Goal: Task Accomplishment & Management: Manage account settings

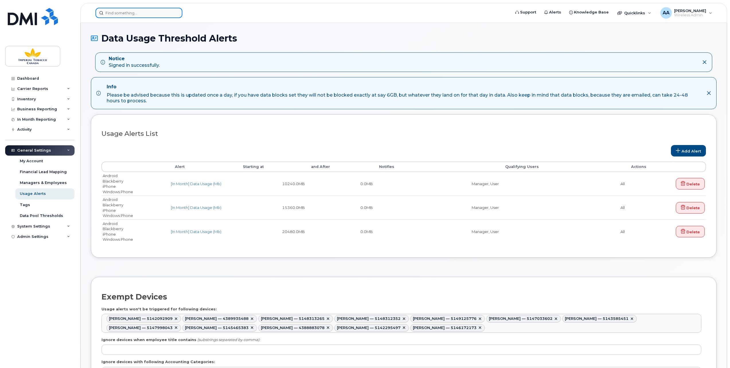
click at [115, 15] on input at bounding box center [139, 13] width 87 height 10
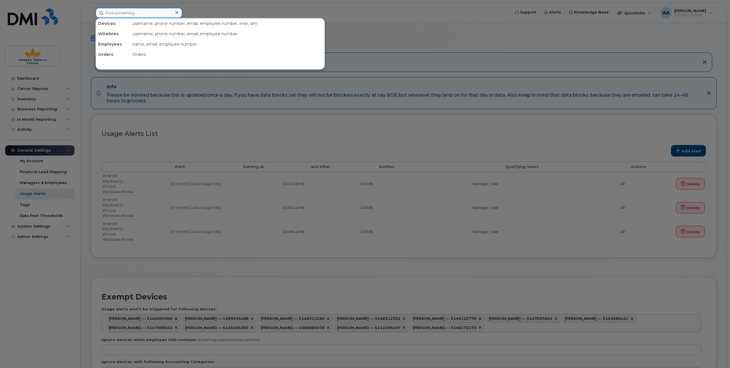
click at [106, 11] on input at bounding box center [139, 13] width 87 height 10
paste input "10037981"
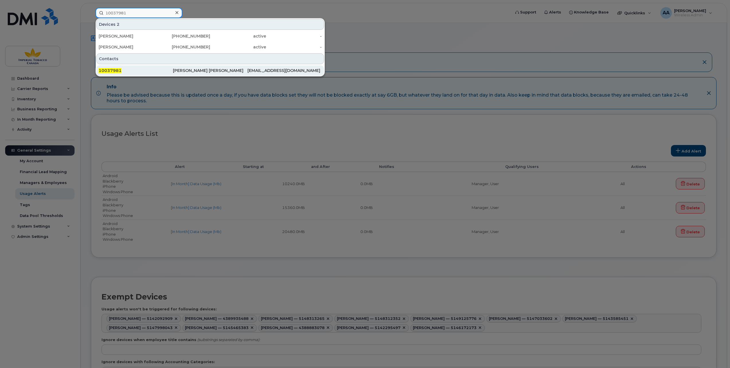
type input "10037981"
click at [111, 69] on span "10037981" at bounding box center [110, 70] width 23 height 5
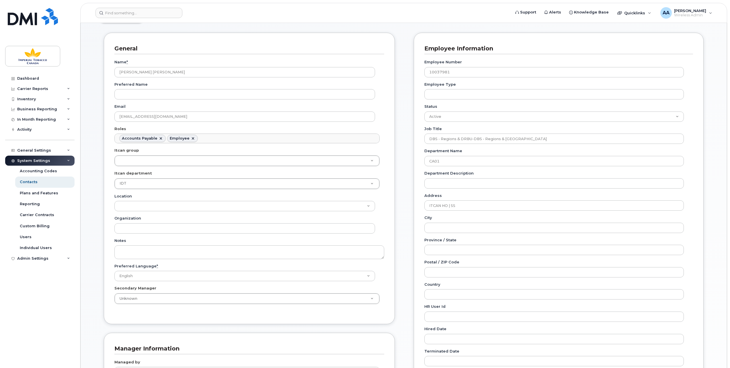
scroll to position [86, 0]
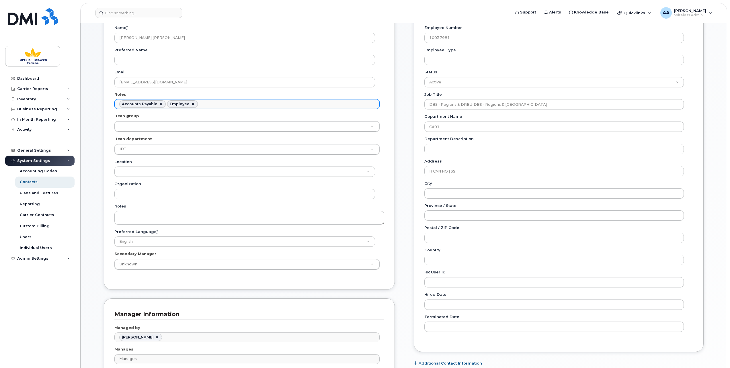
click at [207, 100] on ul "Accounts Payable Employee" at bounding box center [247, 104] width 265 height 9
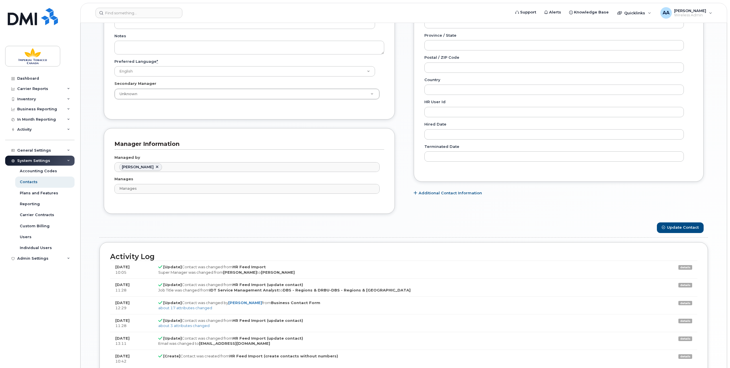
scroll to position [258, 0]
click at [160, 164] on link at bounding box center [157, 165] width 5 height 5
type input "Managed by"
click at [152, 164] on ul "Managed by" at bounding box center [247, 165] width 265 height 9
type input "Managed by"
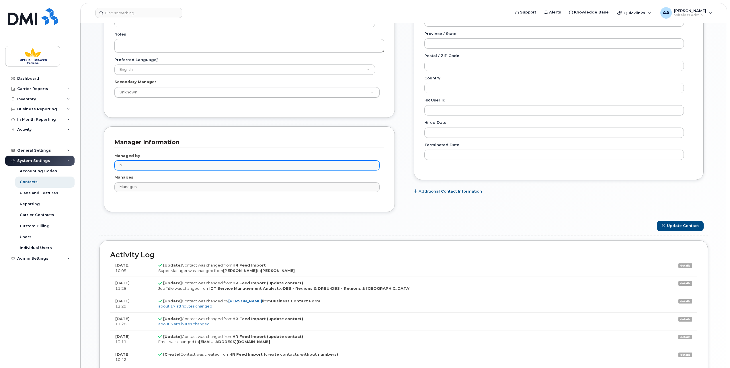
click at [127, 164] on ul "Managed by" at bounding box center [247, 165] width 265 height 9
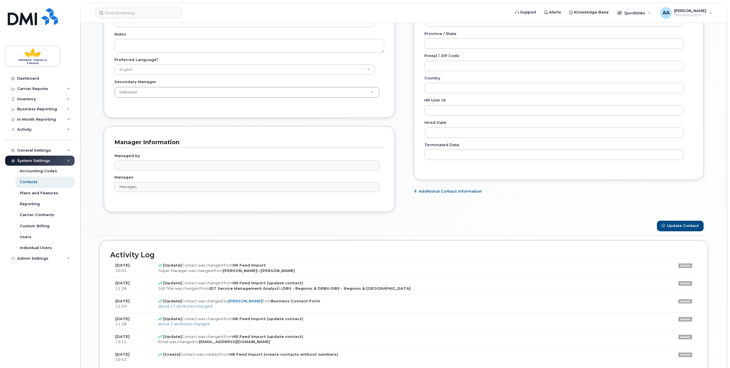
drag, startPoint x: 127, startPoint y: 164, endPoint x: 122, endPoint y: 162, distance: 4.9
click at [122, 162] on input "text" at bounding box center [121, 165] width 6 height 8
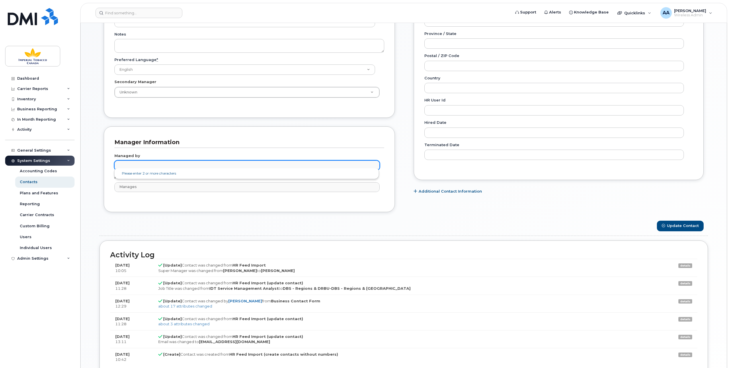
paste input "20000094"
type input "20000094"
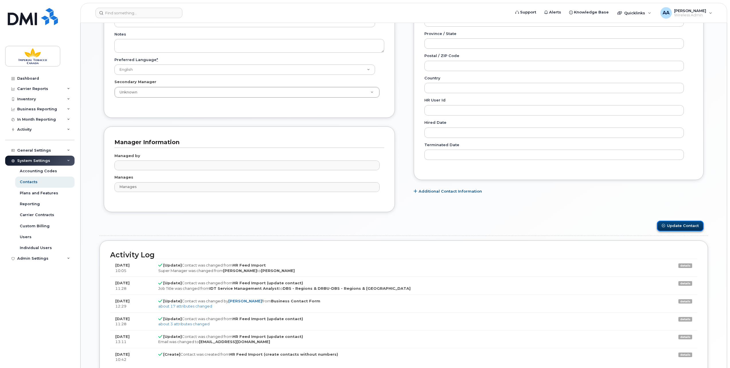
type input "Managed by"
click at [676, 224] on button "Update Contact" at bounding box center [680, 226] width 47 height 11
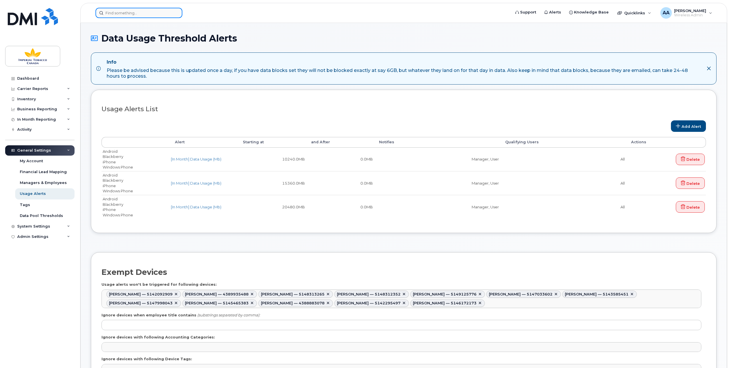
click at [118, 14] on input at bounding box center [139, 13] width 87 height 10
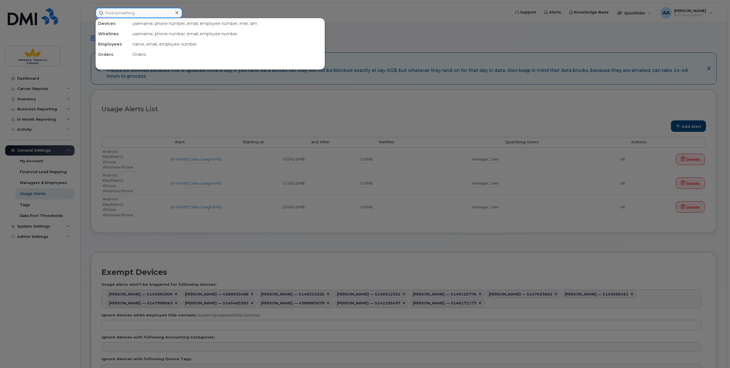
paste input "20000094"
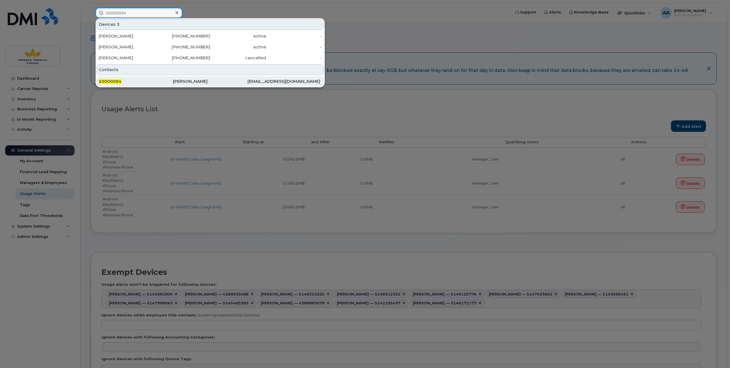
type input "20000094"
click at [111, 79] on span "20000094" at bounding box center [110, 81] width 23 height 5
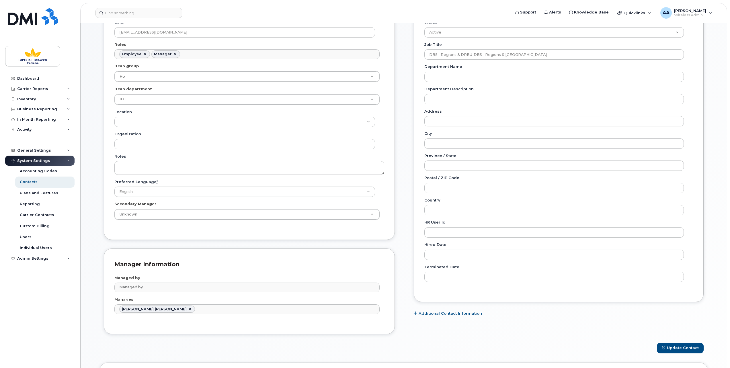
scroll to position [201, 0]
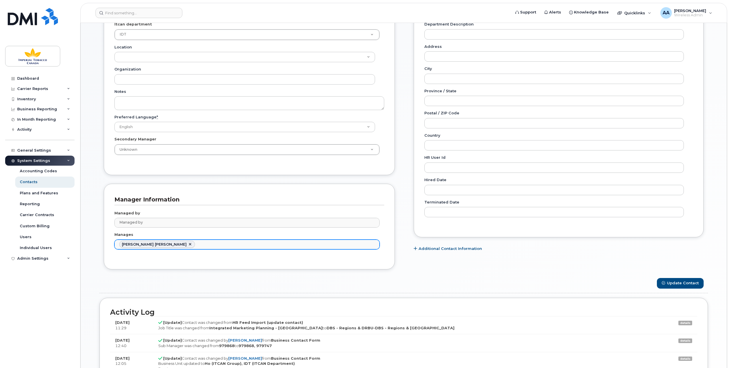
click at [202, 240] on ul "Jose Luis Gonzalez Ledezma" at bounding box center [247, 244] width 265 height 9
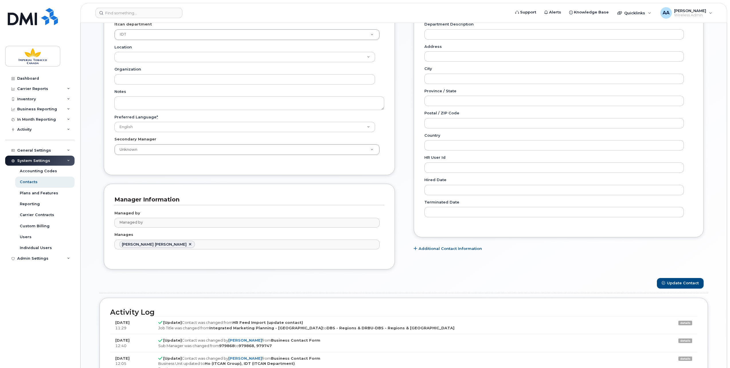
type input "Manages"
click at [200, 241] on ul "Jose Luis Gonzalez Ledezma Manages" at bounding box center [247, 244] width 265 height 9
type input "Manages"
drag, startPoint x: 200, startPoint y: 241, endPoint x: 191, endPoint y: 244, distance: 10.0
click at [191, 244] on ul "Jose Luis Gonzalez Ledezma Manages" at bounding box center [247, 244] width 265 height 9
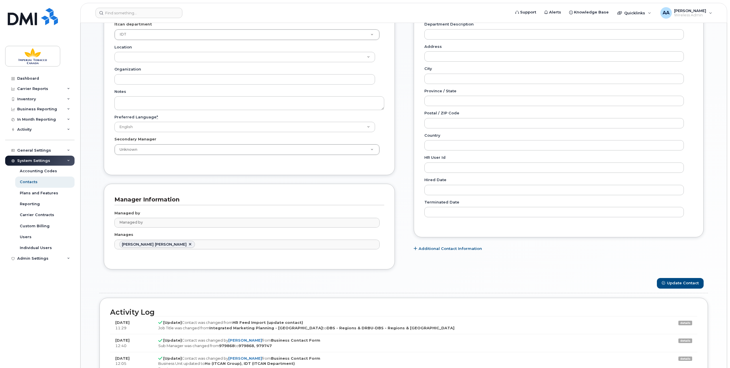
type input "Manages"
drag, startPoint x: 128, startPoint y: 251, endPoint x: 193, endPoint y: 244, distance: 66.1
click at [193, 244] on ul "Jose Luis Gonzalez Ledezma Manages" at bounding box center [247, 244] width 265 height 9
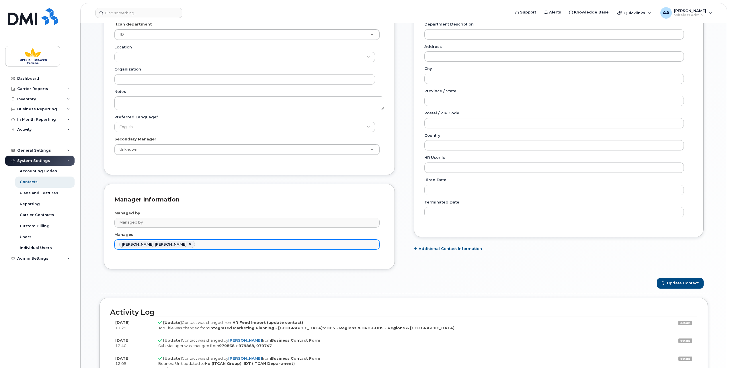
type input "Manages"
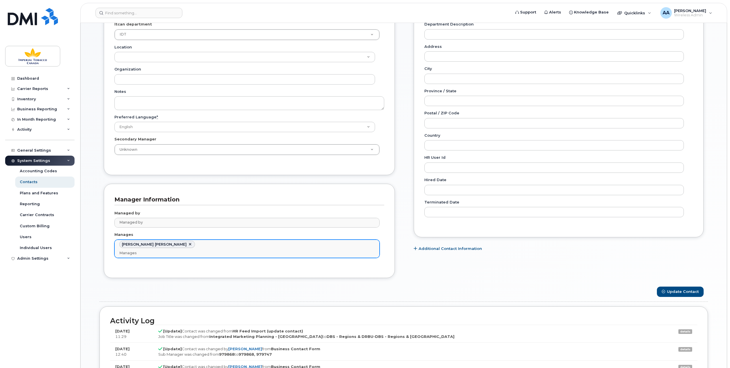
click at [207, 244] on ul "Jose Luis Gonzalez Ledezma Manages" at bounding box center [247, 249] width 265 height 18
paste input "10037981"
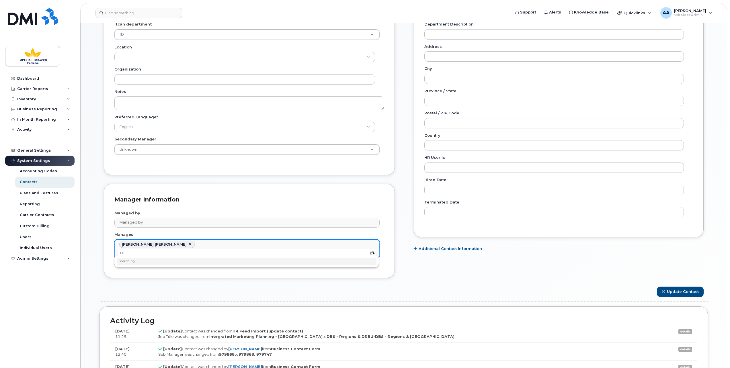
type input "1"
paste input "10037981"
type input "1"
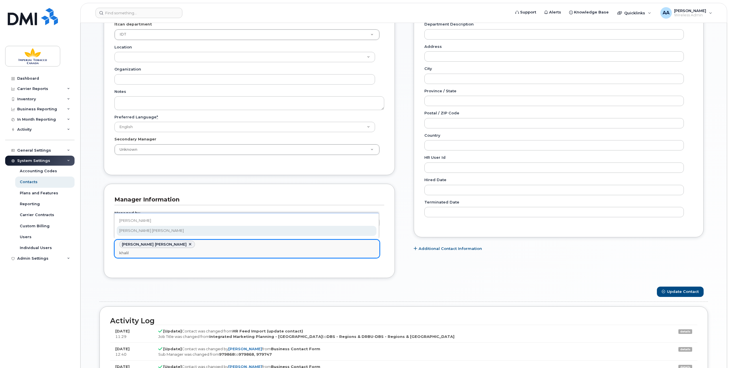
type input "khalil"
type input "2421441,979853"
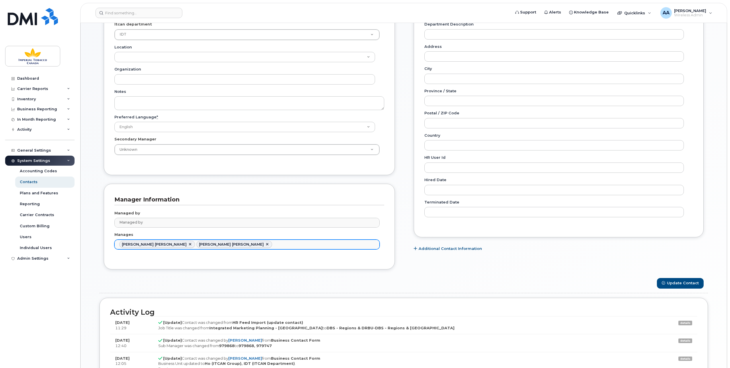
click at [246, 243] on ul "Jose Luis Gonzalez Ledezma Khalil Lopez Mohamed" at bounding box center [247, 244] width 265 height 9
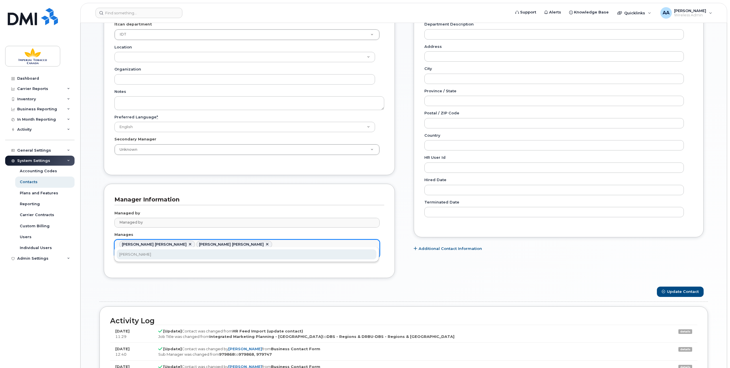
type input "benedi"
type input "2421441,979853,979868"
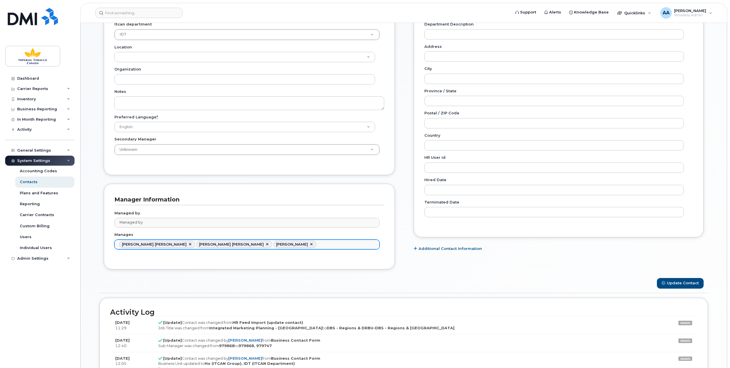
click at [300, 243] on ul "Jose Luis Gonzalez Ledezma Khalil Lopez Mohamed Benedict Nwankwo" at bounding box center [247, 244] width 265 height 9
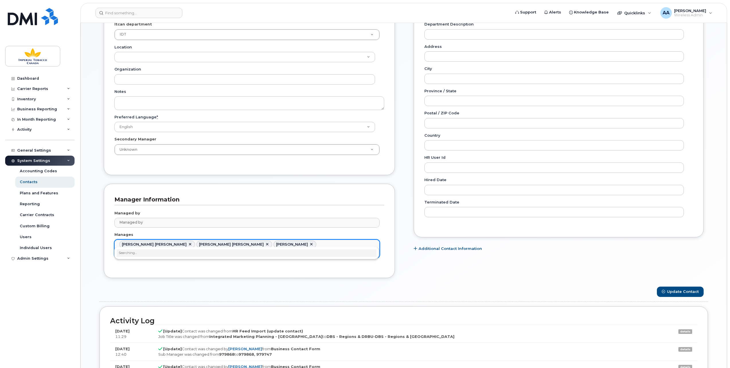
type input "b"
type input "moha"
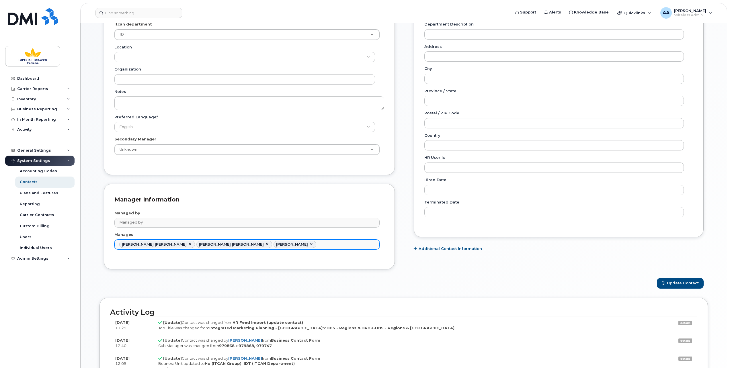
paste input "10085755"
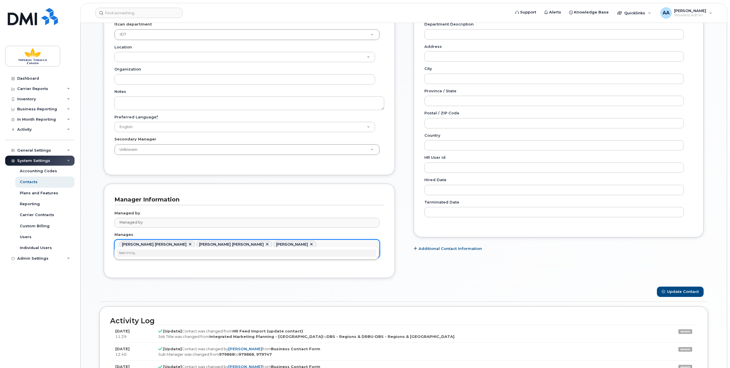
type input "1"
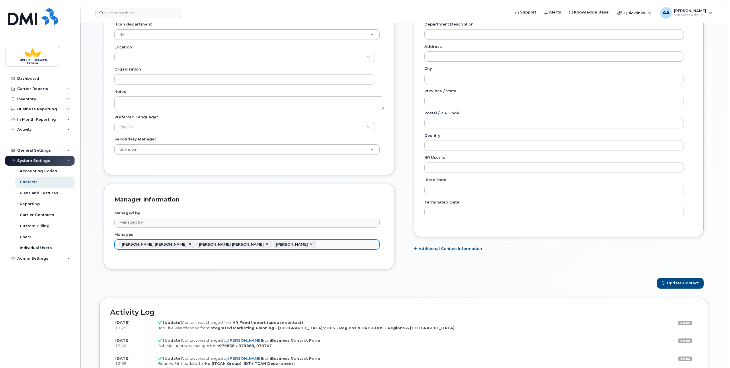
paste input "4374464047"
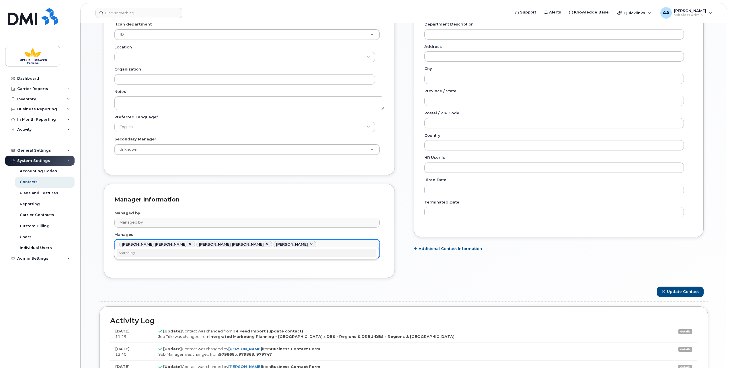
type input "4"
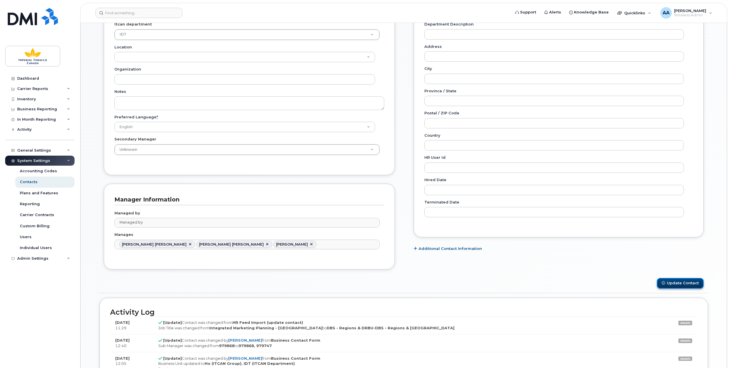
click at [679, 278] on button "Update Contact" at bounding box center [680, 283] width 47 height 11
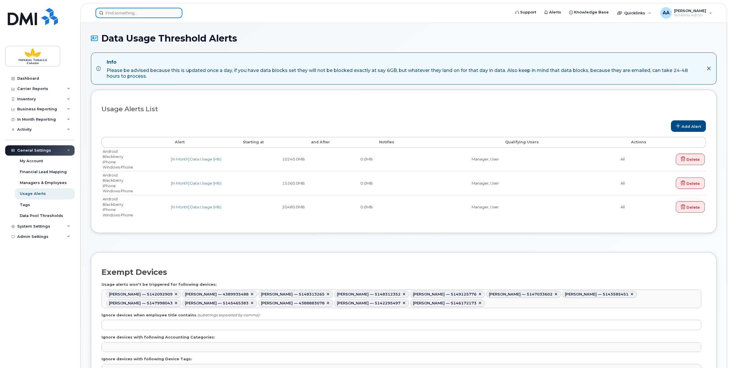
click at [114, 12] on input at bounding box center [139, 13] width 87 height 10
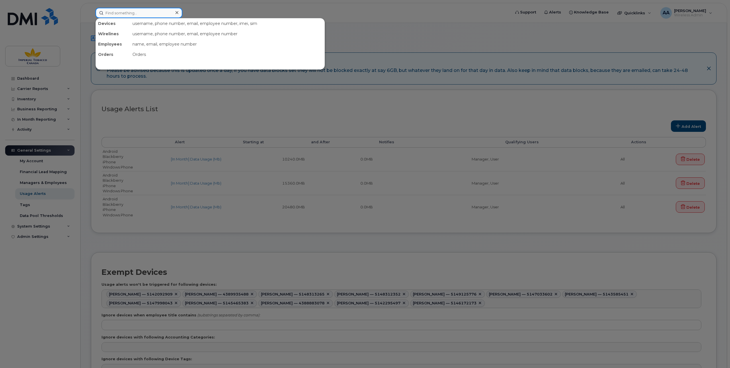
paste input "4374464047"
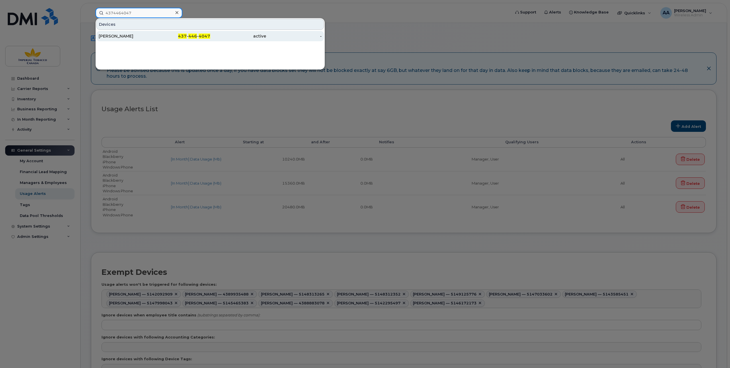
type input "4374464047"
click at [120, 34] on div "[PERSON_NAME]" at bounding box center [127, 36] width 56 height 6
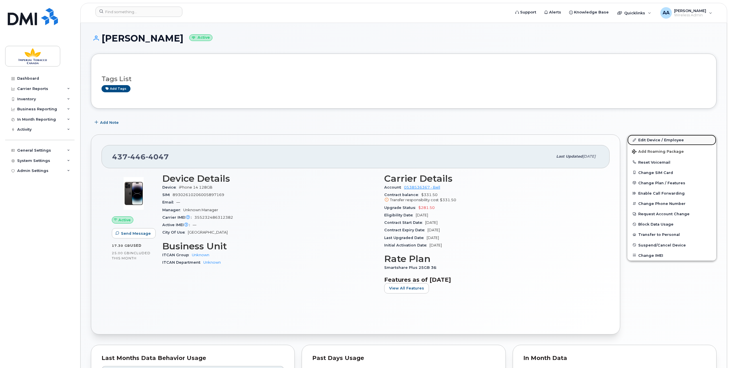
click at [653, 139] on link "Edit Device / Employee" at bounding box center [672, 140] width 89 height 10
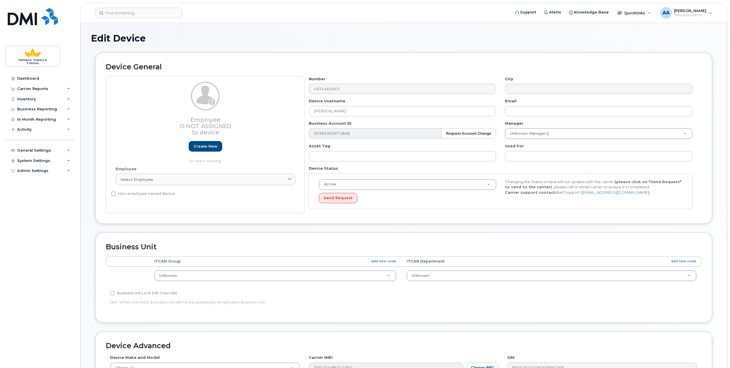
select select "1386428"
select select "1386429"
click at [211, 144] on link "Create new" at bounding box center [206, 146] width 34 height 11
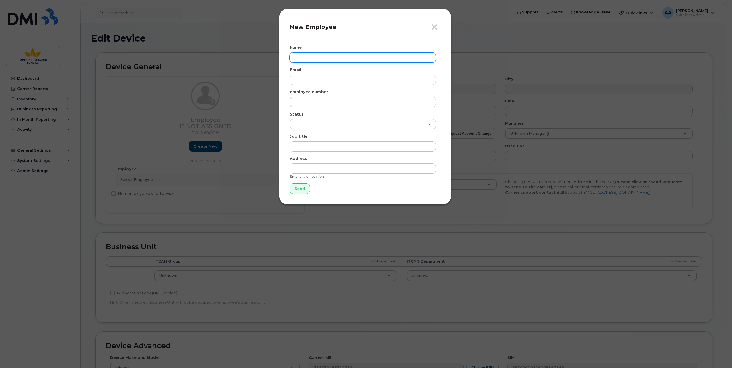
click at [299, 57] on input "text" at bounding box center [363, 58] width 146 height 10
click at [296, 56] on input "text" at bounding box center [363, 58] width 146 height 10
paste input "[PERSON_NAME]"
type input "[PERSON_NAME]"
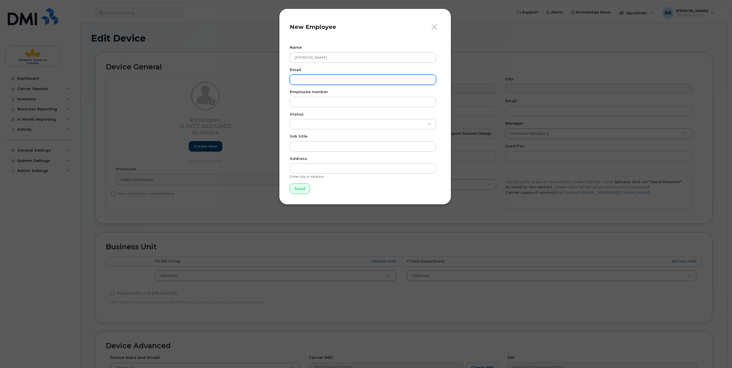
click at [317, 76] on input "email" at bounding box center [363, 80] width 146 height 10
click at [301, 73] on div "Email" at bounding box center [365, 76] width 151 height 18
click at [296, 81] on input "email" at bounding box center [363, 80] width 146 height 10
paste input "mehdi_bartaripour@bat.com"
type input "mehdi_bartaripour@bat.com"
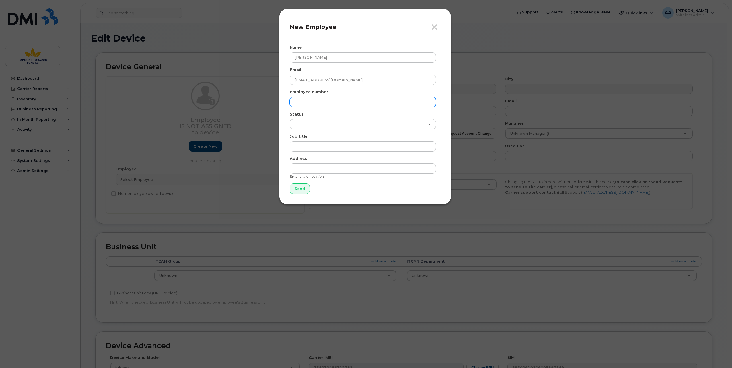
click at [305, 99] on input "text" at bounding box center [363, 102] width 146 height 10
click at [306, 105] on input "text" at bounding box center [363, 102] width 146 height 10
paste input "10085755"
type input "10085755"
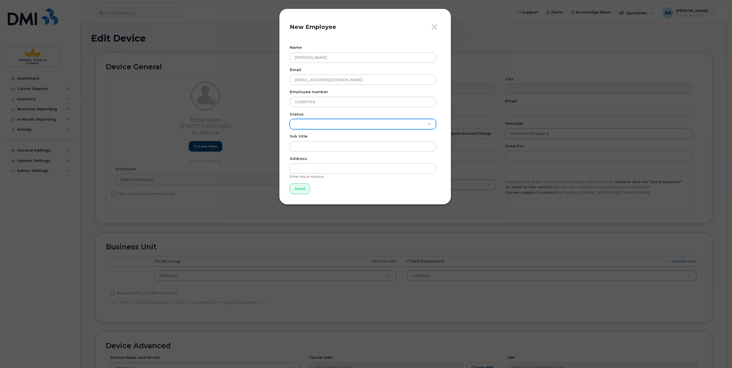
click at [312, 122] on select "Active On-Leave Long Term Short Term Maternity Leave Temp Layoff Inactive" at bounding box center [363, 124] width 146 height 10
select select "active"
click at [290, 119] on select "Active On-Leave Long Term Short Term Maternity Leave Temp Layoff Inactive" at bounding box center [363, 124] width 146 height 10
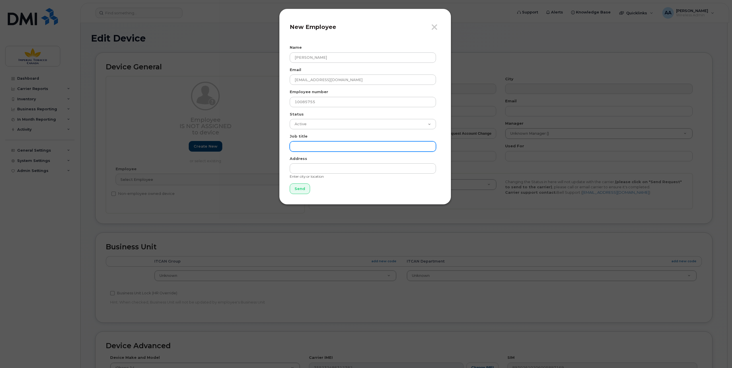
click at [320, 147] on input "text" at bounding box center [363, 146] width 146 height 10
click at [304, 149] on input "text" at bounding box center [363, 146] width 146 height 10
paste input "Head of IDT Transformation - CCAA"
type input "Head of IDT Transformation - CCAA"
click at [297, 189] on input "Send" at bounding box center [300, 189] width 20 height 11
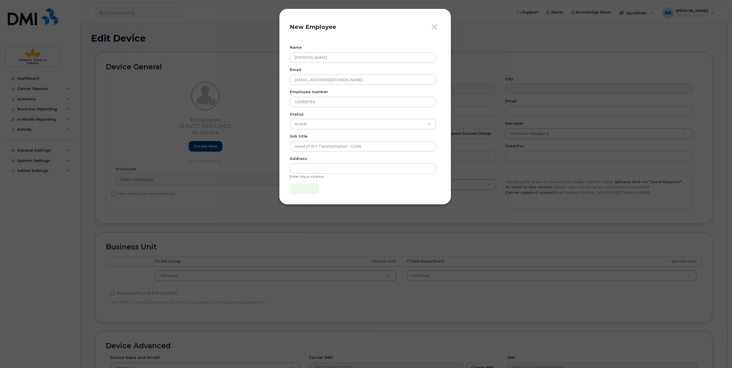
type input "Send"
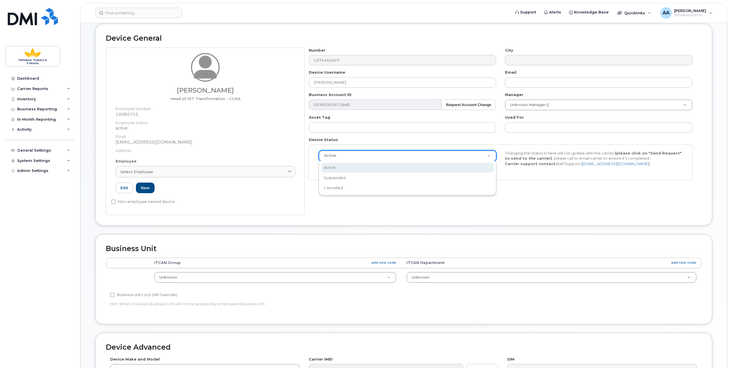
scroll to position [0, 1]
click at [382, 192] on div "Number 4374464047 City Device Username Mehdi Bartaripour Email Business Account…" at bounding box center [503, 132] width 397 height 168
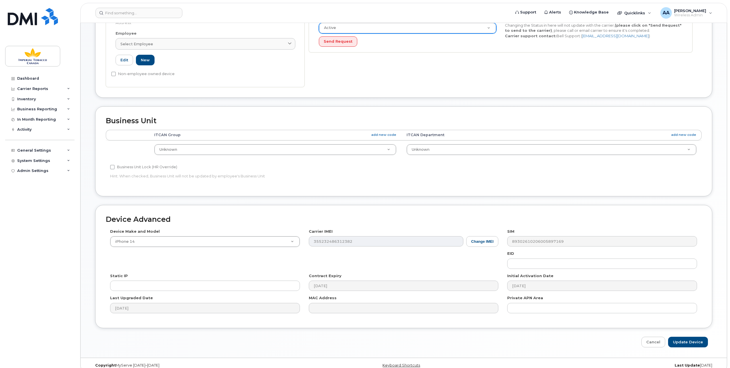
scroll to position [163, 0]
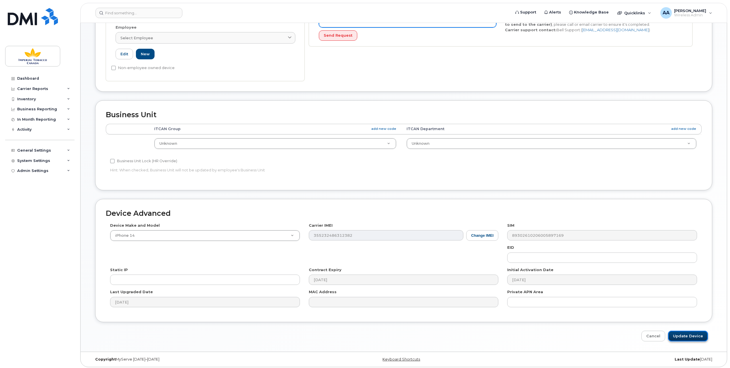
click at [687, 335] on input "Update Device" at bounding box center [688, 336] width 40 height 11
type input "Saving..."
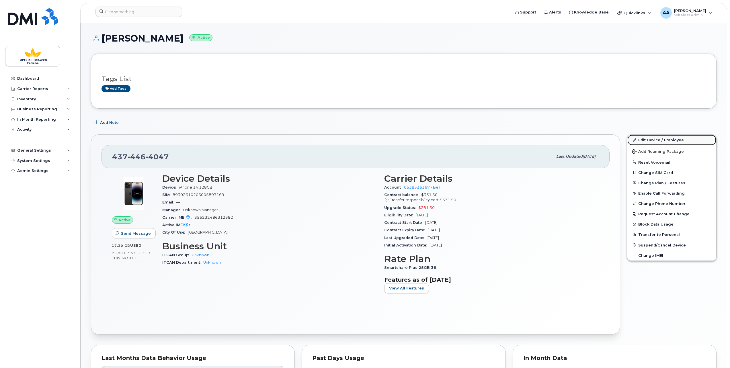
click at [654, 139] on link "Edit Device / Employee" at bounding box center [672, 140] width 89 height 10
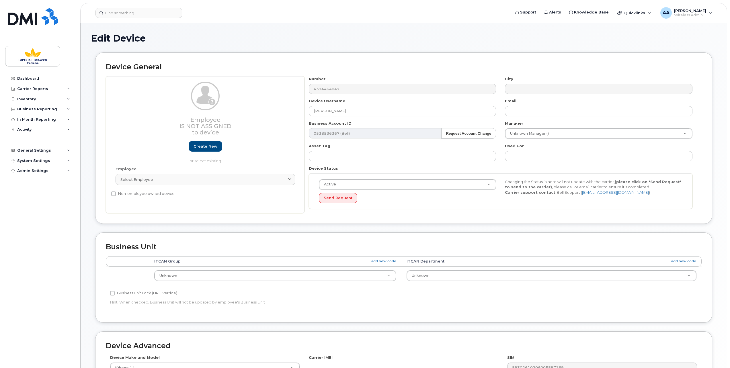
select select "1386428"
select select "1386429"
click at [525, 146] on input "text" at bounding box center [600, 147] width 176 height 8
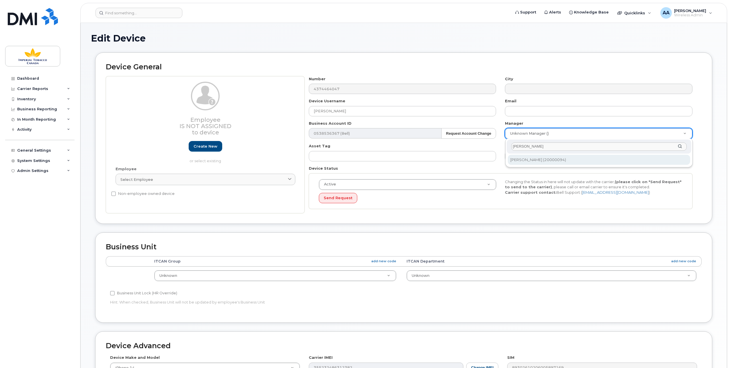
type input "Peter"
type input "979911"
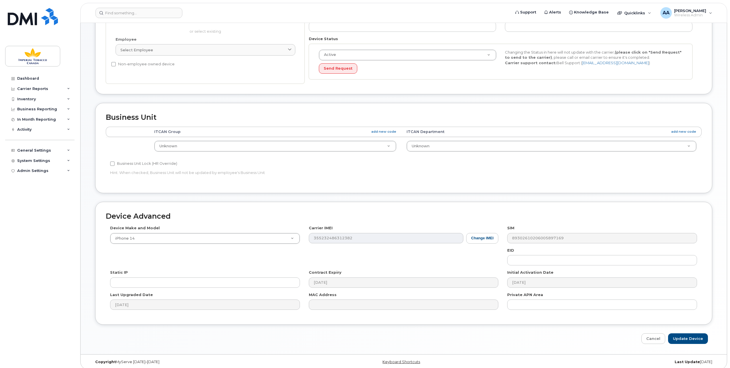
scroll to position [132, 0]
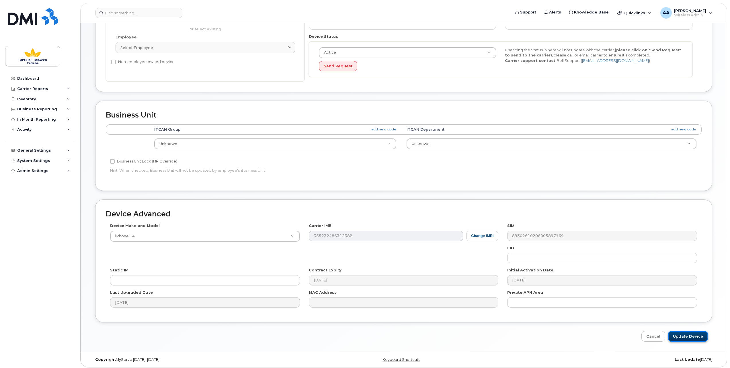
click at [689, 334] on input "Update Device" at bounding box center [688, 336] width 40 height 11
type input "Saving..."
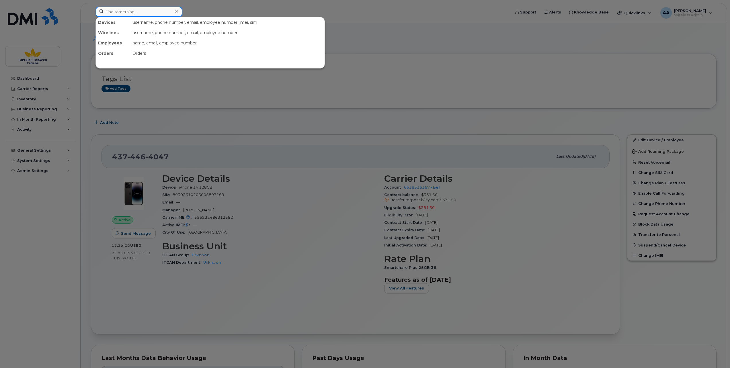
click at [105, 11] on input at bounding box center [139, 12] width 87 height 10
paste input "20000094"
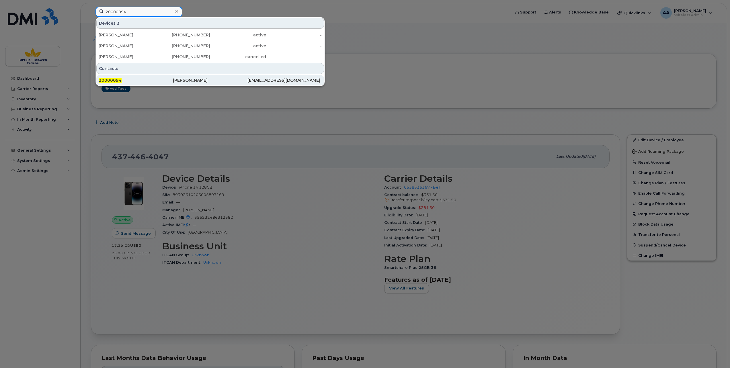
type input "20000094"
click at [105, 78] on span "20000094" at bounding box center [110, 80] width 23 height 5
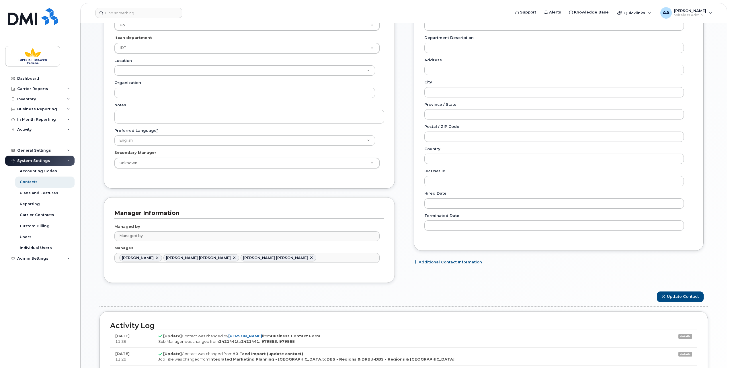
scroll to position [201, 0]
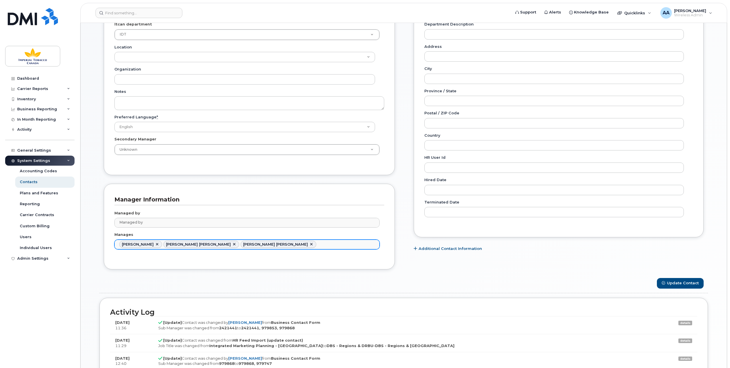
click at [306, 244] on ul "Benedict Nwankwo Jose Luis Gonzalez Ledezma Khalil Lopez Mohamed" at bounding box center [247, 244] width 265 height 9
drag, startPoint x: 302, startPoint y: 240, endPoint x: 296, endPoint y: 242, distance: 6.5
paste input "10085755"
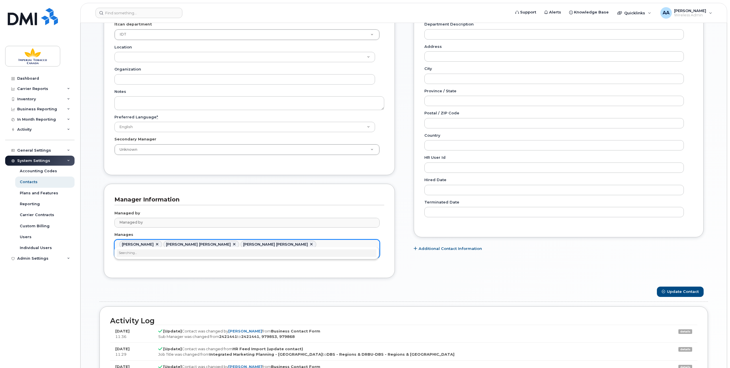
type input "1"
drag, startPoint x: 312, startPoint y: 243, endPoint x: 301, endPoint y: 244, distance: 10.9
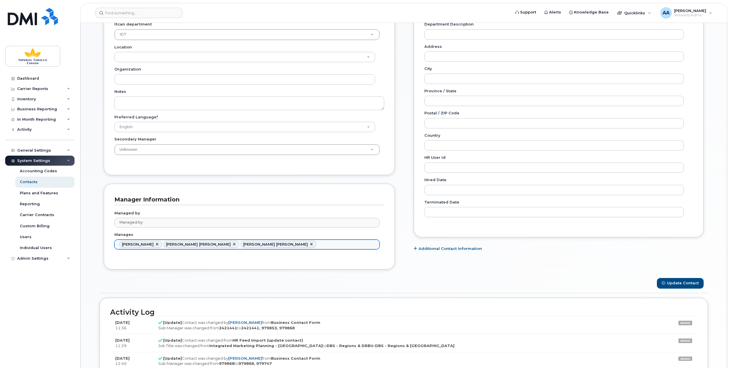
type input "Manages"
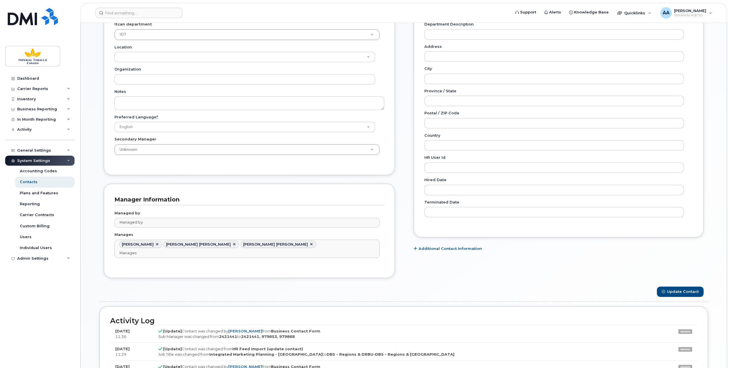
drag, startPoint x: 301, startPoint y: 244, endPoint x: 293, endPoint y: 243, distance: 8.0
click at [293, 243] on ul "Benedict Nwankwo Jose Luis Gonzalez Ledezma Khalil Lopez Mohamed Manages" at bounding box center [247, 249] width 265 height 18
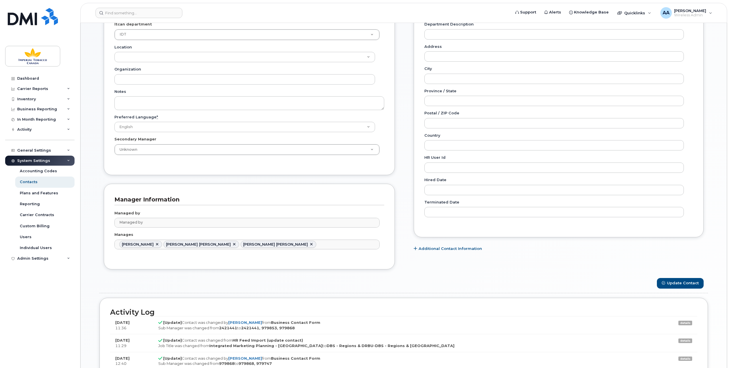
click at [316, 242] on input "text" at bounding box center [319, 244] width 6 height 8
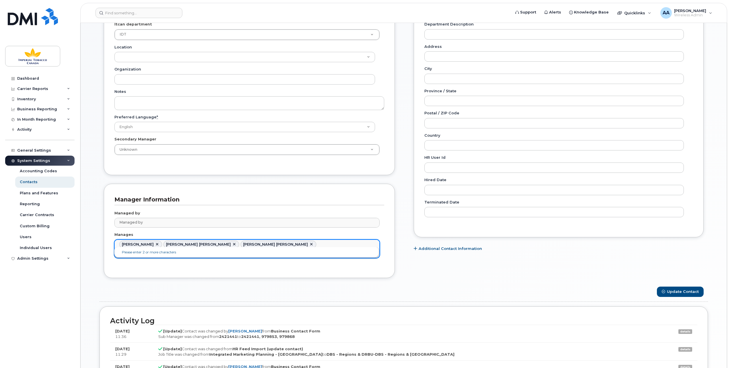
paste input "[PERSON_NAME]"
type input "Mohammadmehd"
type input "979868,2421441,979853,3016697"
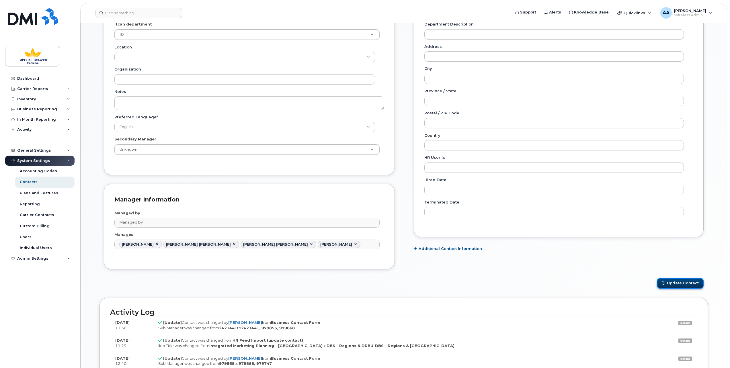
click at [677, 280] on button "Update Contact" at bounding box center [680, 283] width 47 height 11
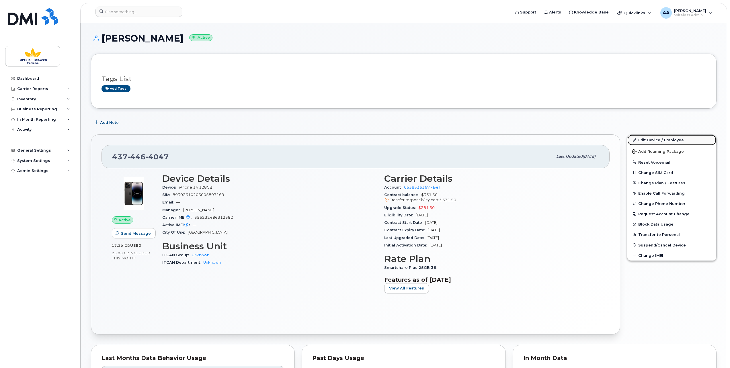
click at [652, 138] on link "Edit Device / Employee" at bounding box center [672, 140] width 89 height 10
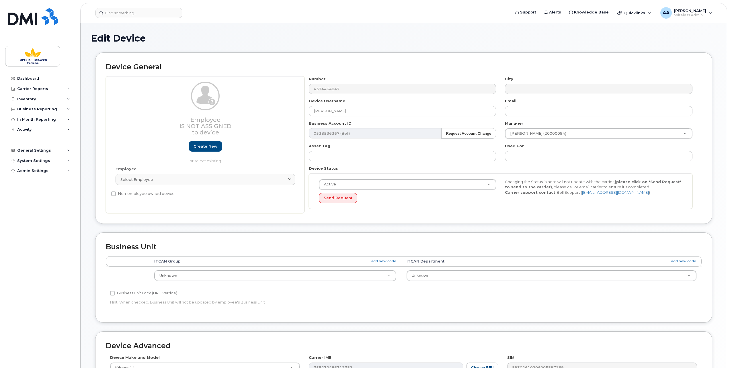
select select "1386428"
select select "1386429"
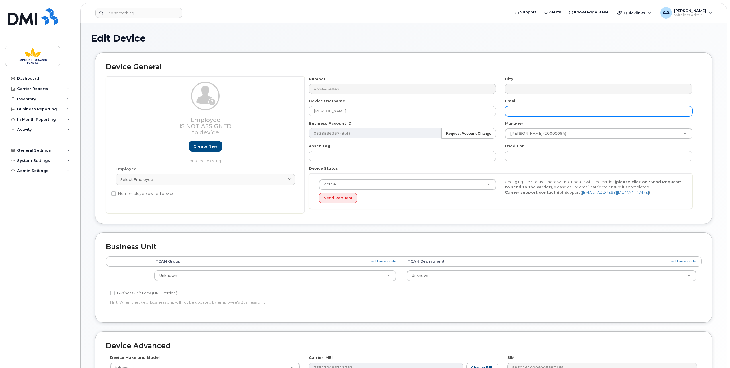
click at [515, 112] on input "text" at bounding box center [599, 111] width 188 height 10
drag, startPoint x: 518, startPoint y: 114, endPoint x: 516, endPoint y: 111, distance: 3.7
click at [518, 114] on input "text" at bounding box center [599, 111] width 188 height 10
paste input "[EMAIL_ADDRESS][DOMAIN_NAME]"
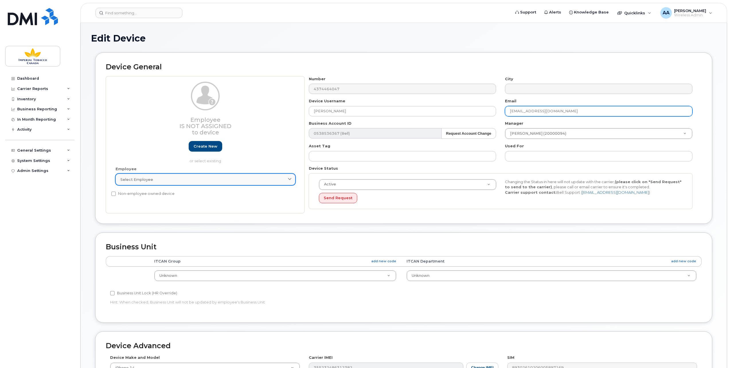
type input "[EMAIL_ADDRESS][DOMAIN_NAME]"
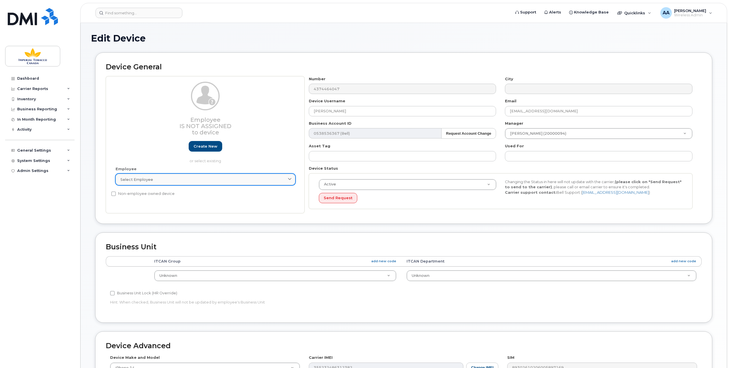
click at [291, 179] on icon at bounding box center [290, 180] width 4 height 4
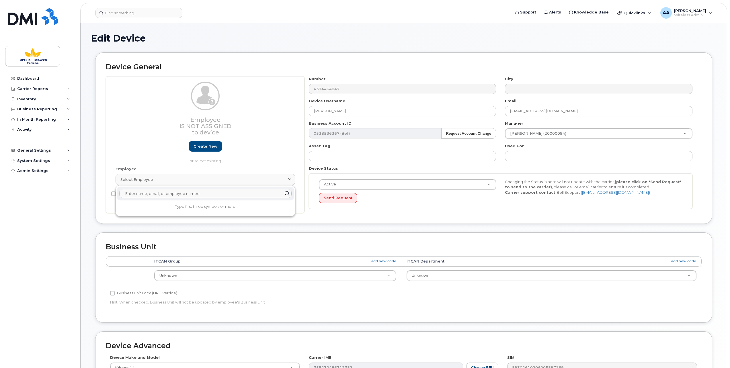
click at [240, 196] on input "text" at bounding box center [205, 193] width 172 height 9
click at [720, 224] on div "Edit Device Device General Employee Is not assigned to device Create new or sel…" at bounding box center [404, 253] width 647 height 461
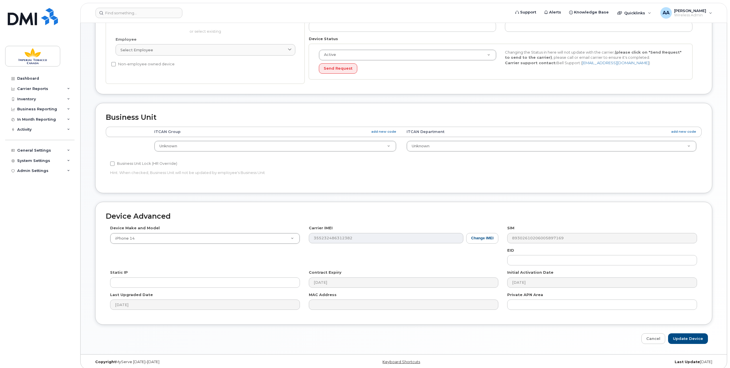
scroll to position [132, 0]
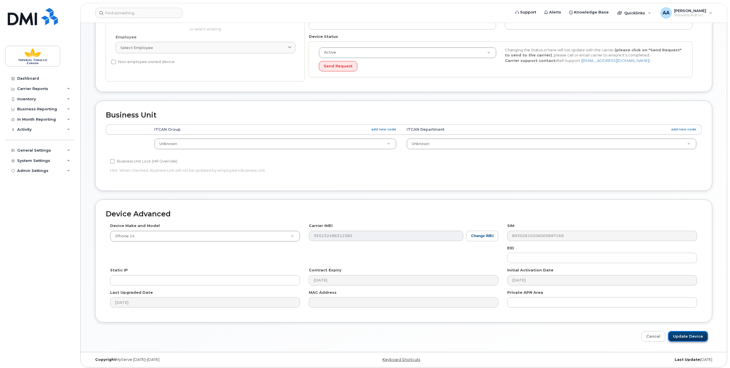
click at [687, 333] on input "Update Device" at bounding box center [688, 336] width 40 height 11
type input "Saving..."
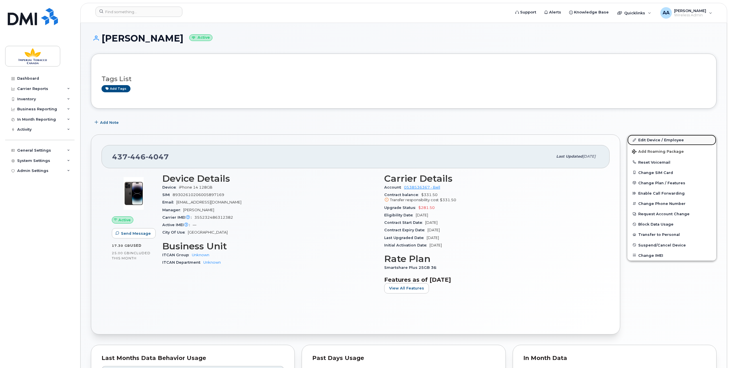
click at [650, 139] on link "Edit Device / Employee" at bounding box center [672, 140] width 89 height 10
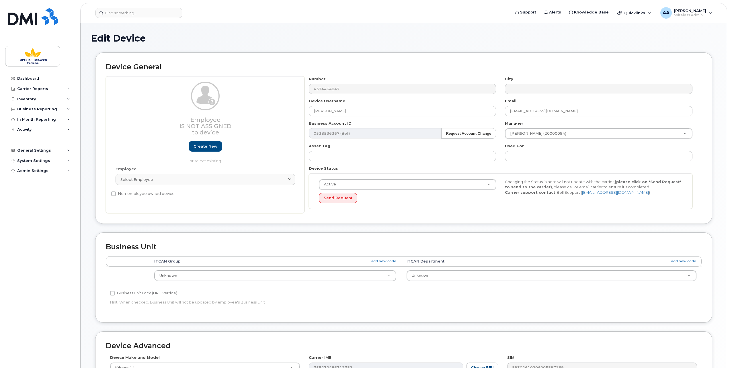
select select "1386428"
select select "1386429"
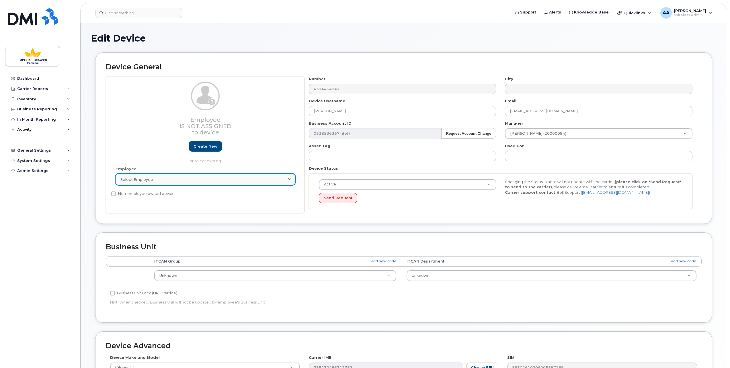
click at [294, 179] on link "Select employee" at bounding box center [206, 179] width 180 height 11
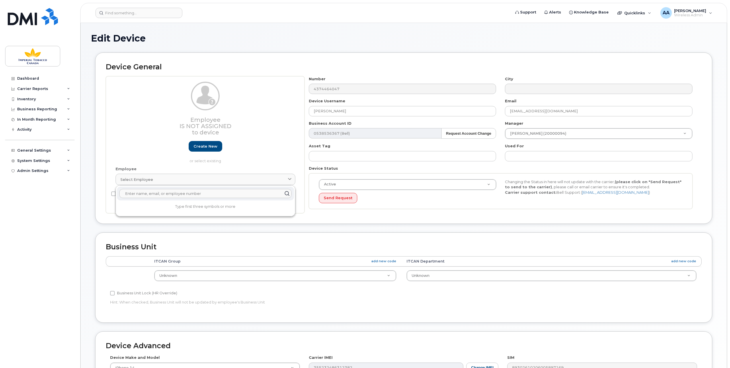
paste input "[EMAIL_ADDRESS][DOMAIN_NAME]"
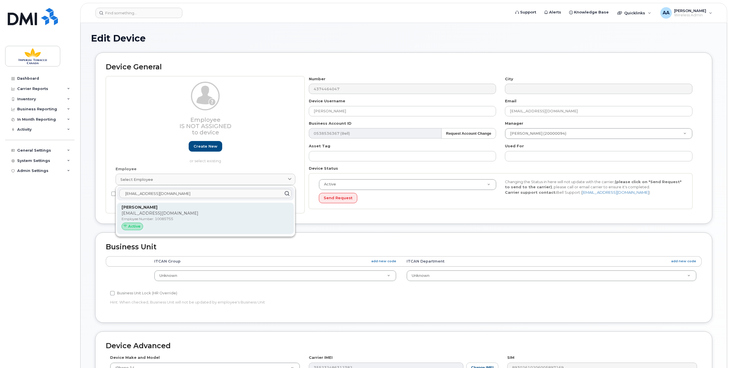
type input "[EMAIL_ADDRESS][DOMAIN_NAME]"
click at [139, 225] on div "Active" at bounding box center [133, 226] width 22 height 7
click at [134, 227] on span "Active" at bounding box center [134, 226] width 12 height 5
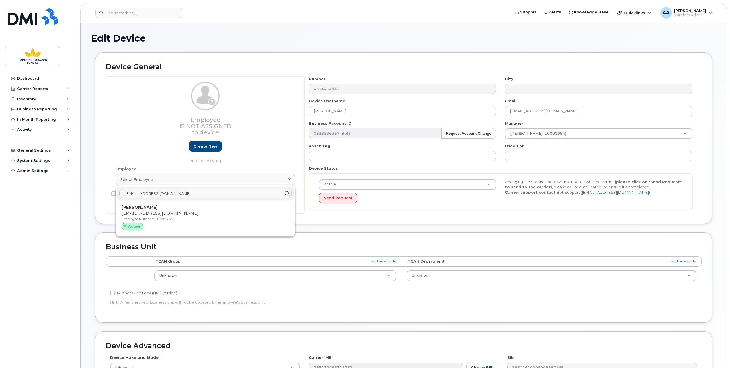
drag, startPoint x: 176, startPoint y: 220, endPoint x: 392, endPoint y: 18, distance: 295.4
click at [176, 220] on p "Employee Number: 10085755" at bounding box center [206, 219] width 168 height 5
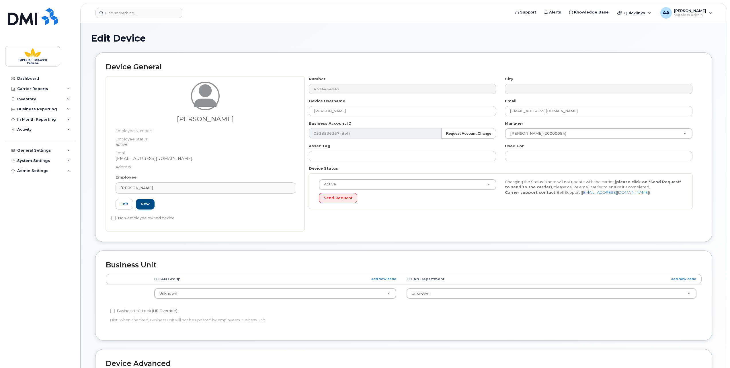
type input "10085755"
type input "[PERSON_NAME]"
click at [123, 203] on link "Edit" at bounding box center [125, 204] width 18 height 11
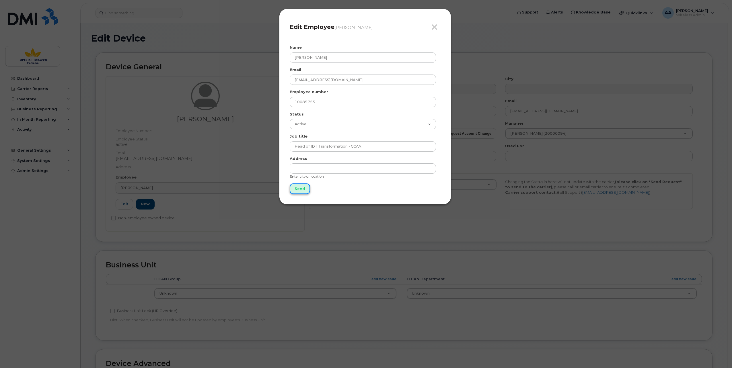
click at [298, 190] on input "Send" at bounding box center [300, 189] width 20 height 11
type input "Send"
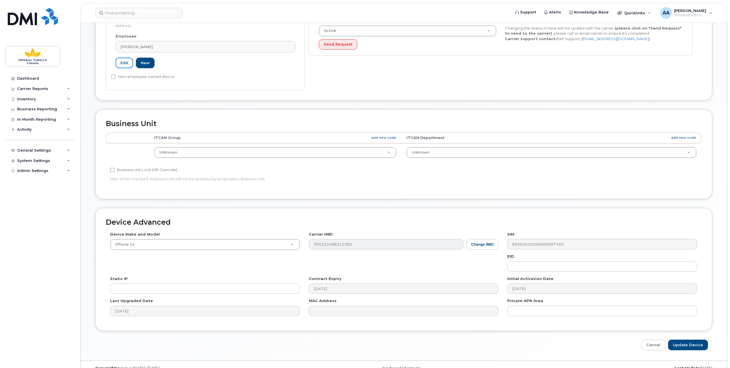
scroll to position [163, 0]
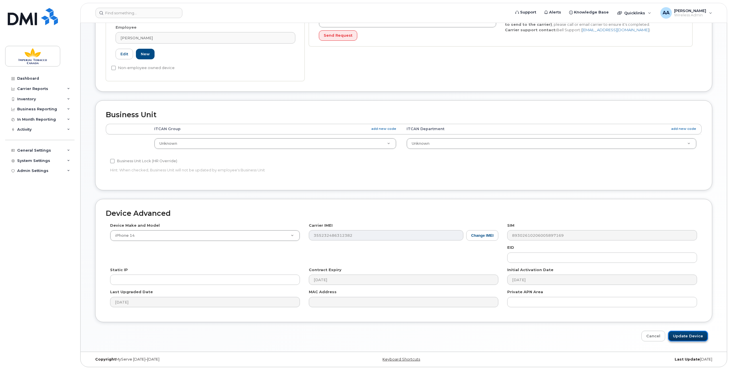
click at [682, 334] on input "Update Device" at bounding box center [688, 336] width 40 height 11
type input "Saving..."
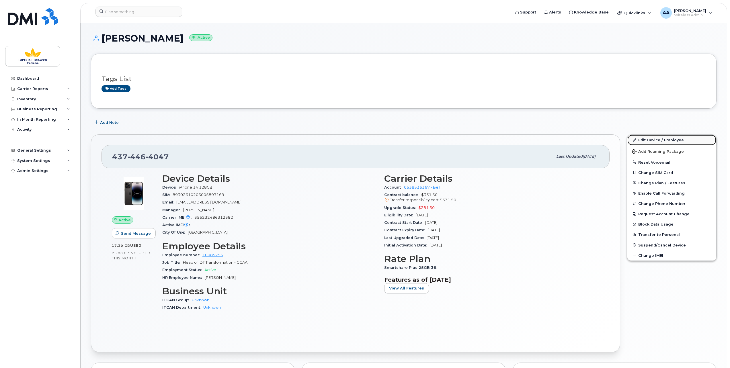
click at [646, 140] on link "Edit Device / Employee" at bounding box center [672, 140] width 89 height 10
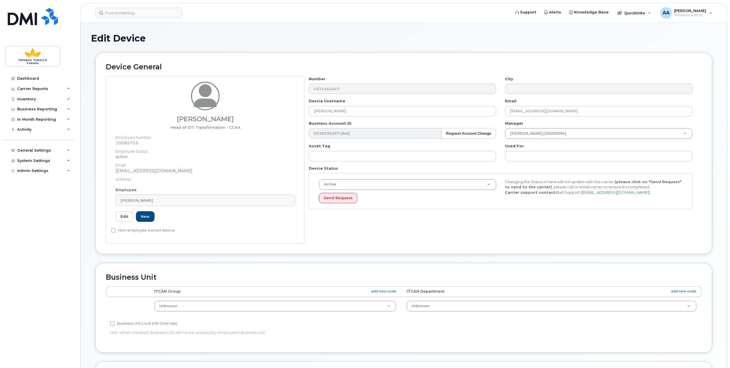
select select "1386428"
select select "1386429"
click at [133, 16] on input at bounding box center [139, 13] width 87 height 10
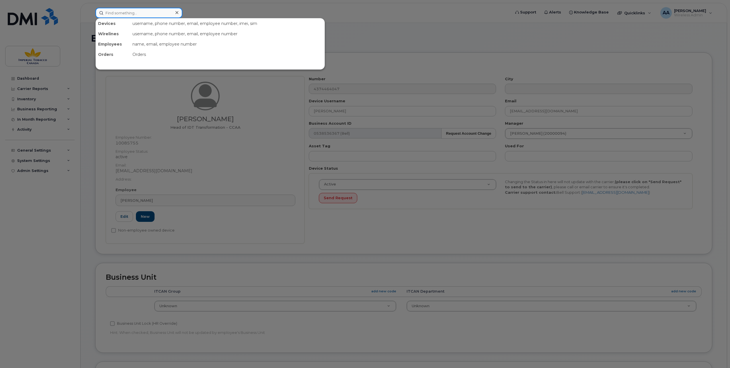
paste input "10037981"
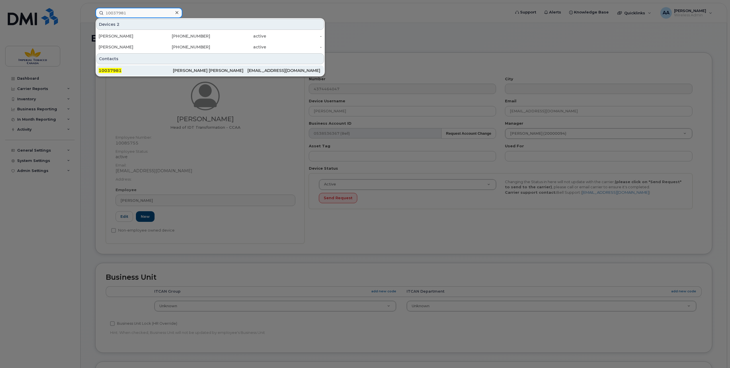
type input "10037981"
click at [108, 69] on span "10037981" at bounding box center [110, 70] width 23 height 5
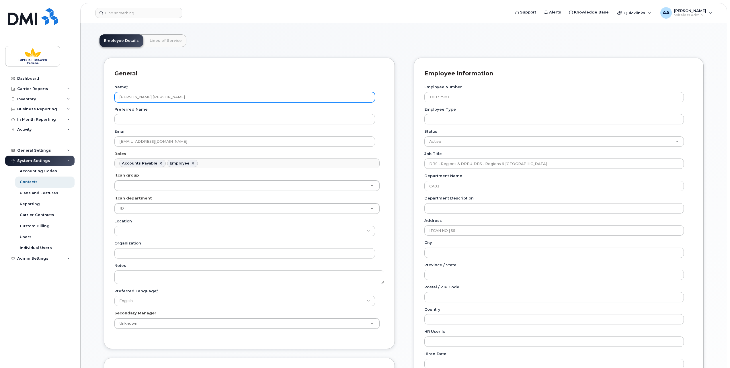
scroll to position [57, 0]
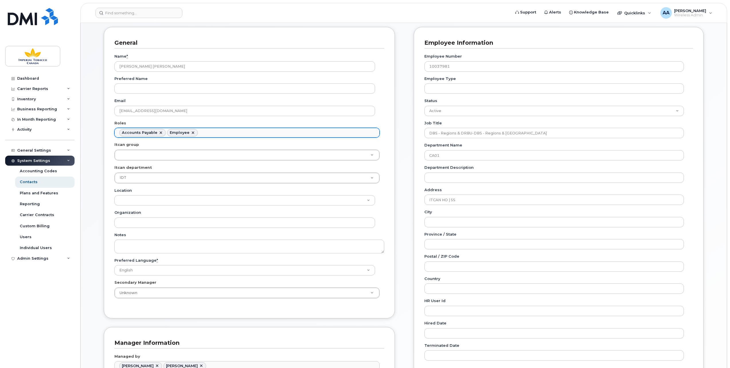
click at [205, 130] on ul "Accounts Payable Employee" at bounding box center [247, 132] width 265 height 9
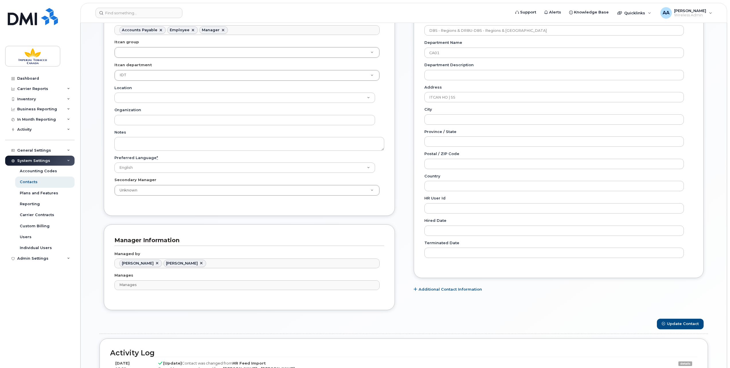
scroll to position [172, 0]
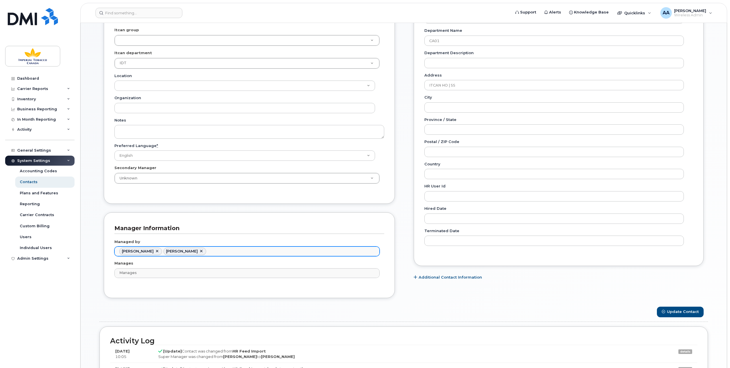
click at [160, 249] on link at bounding box center [157, 251] width 5 height 5
type input "979911"
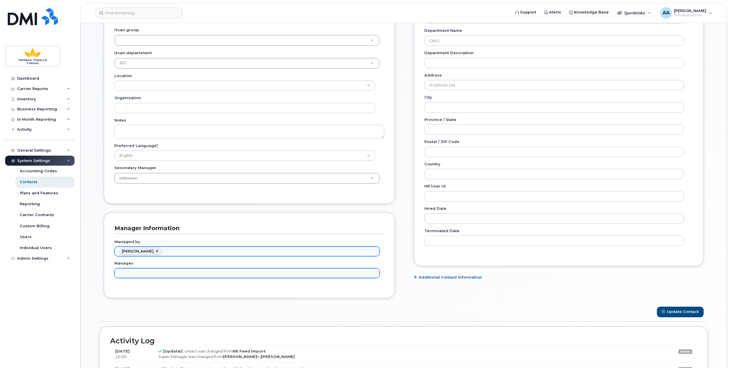
click at [125, 271] on input "text" at bounding box center [248, 273] width 260 height 8
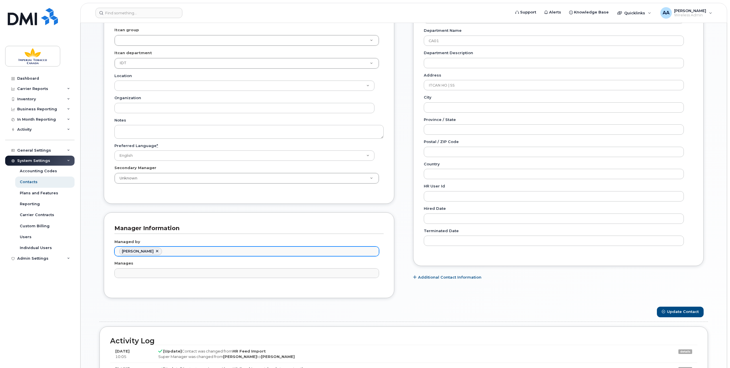
click at [122, 269] on input "text" at bounding box center [121, 273] width 6 height 8
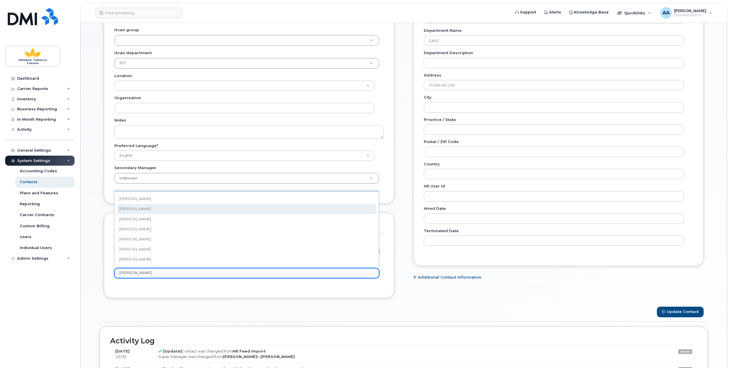
type input "Eric"
type input "979934"
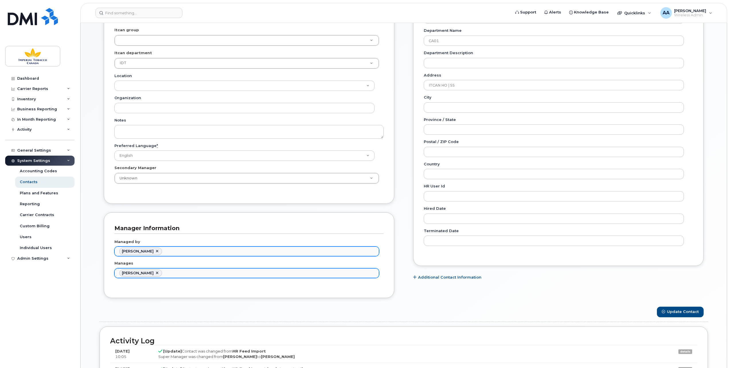
click at [162, 271] on input "text" at bounding box center [165, 273] width 6 height 8
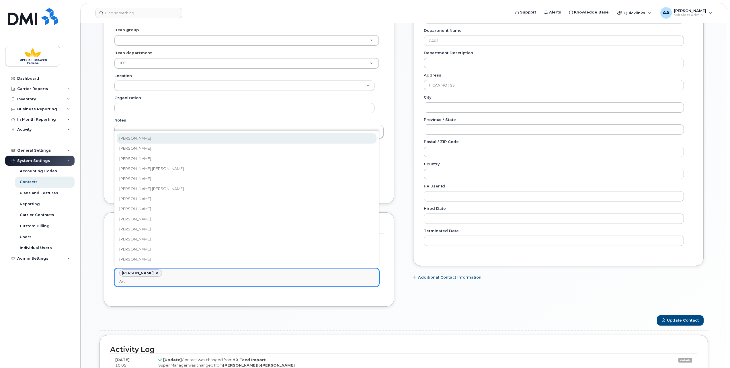
type input "Art"
type input "979934,979914"
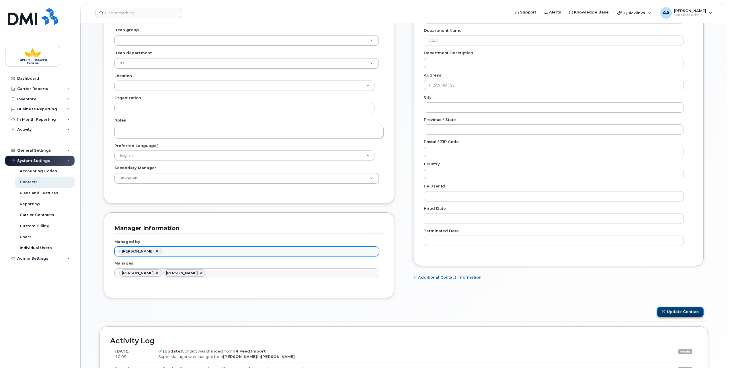
click at [681, 308] on button "Update Contact" at bounding box center [680, 312] width 47 height 11
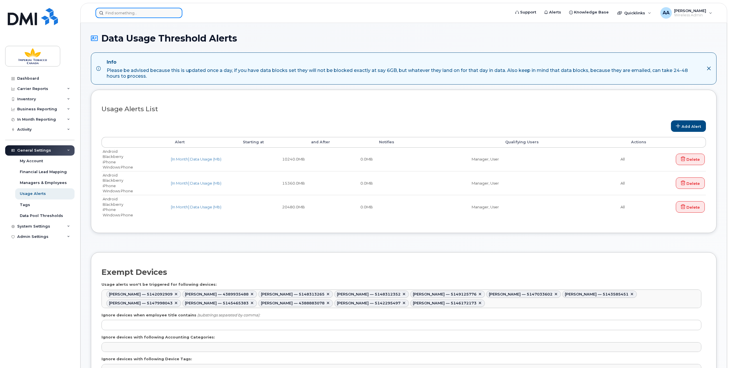
click at [115, 15] on input at bounding box center [139, 13] width 87 height 10
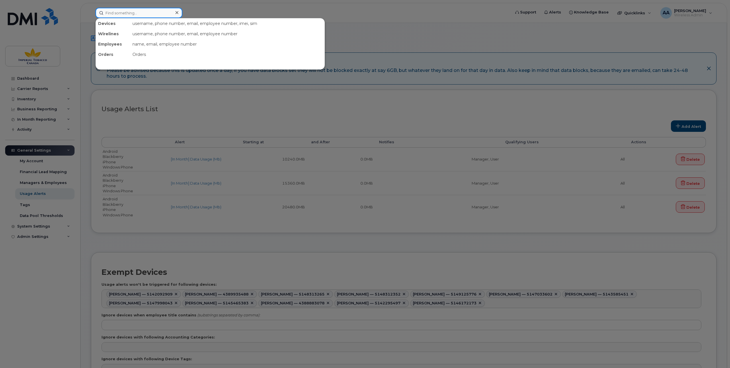
click at [106, 14] on input at bounding box center [139, 13] width 87 height 10
paste input "10037981"
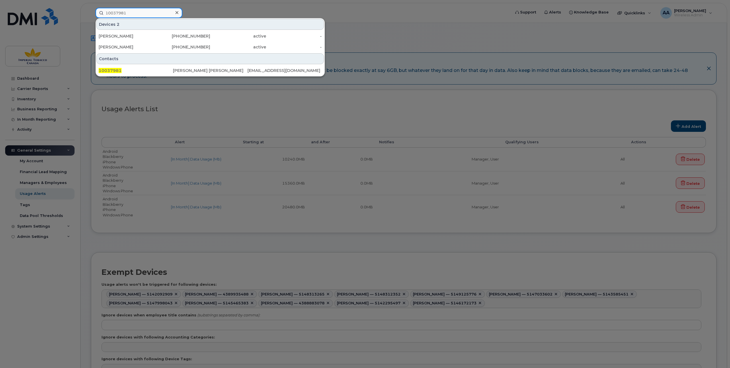
type input "10037981"
click at [359, 29] on div at bounding box center [365, 184] width 730 height 368
click at [139, 9] on input "10037981" at bounding box center [139, 13] width 87 height 10
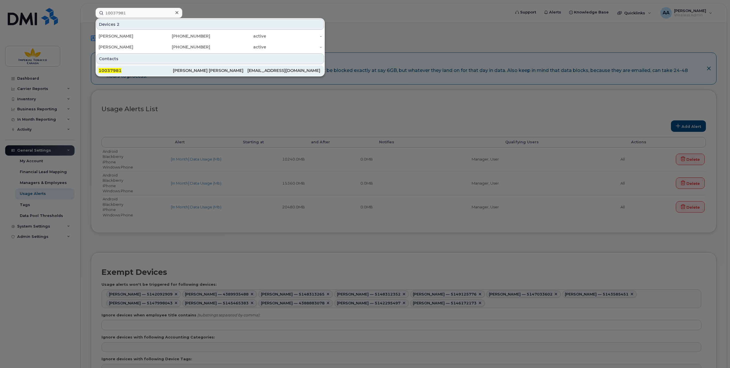
click at [110, 70] on span "10037981" at bounding box center [110, 70] width 23 height 5
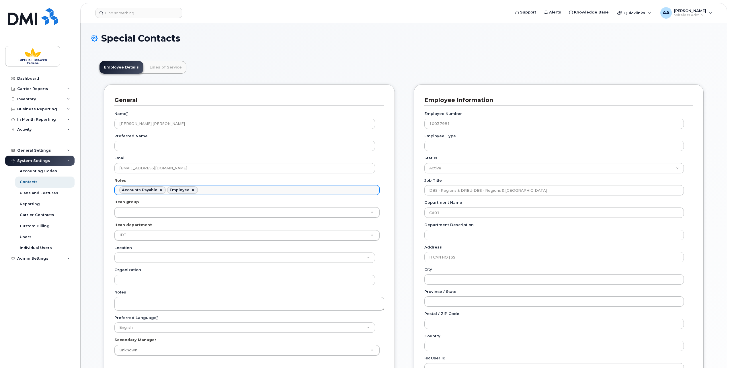
click at [201, 188] on ul "Accounts Payable Employee" at bounding box center [247, 190] width 265 height 9
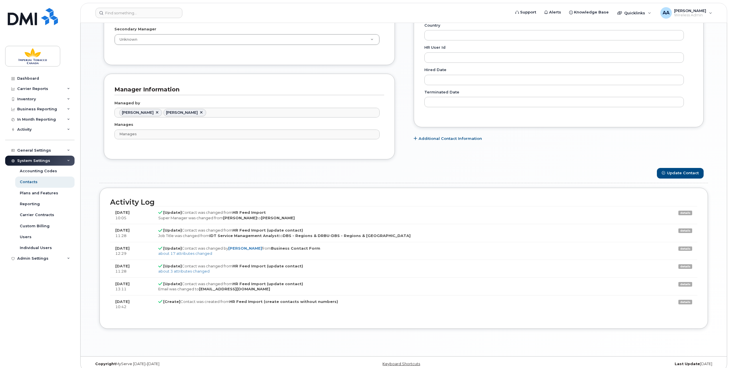
scroll to position [314, 0]
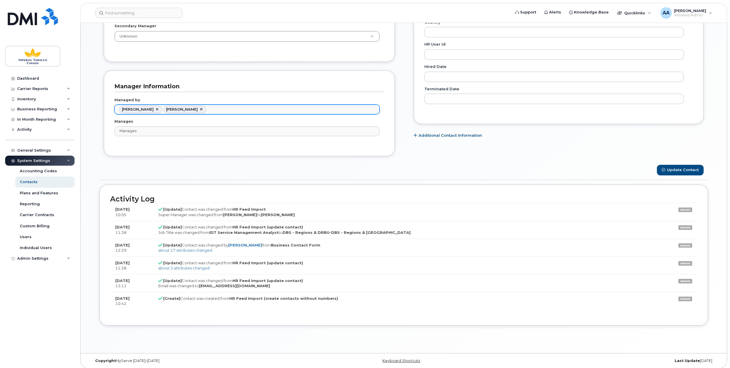
click at [160, 107] on link at bounding box center [157, 109] width 5 height 5
type input "979911"
click at [681, 167] on button "Update Contact" at bounding box center [680, 170] width 47 height 11
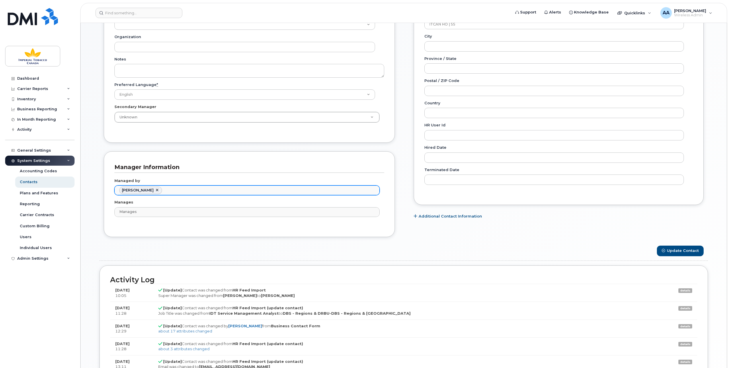
scroll to position [258, 0]
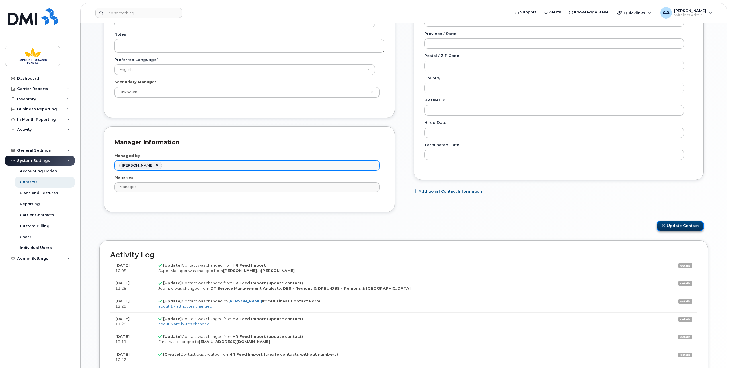
click at [682, 222] on button "Update Contact" at bounding box center [680, 226] width 47 height 11
click at [682, 223] on button "Update Contact" at bounding box center [680, 226] width 47 height 11
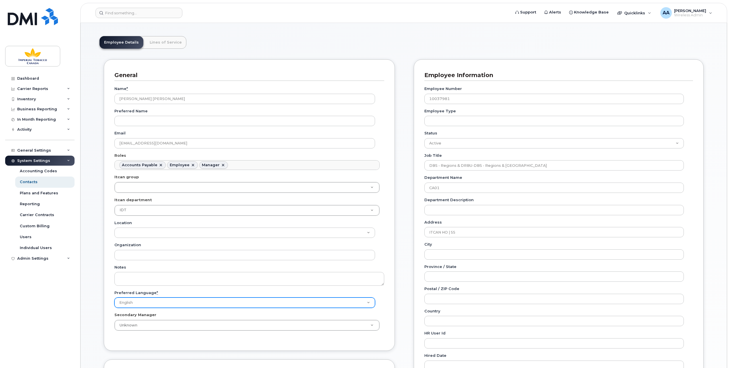
scroll to position [0, 0]
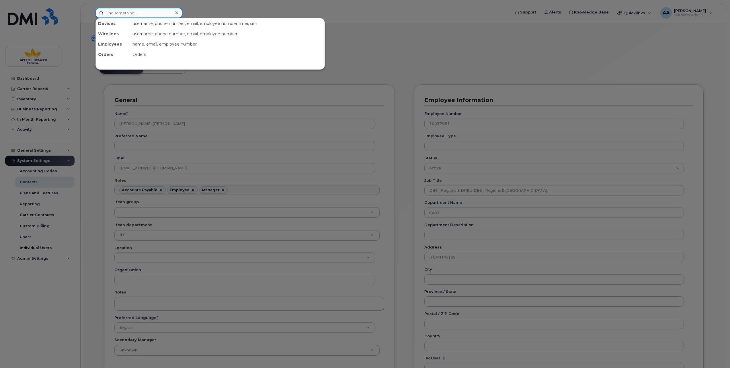
click at [108, 13] on input at bounding box center [139, 13] width 87 height 10
click at [135, 13] on input at bounding box center [139, 13] width 87 height 10
paste input "10037981"
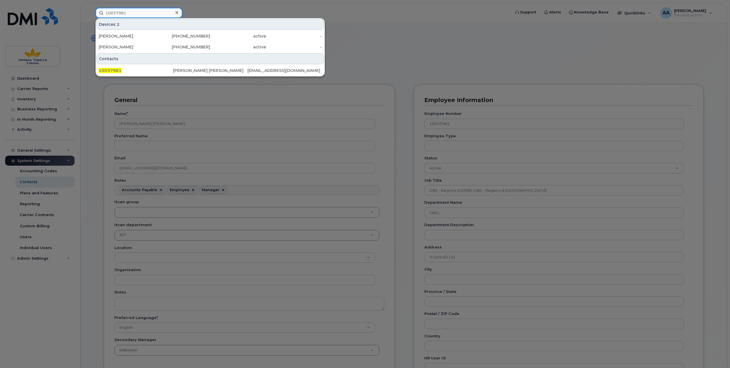
type input "10037981"
click at [176, 13] on icon at bounding box center [177, 12] width 3 height 3
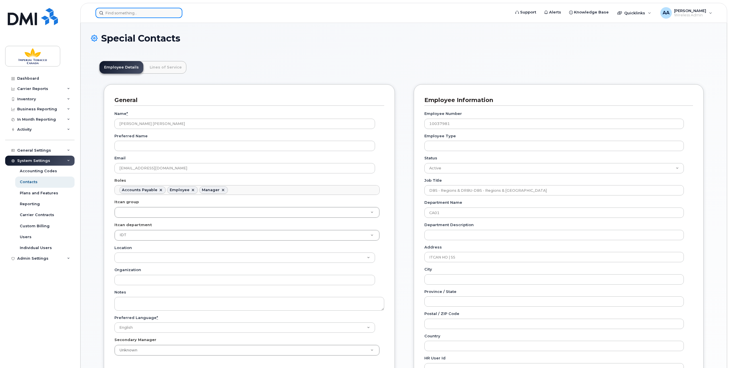
click at [122, 11] on input at bounding box center [139, 13] width 87 height 10
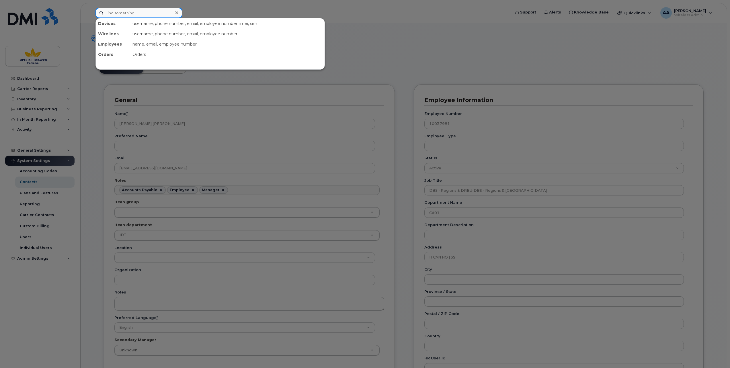
paste input "10050868"
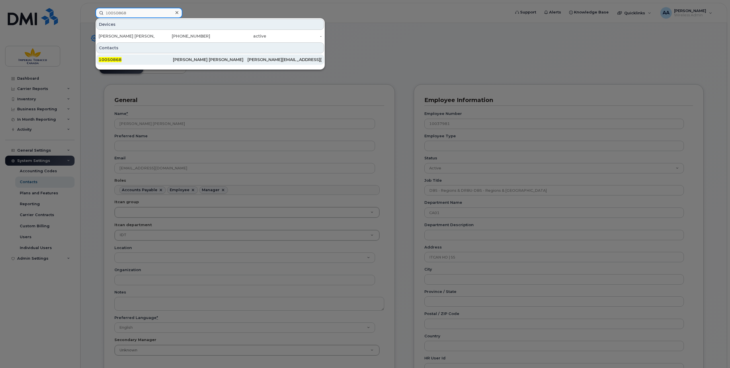
type input "10050868"
click at [115, 59] on span "10050868" at bounding box center [110, 59] width 23 height 5
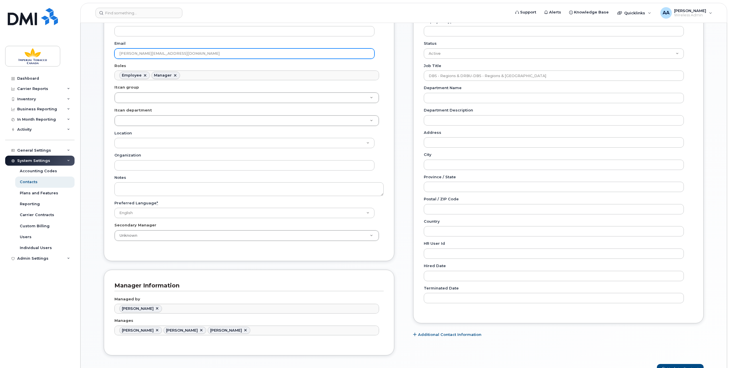
scroll to position [143, 0]
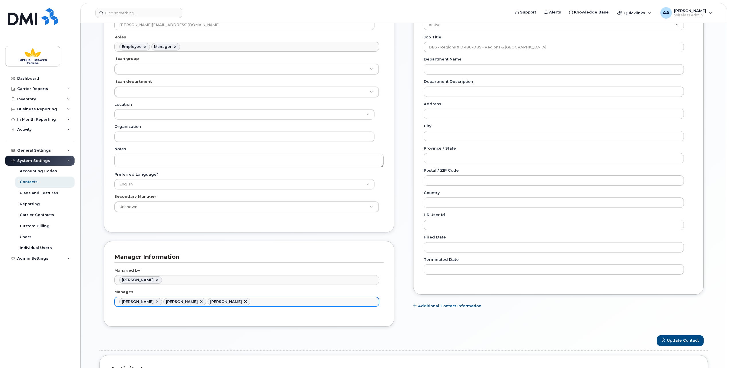
click at [199, 301] on link at bounding box center [201, 302] width 5 height 5
click at [199, 300] on link at bounding box center [201, 302] width 5 height 5
type input "2421352"
click at [163, 298] on ul "Ali Aqueel" at bounding box center [247, 302] width 264 height 9
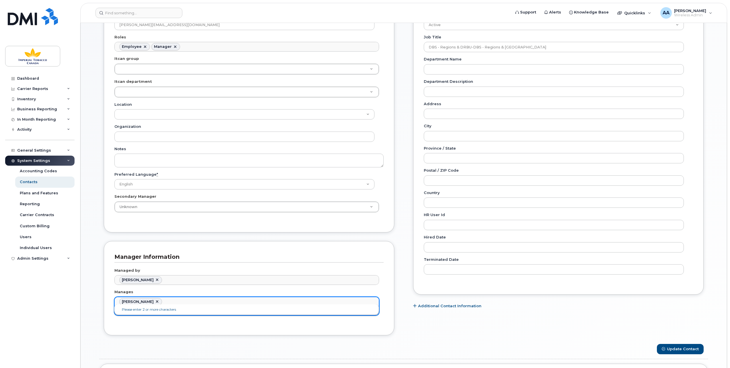
paste input "Mohamed Hayat"
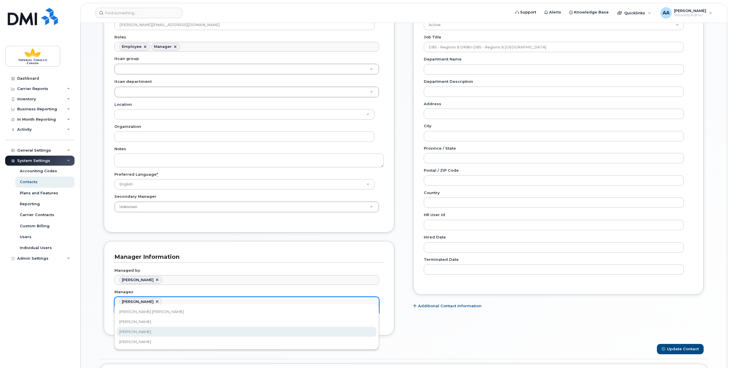
type input "Mohamed"
type input "2421352,979747"
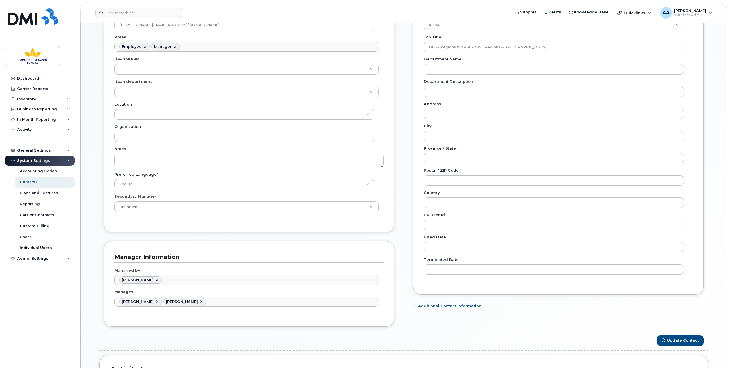
click at [219, 300] on ul "Ali Aqueel Mohamed Hayat" at bounding box center [247, 302] width 264 height 9
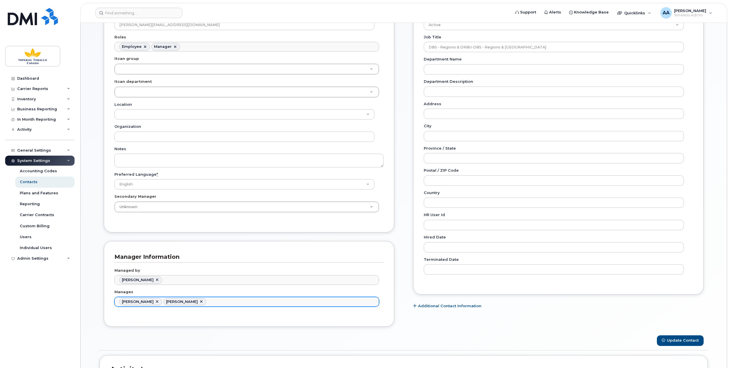
drag, startPoint x: 218, startPoint y: 300, endPoint x: 205, endPoint y: 301, distance: 12.9
click at [205, 301] on ul "Ali Aqueel Mohamed Hayat" at bounding box center [247, 302] width 264 height 9
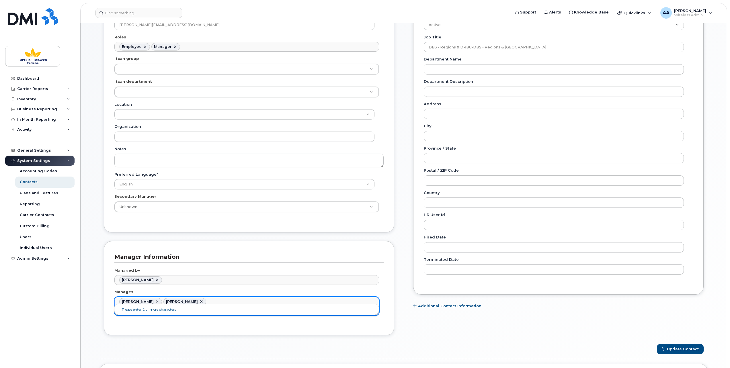
paste input "Ryan Rowland"
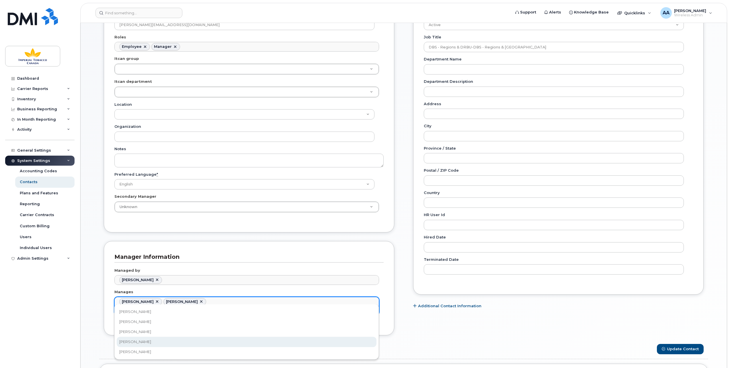
type input "Ryan"
type input "2421352,979747,979999"
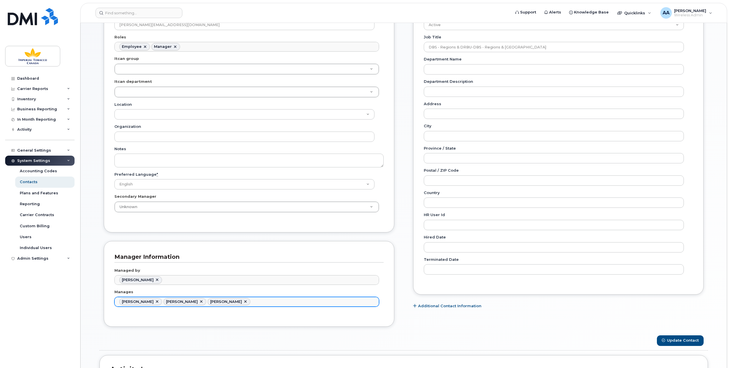
click at [250, 298] on input "text" at bounding box center [253, 302] width 6 height 8
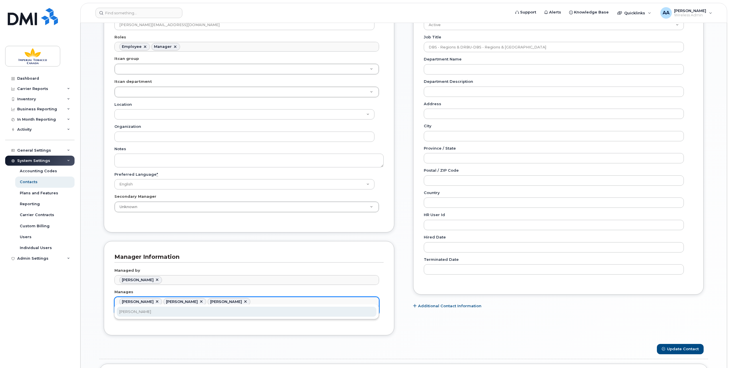
type input "nilo"
type input "2421352,979747,979999,1917455"
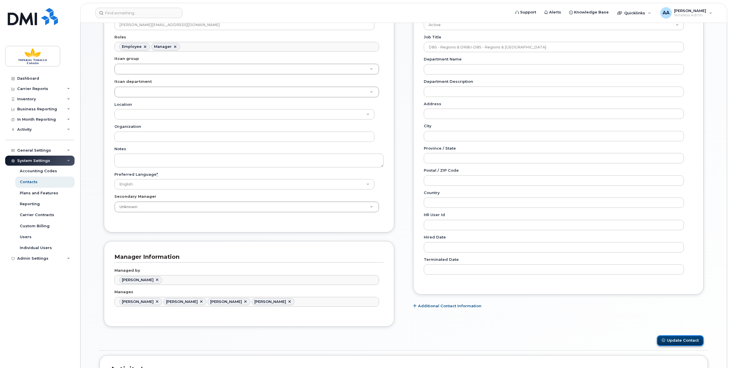
click at [686, 338] on button "Update Contact" at bounding box center [680, 341] width 47 height 11
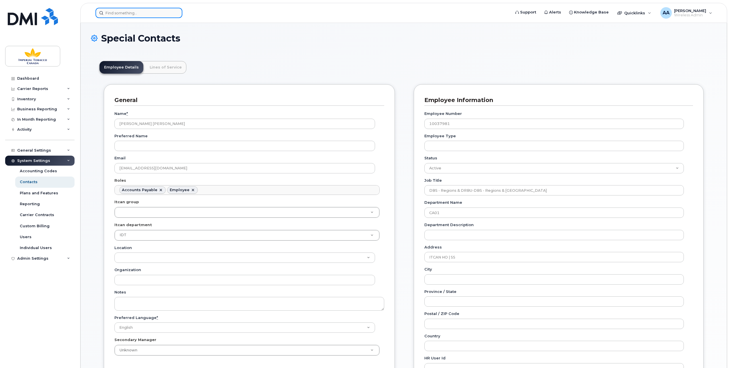
click at [112, 12] on input at bounding box center [139, 13] width 87 height 10
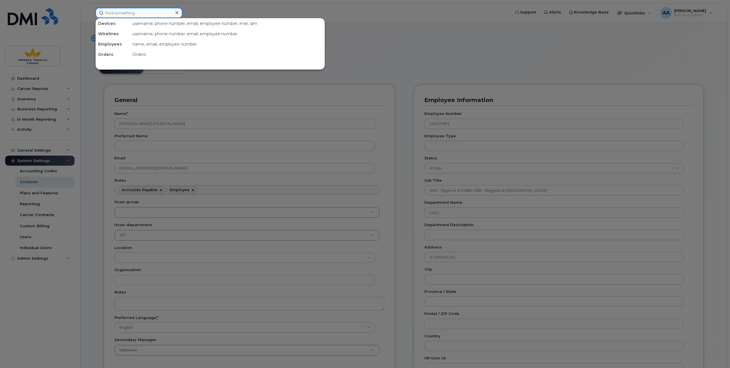
click at [142, 17] on input at bounding box center [139, 13] width 87 height 10
paste input "[PERSON_NAME] [PERSON_NAME]"
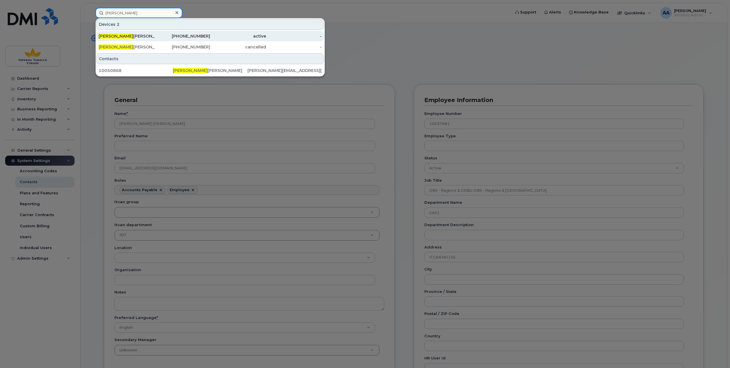
type input "[PERSON_NAME]"
click at [114, 34] on span "[PERSON_NAME]" at bounding box center [116, 36] width 35 height 5
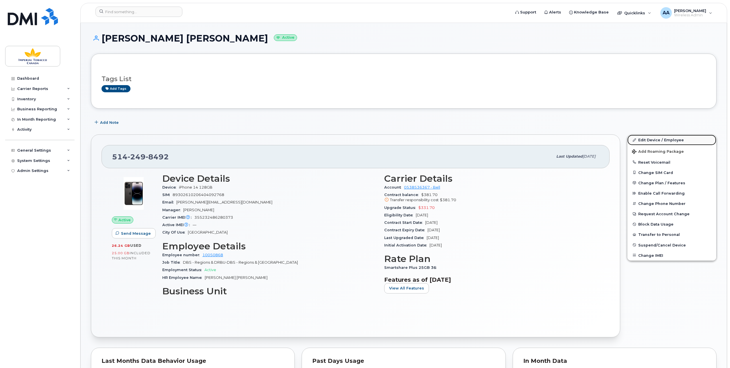
click at [674, 139] on link "Edit Device / Employee" at bounding box center [672, 140] width 89 height 10
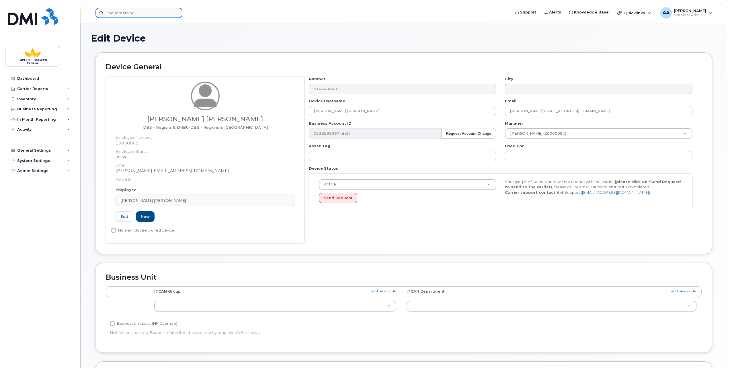
click at [128, 14] on input at bounding box center [139, 13] width 87 height 10
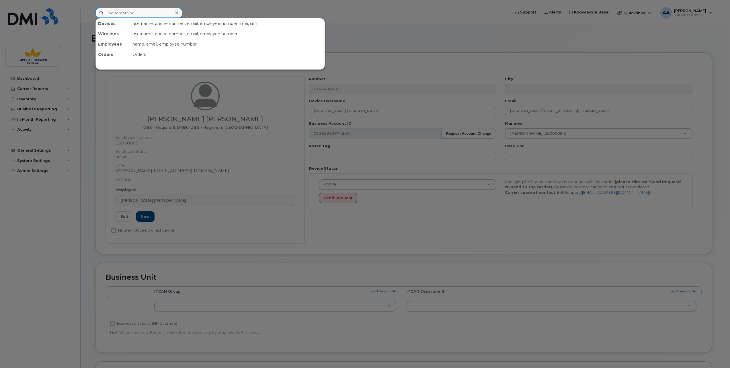
paste input "10050868"
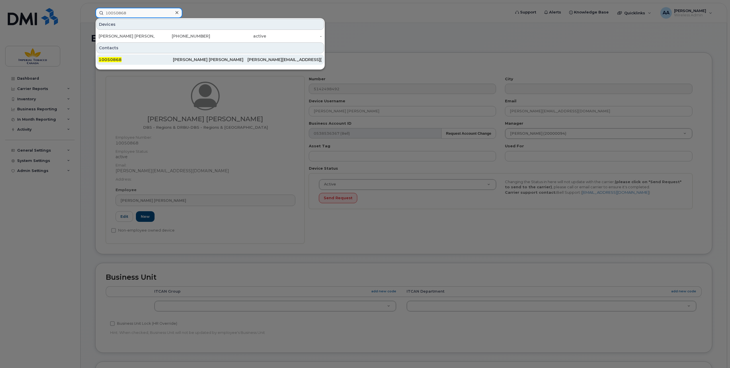
type input "10050868"
click at [119, 58] on span "10050868" at bounding box center [110, 59] width 23 height 5
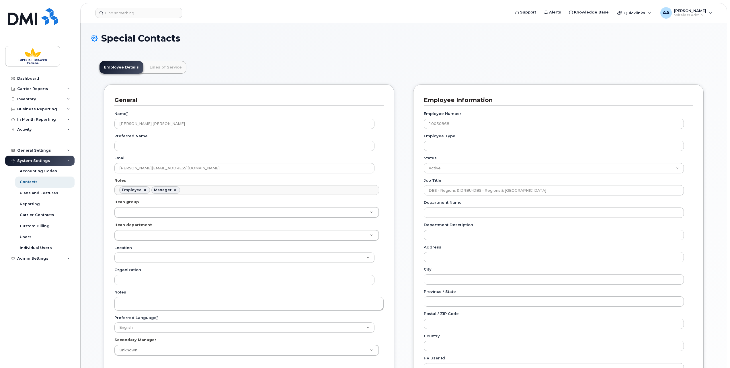
scroll to position [18, 0]
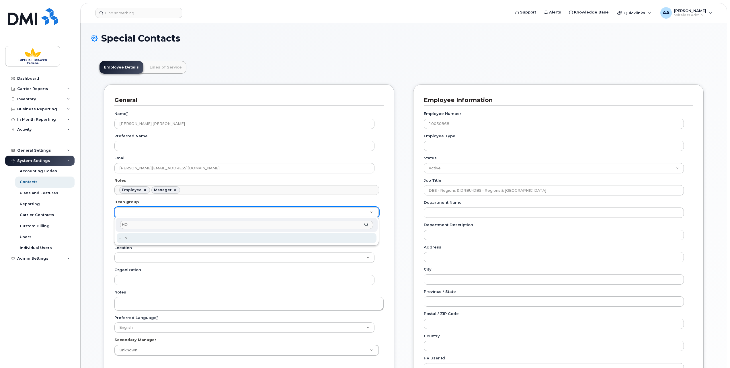
type input "H"
type input "h"
type input "HO"
type input "1956390"
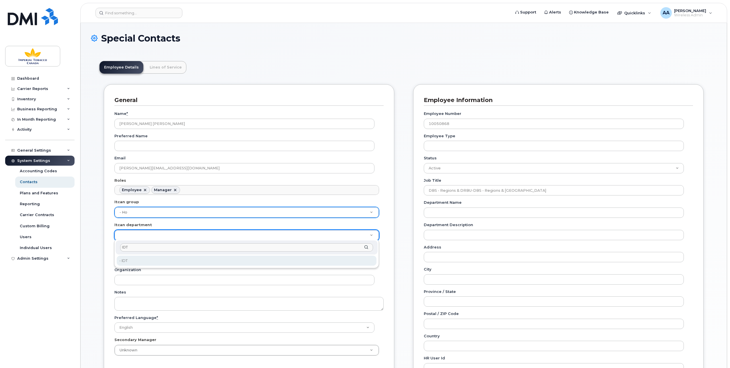
type input "IDT"
type input "1386627"
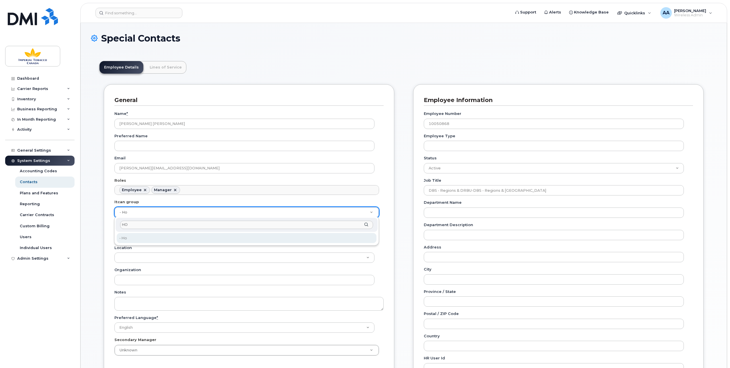
type input "HO"
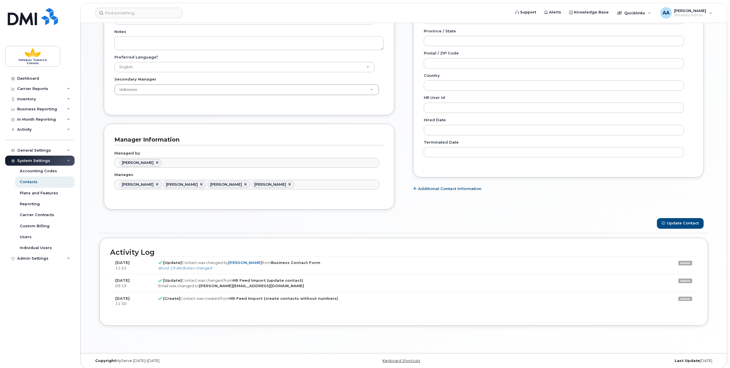
scroll to position [261, 0]
click at [673, 219] on button "Update Contact" at bounding box center [680, 223] width 47 height 11
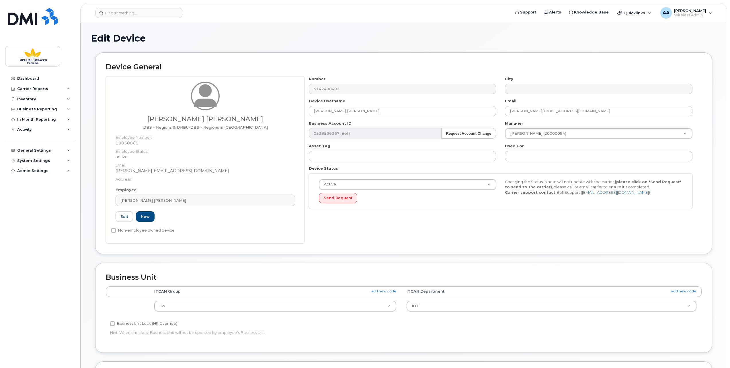
select select "1956390"
select select "1386627"
click at [112, 14] on input at bounding box center [139, 13] width 87 height 10
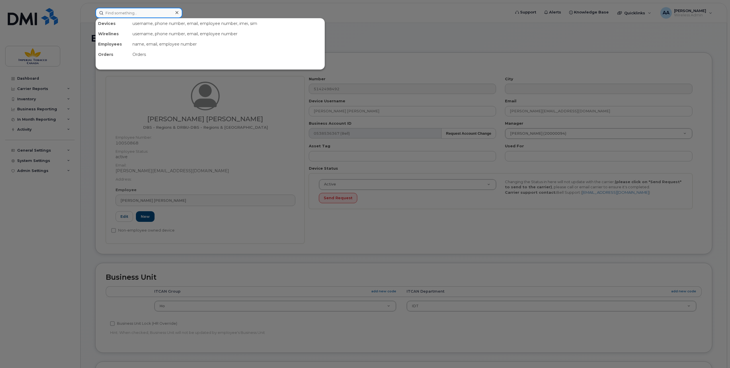
click at [129, 15] on input at bounding box center [139, 13] width 87 height 10
paste input "10058751"
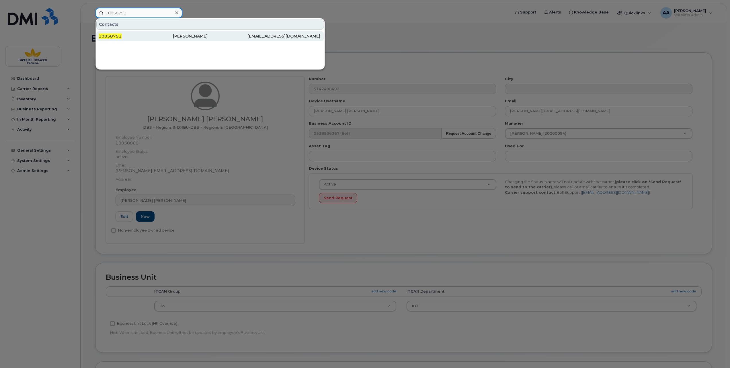
type input "10058751"
click at [111, 36] on span "10058751" at bounding box center [110, 36] width 23 height 5
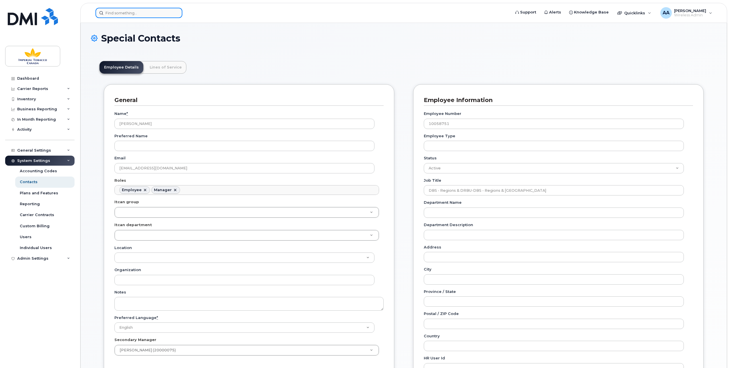
click at [116, 17] on input at bounding box center [139, 13] width 87 height 10
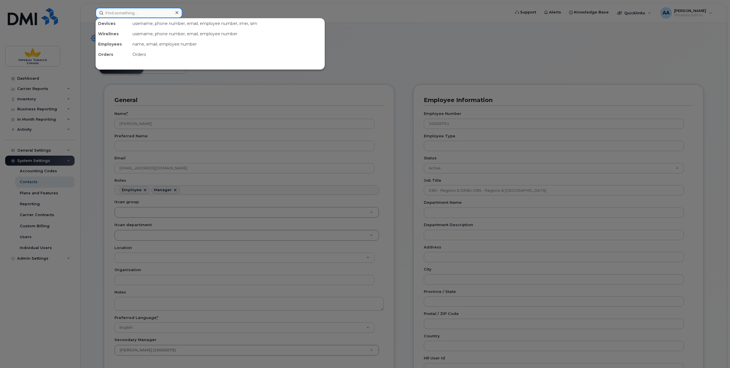
paste input "[PERSON_NAME]"
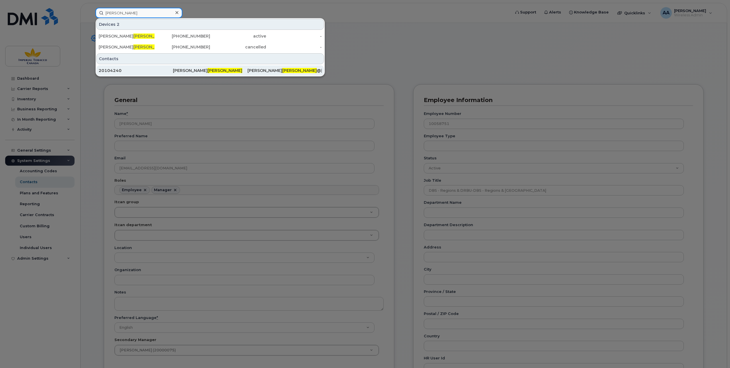
type input "[PERSON_NAME]"
click at [113, 69] on div "20104240" at bounding box center [136, 71] width 74 height 6
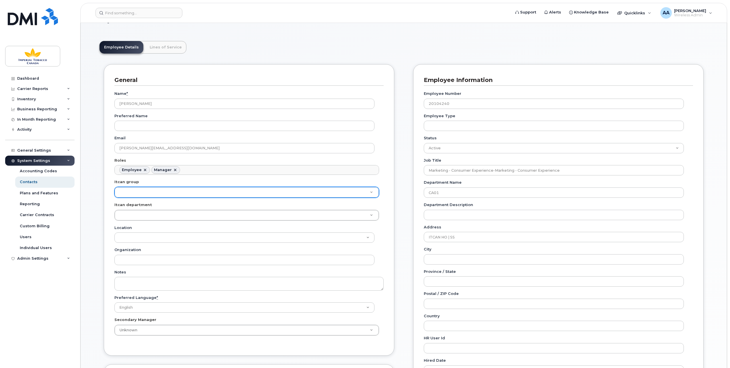
scroll to position [29, 0]
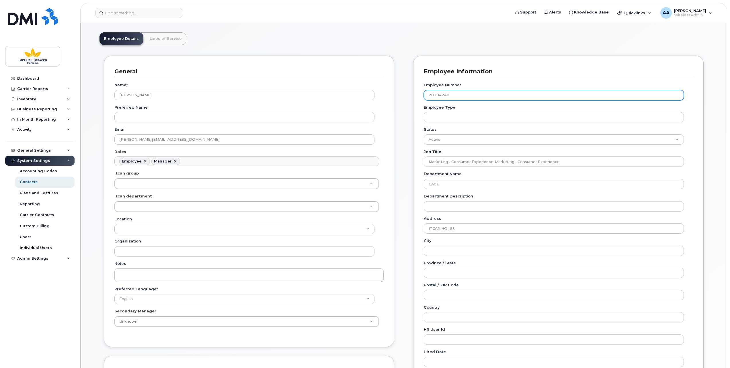
drag, startPoint x: 451, startPoint y: 94, endPoint x: 425, endPoint y: 94, distance: 25.5
click at [425, 94] on input "20104240" at bounding box center [554, 95] width 260 height 10
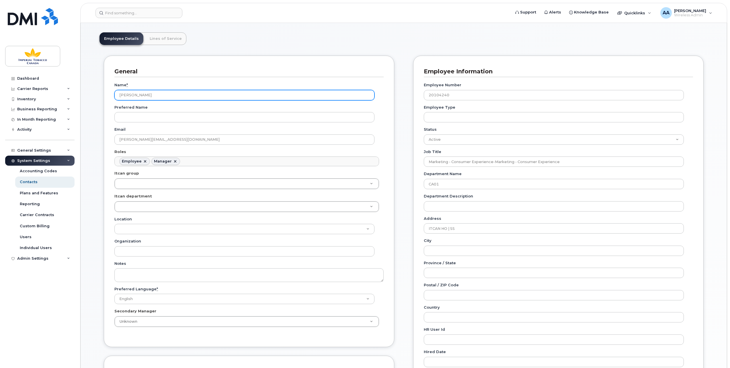
click at [164, 93] on input "Elisa Di Bello" at bounding box center [244, 95] width 260 height 10
drag, startPoint x: 154, startPoint y: 94, endPoint x: 116, endPoint y: 95, distance: 38.2
click at [116, 95] on input "Elisa Di Bello" at bounding box center [244, 95] width 260 height 10
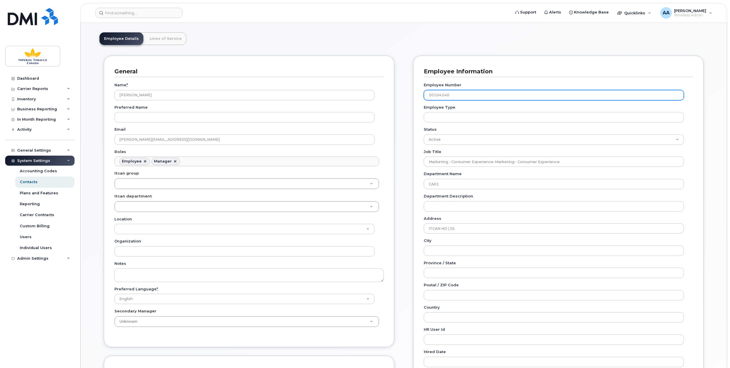
click at [460, 95] on input "20104240" at bounding box center [554, 95] width 260 height 10
drag, startPoint x: 460, startPoint y: 95, endPoint x: 427, endPoint y: 94, distance: 32.7
click at [427, 94] on input "20104240" at bounding box center [554, 95] width 260 height 10
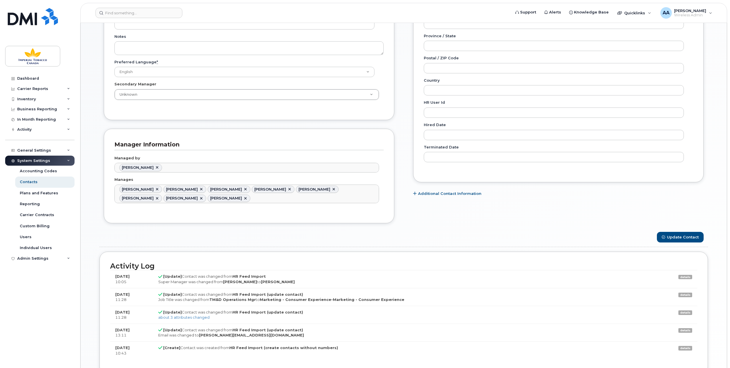
scroll to position [258, 0]
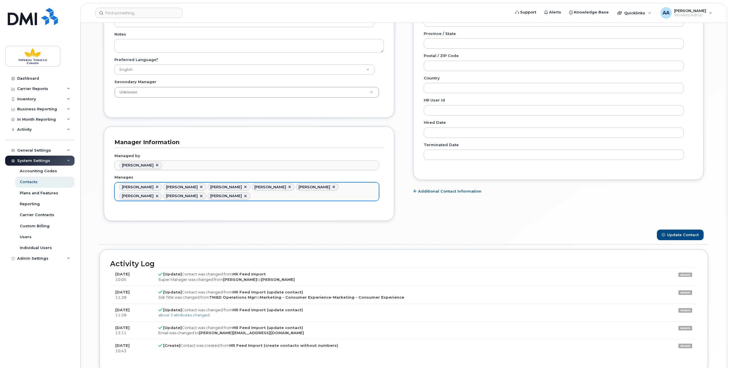
click at [221, 195] on ul "Adel Taalab Francois Quimper Genevieve Filion Huda Charkatli Jessica Chami Meli…" at bounding box center [247, 192] width 264 height 18
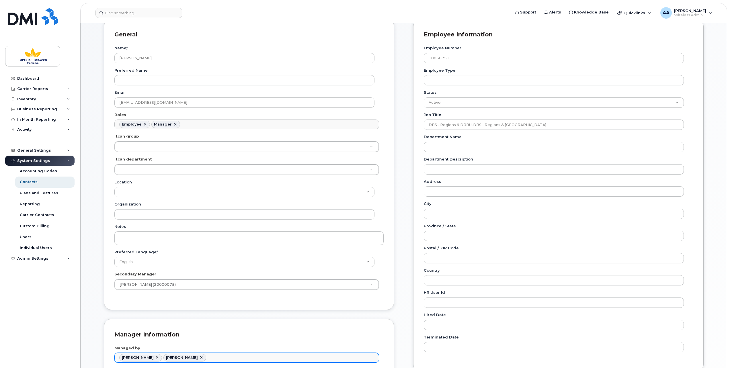
scroll to position [115, 0]
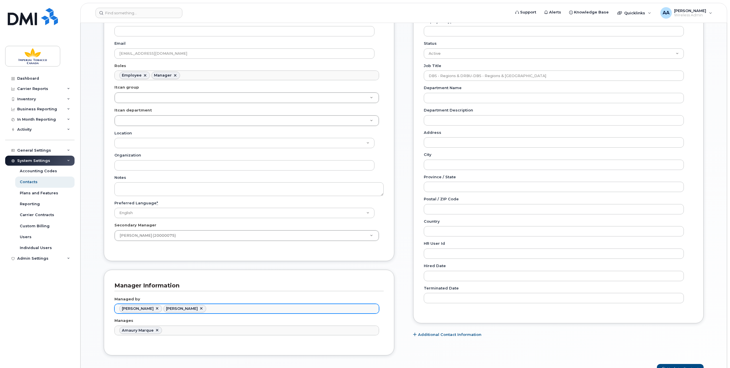
click at [199, 307] on link at bounding box center [201, 309] width 5 height 5
type input "980051"
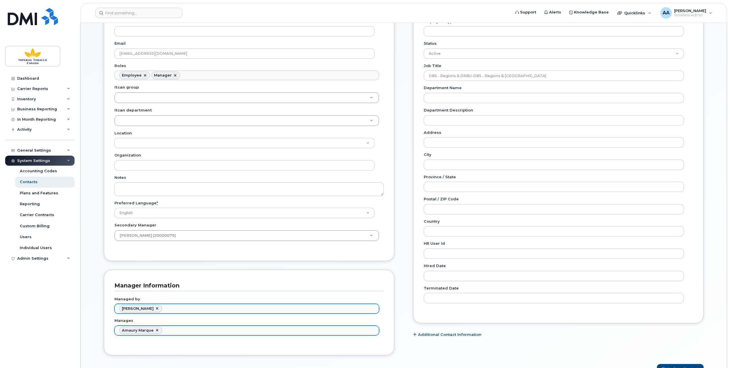
click at [168, 328] on ul "Amaury Marque" at bounding box center [247, 330] width 264 height 9
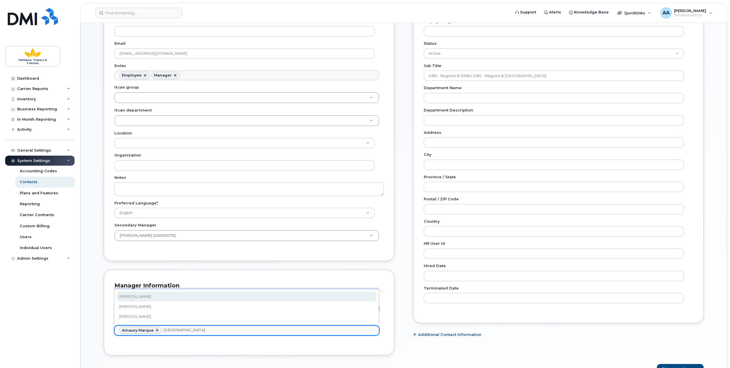
type input "Bonn"
type input "2421407,2421477"
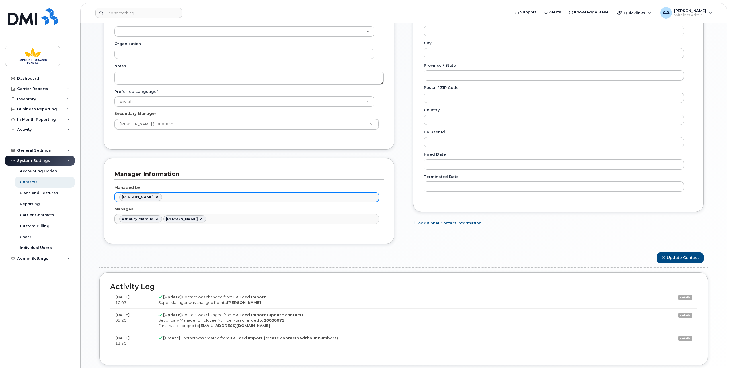
scroll to position [230, 0]
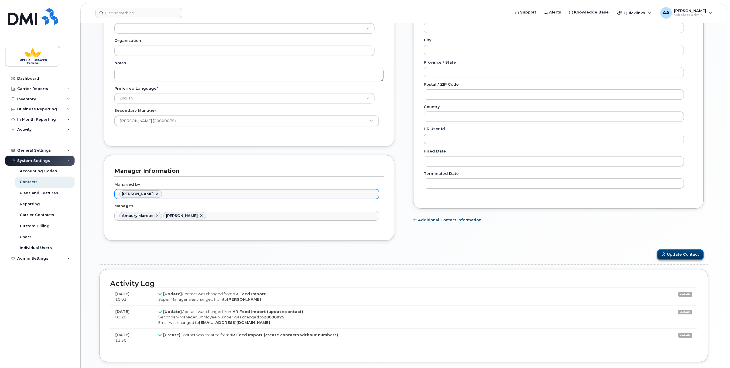
click at [675, 252] on button "Update Contact" at bounding box center [680, 255] width 47 height 11
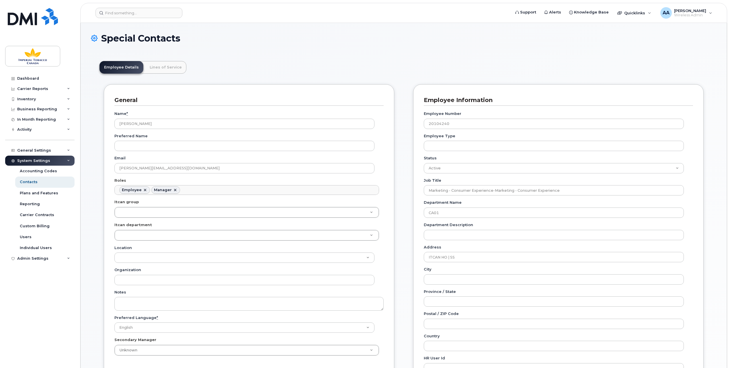
scroll to position [18, 0]
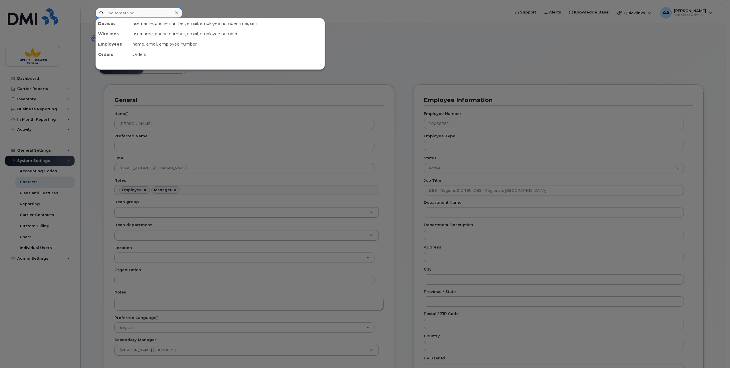
click at [115, 16] on input at bounding box center [139, 13] width 87 height 10
click at [111, 16] on input at bounding box center [139, 13] width 87 height 10
paste input "10058751"
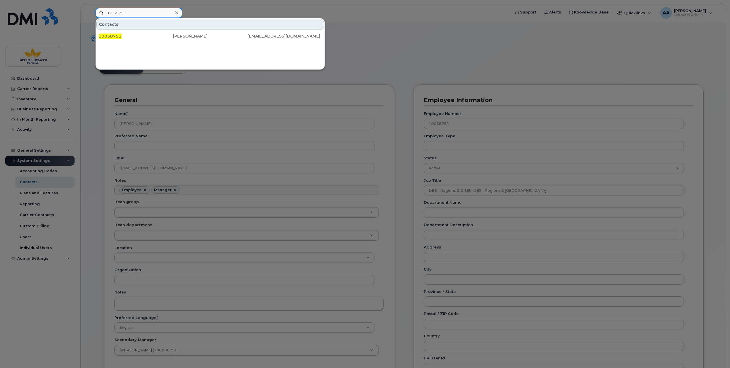
type input "10058751"
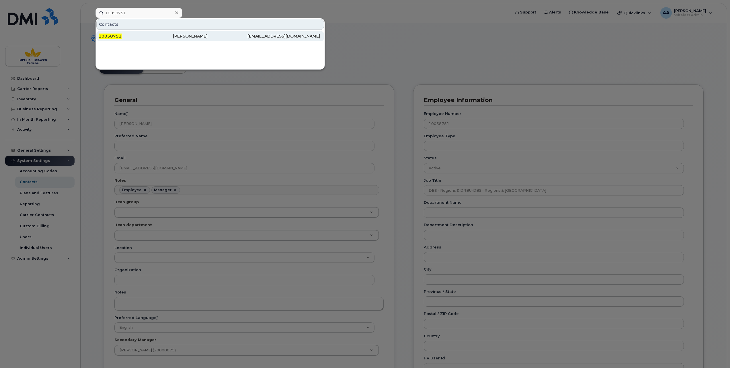
click at [106, 31] on div "Contacts 10058751 Priyanka Marwaha priyanka_marwaha@bat.com" at bounding box center [210, 30] width 229 height 24
drag, startPoint x: 106, startPoint y: 31, endPoint x: 108, endPoint y: 40, distance: 9.2
click at [108, 40] on div "10058751" at bounding box center [136, 36] width 74 height 10
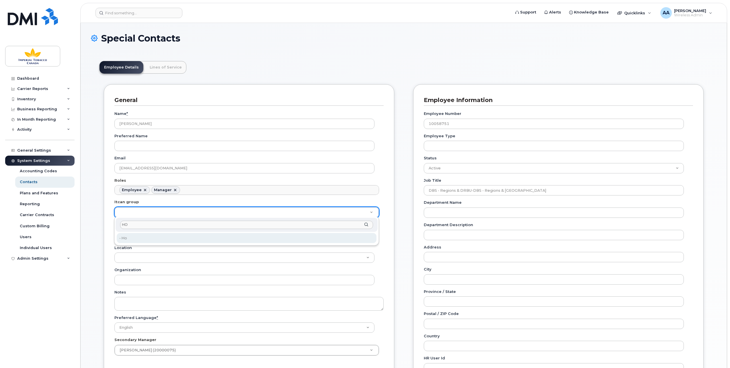
type input "HO"
type input "1956390"
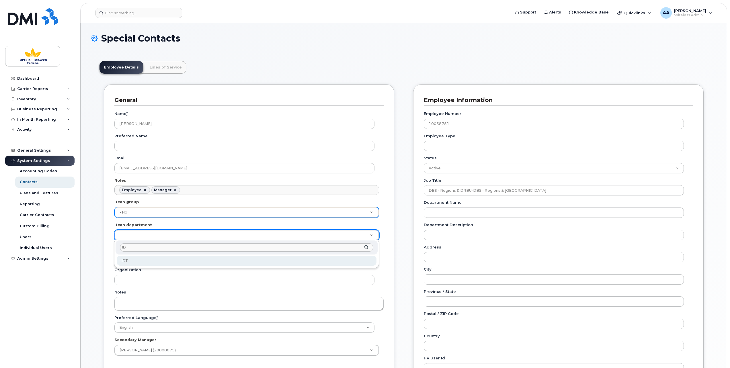
type input "ID"
type input "1386627"
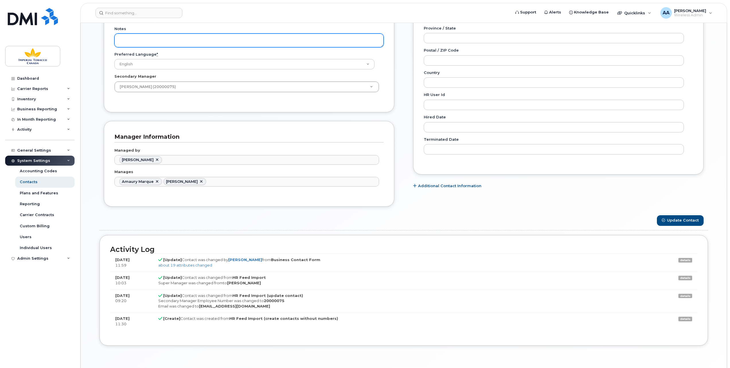
scroll to position [284, 0]
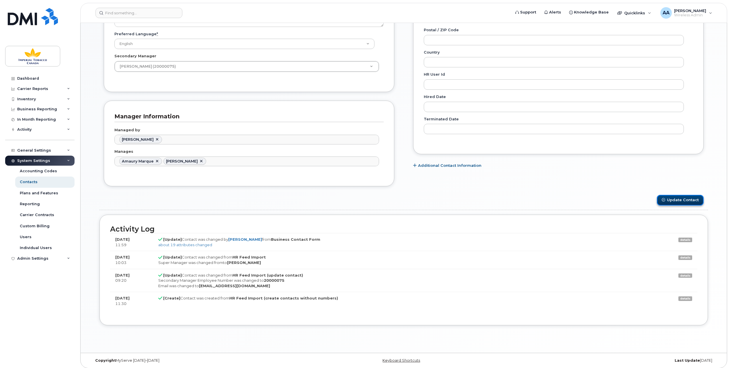
click at [684, 197] on button "Update Contact" at bounding box center [680, 200] width 47 height 11
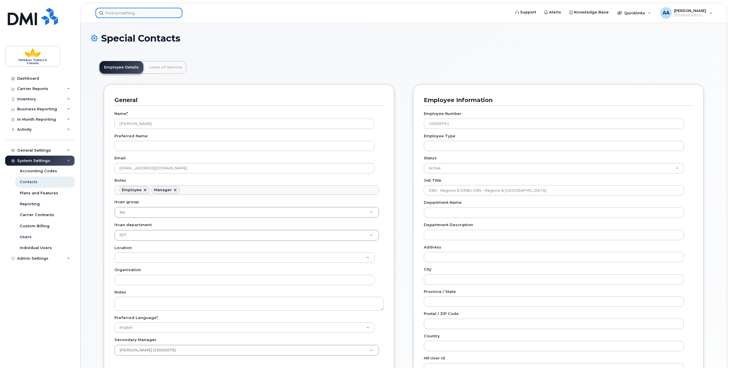
click at [114, 12] on input at bounding box center [139, 13] width 87 height 10
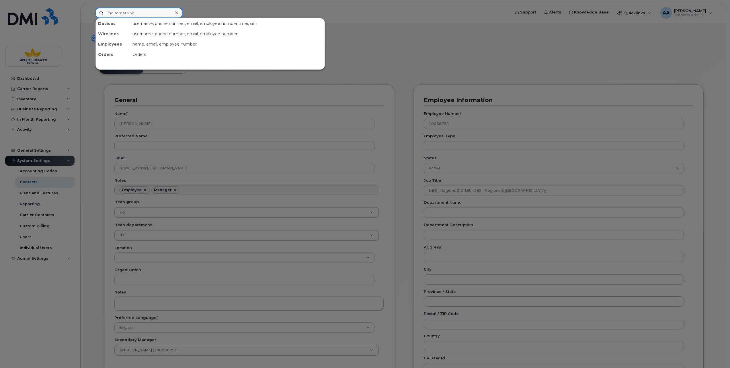
paste input "5149677280"
type input "5149677280"
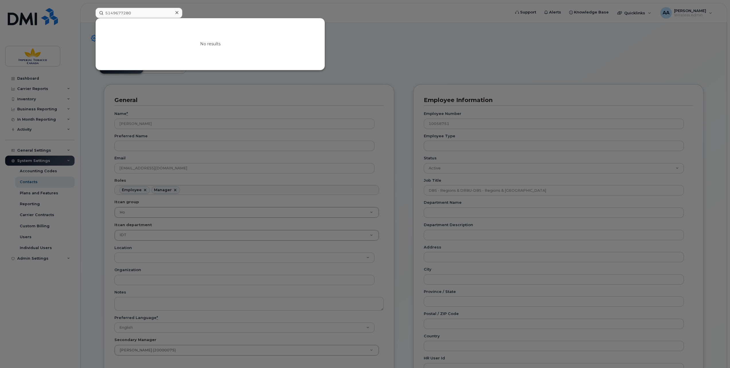
click at [177, 12] on icon at bounding box center [177, 12] width 3 height 3
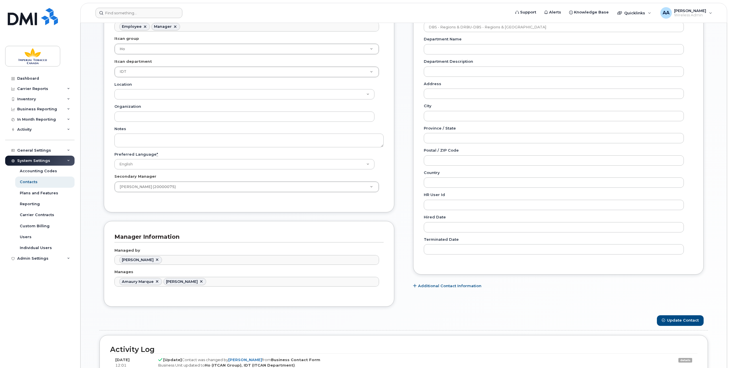
scroll to position [307, 0]
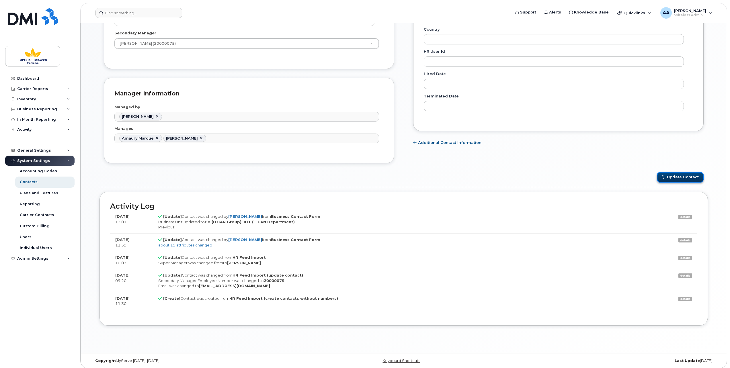
click at [677, 174] on button "Update Contact" at bounding box center [680, 177] width 47 height 11
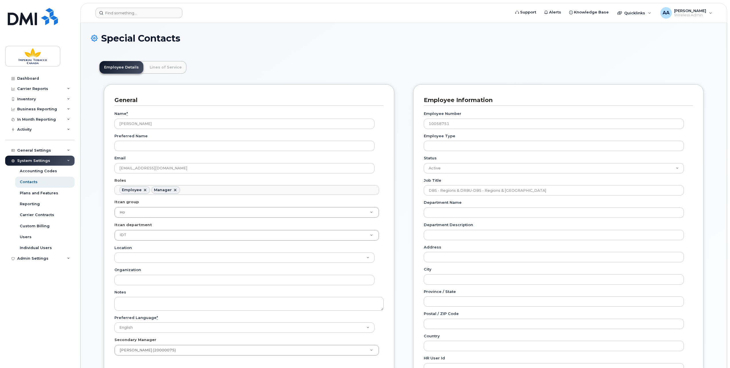
scroll to position [18, 0]
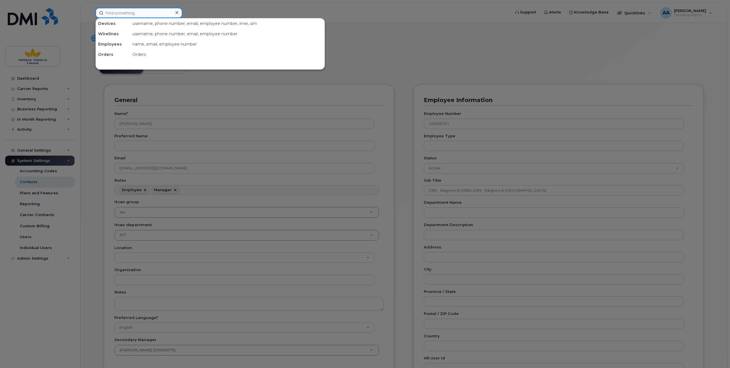
click at [114, 11] on input at bounding box center [139, 13] width 87 height 10
paste input "5149677280"
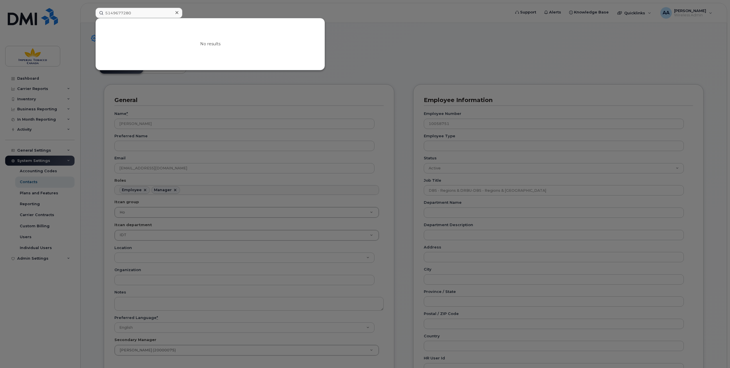
click at [397, 67] on div at bounding box center [365, 184] width 730 height 368
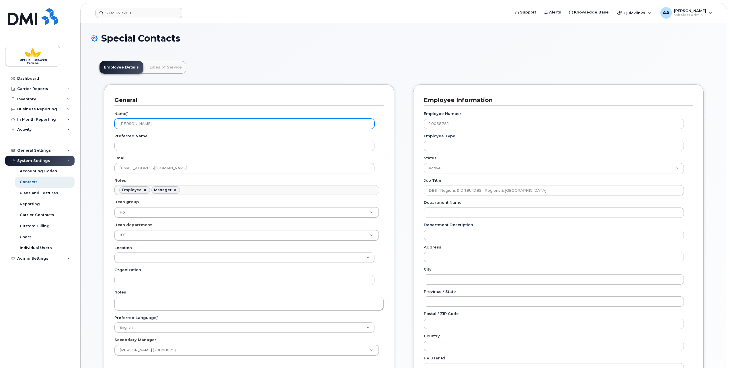
drag, startPoint x: 156, startPoint y: 126, endPoint x: 137, endPoint y: 125, distance: 19.3
click at [137, 125] on input "[PERSON_NAME]" at bounding box center [244, 124] width 260 height 10
click at [168, 124] on input "[PERSON_NAME]" at bounding box center [244, 124] width 260 height 10
drag, startPoint x: 161, startPoint y: 123, endPoint x: 117, endPoint y: 124, distance: 43.9
click at [117, 124] on input "[PERSON_NAME]" at bounding box center [244, 124] width 260 height 10
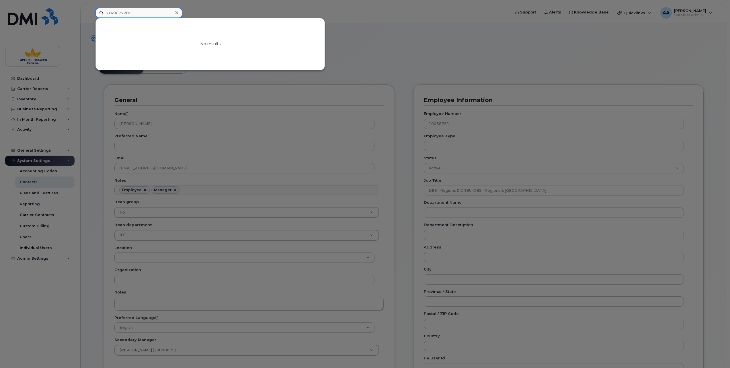
click at [136, 12] on input "5149677280" at bounding box center [139, 13] width 87 height 10
type input "5"
paste input "[PERSON_NAME]"
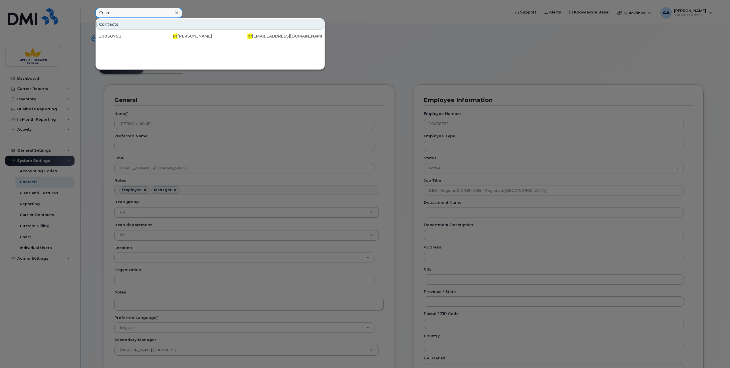
type input "P"
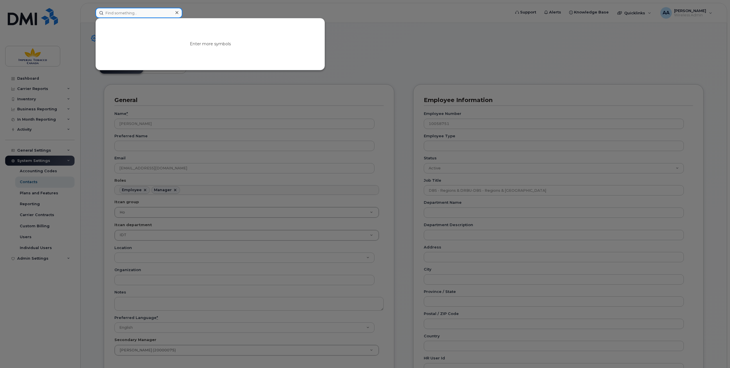
paste input "6472230349"
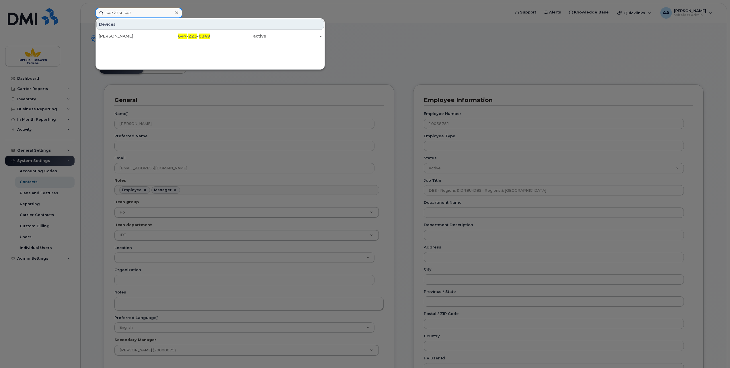
type input "6472230349"
click at [199, 11] on div at bounding box center [365, 184] width 730 height 368
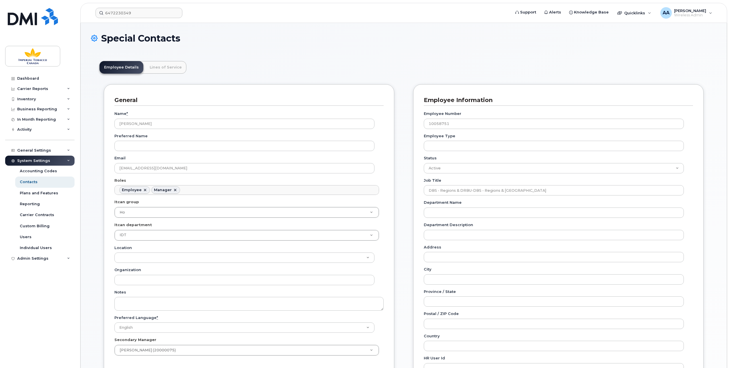
click at [195, 50] on div "Special Contacts" at bounding box center [404, 42] width 626 height 19
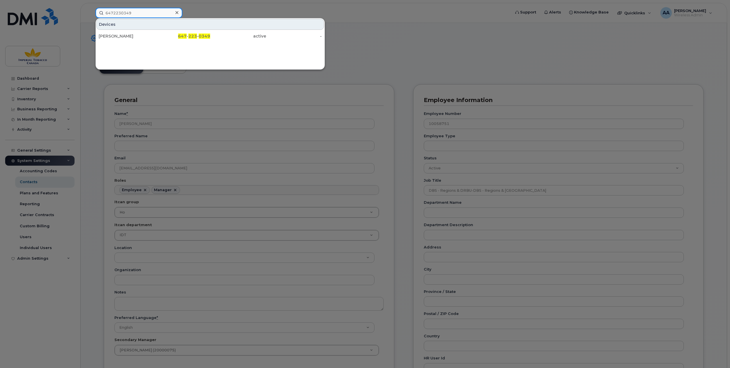
click at [138, 9] on input "6472230349" at bounding box center [139, 13] width 87 height 10
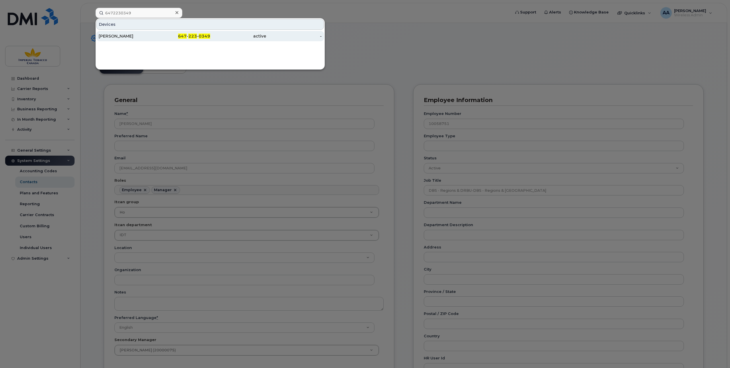
click at [128, 35] on div "[PERSON_NAME]" at bounding box center [127, 36] width 56 height 6
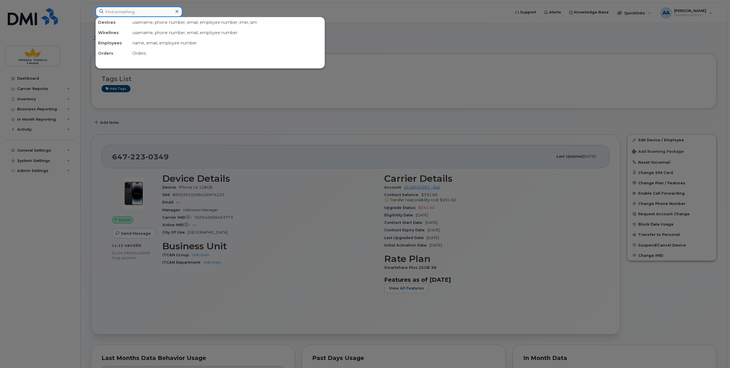
click at [119, 11] on input at bounding box center [139, 12] width 87 height 10
paste input "6472230349"
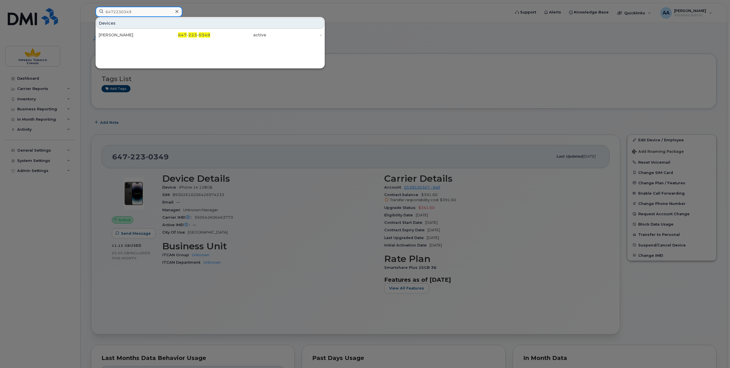
drag, startPoint x: 133, startPoint y: 11, endPoint x: 106, endPoint y: 13, distance: 27.9
click at [106, 13] on input "6472230349" at bounding box center [139, 12] width 87 height 10
click at [392, 35] on div at bounding box center [365, 184] width 730 height 368
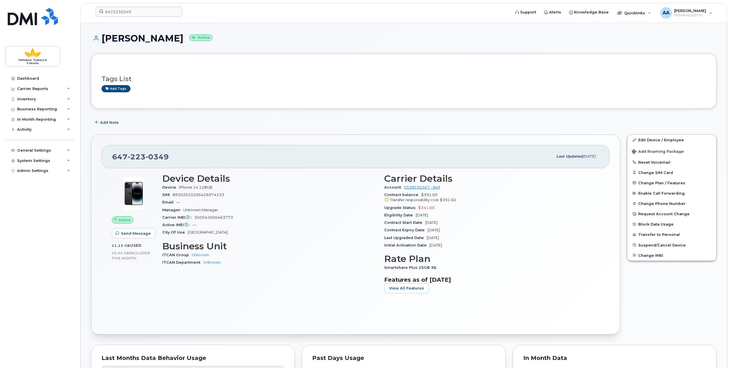
click at [151, 6] on header "6472230349 Support Alerts Knowledge Base Quicklinks Suspend / Cancel Device Cha…" at bounding box center [403, 13] width 647 height 20
click at [140, 11] on input "6472230349" at bounding box center [139, 12] width 87 height 10
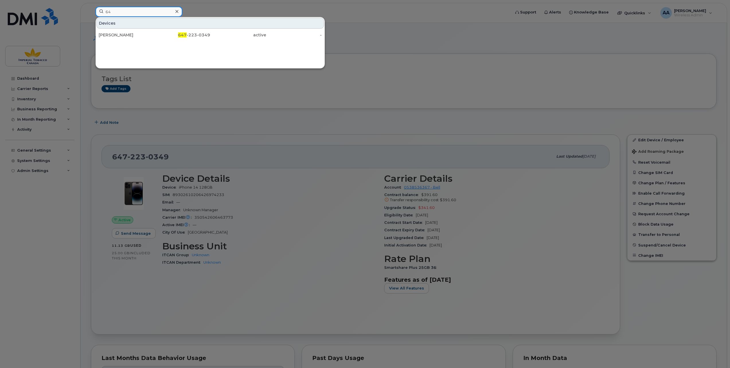
type input "6"
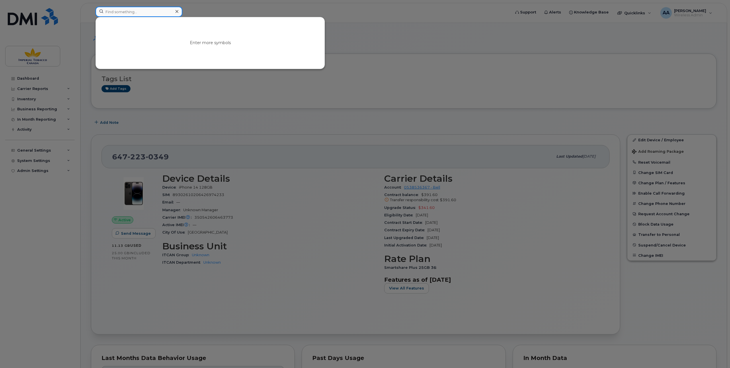
paste input "10076930"
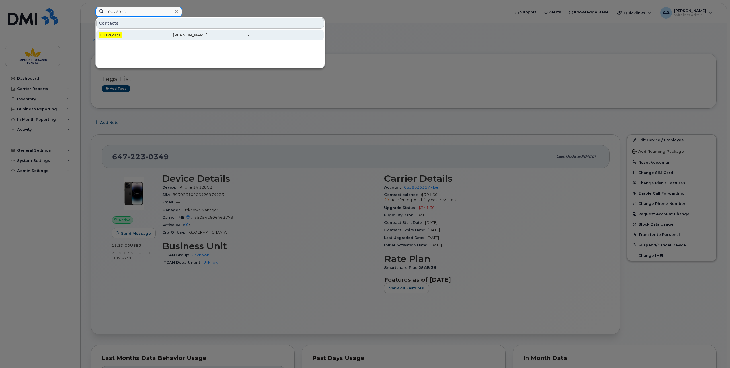
type input "10076930"
click at [116, 36] on span "10076930" at bounding box center [110, 34] width 23 height 5
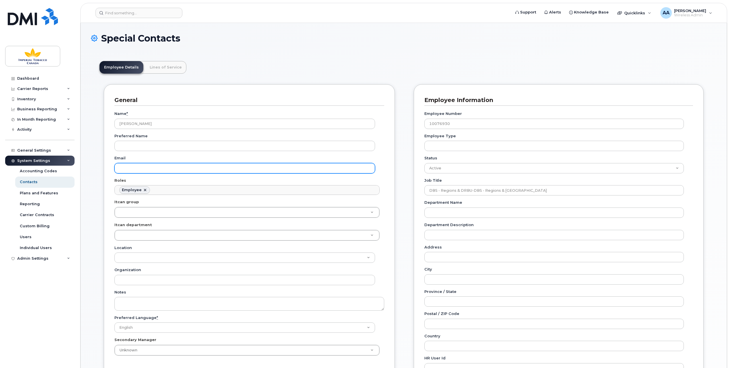
click at [124, 168] on input "Email" at bounding box center [244, 168] width 261 height 10
paste input "[EMAIL_ADDRESS][DOMAIN_NAME]"
type input "[EMAIL_ADDRESS][DOMAIN_NAME]"
type input "[GEOGRAPHIC_DATA]"
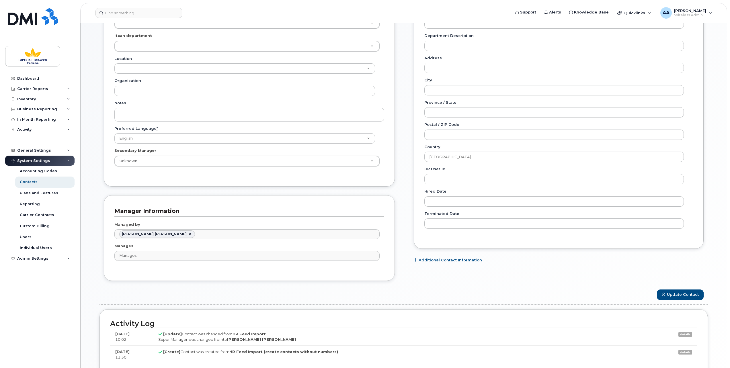
scroll to position [243, 0]
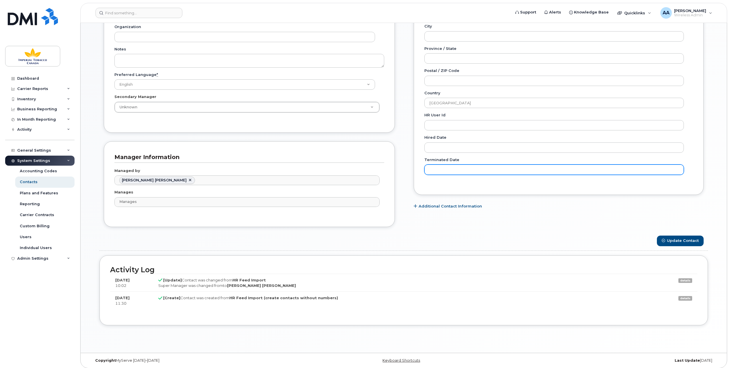
type input "[EMAIL_ADDRESS][DOMAIN_NAME]"
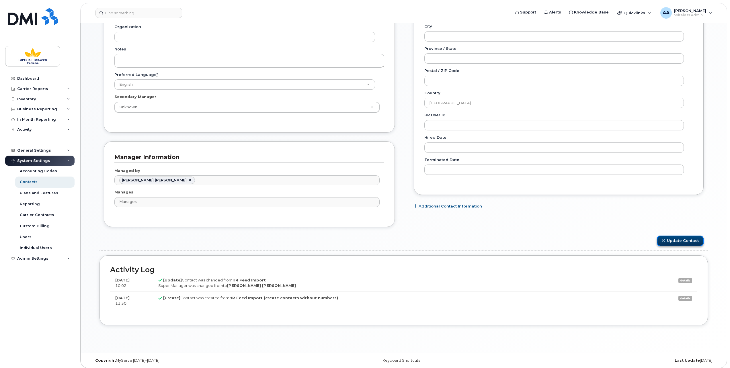
click at [682, 236] on button "Update Contact" at bounding box center [680, 241] width 47 height 11
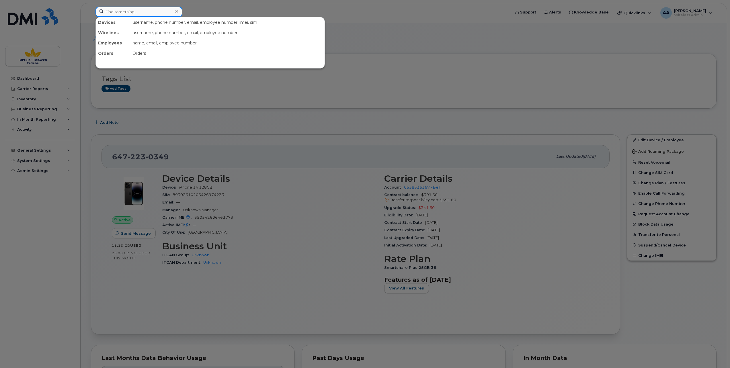
click at [122, 11] on input at bounding box center [139, 12] width 87 height 10
paste input "[EMAIL_ADDRESS][DOMAIN_NAME]"
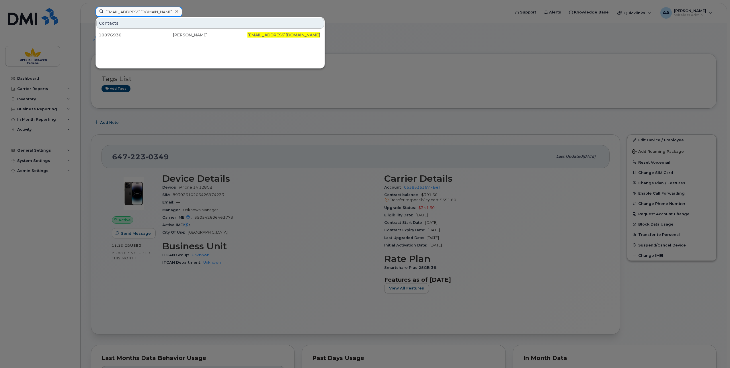
type input "ali_aqueel@bat.com"
click at [176, 11] on icon at bounding box center [177, 11] width 3 height 3
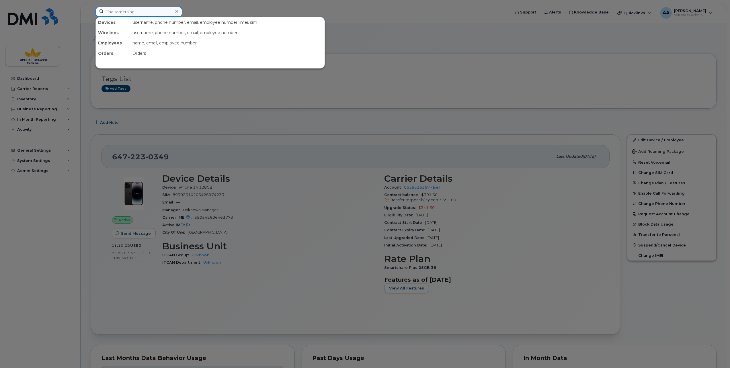
click at [153, 10] on input at bounding box center [139, 12] width 87 height 10
paste input "5142081377"
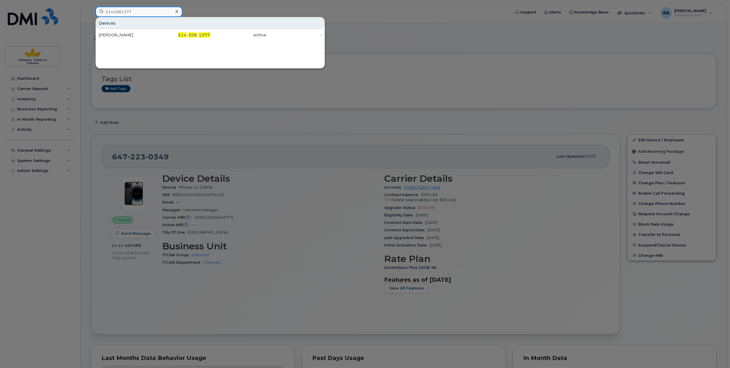
type input "5142081377"
drag, startPoint x: 115, startPoint y: 34, endPoint x: 199, endPoint y: 35, distance: 84.4
click at [194, 36] on span "208" at bounding box center [192, 34] width 9 height 5
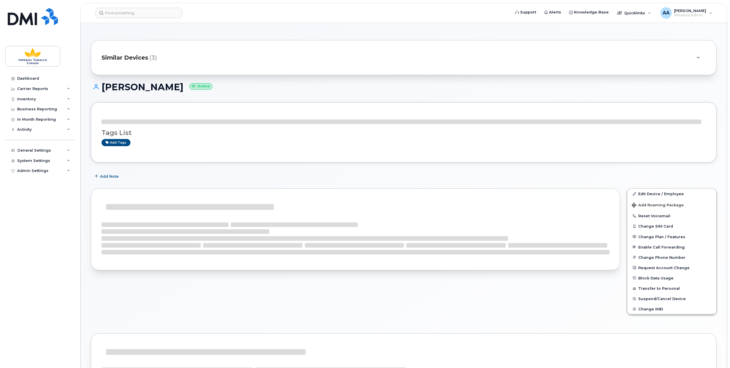
click at [172, 38] on div "Similar Devices (3) [PERSON_NAME] Active Tags List Add tags Add Note Edit Devic…" at bounding box center [404, 289] width 647 height 533
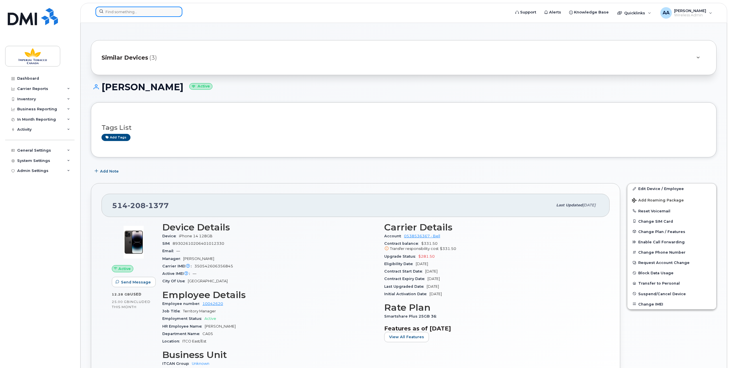
click at [108, 10] on input at bounding box center [139, 12] width 87 height 10
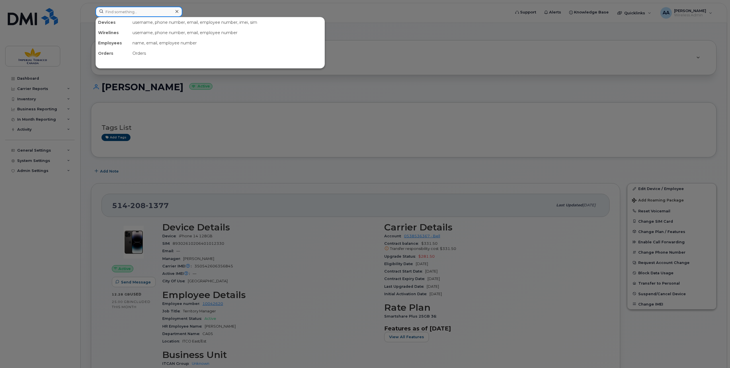
click at [124, 10] on input at bounding box center [139, 12] width 87 height 10
paste input "5142081377"
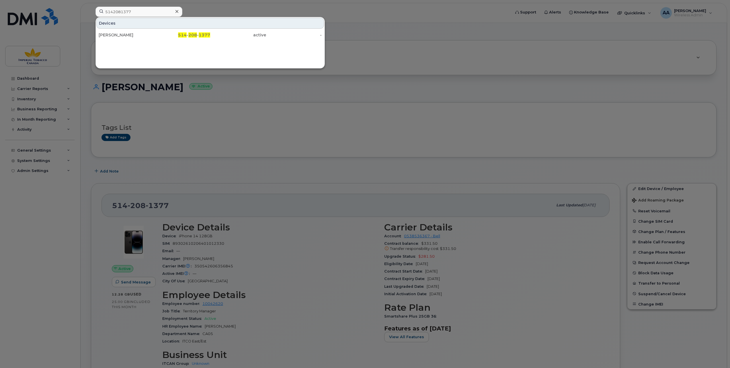
click at [183, 90] on div at bounding box center [365, 184] width 730 height 368
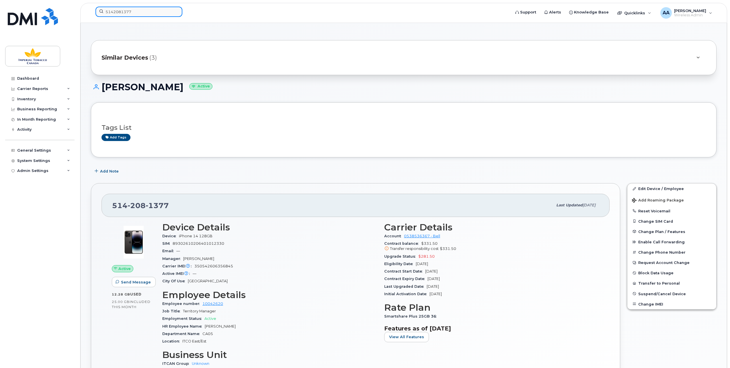
click at [131, 10] on input "5142081377" at bounding box center [139, 12] width 87 height 10
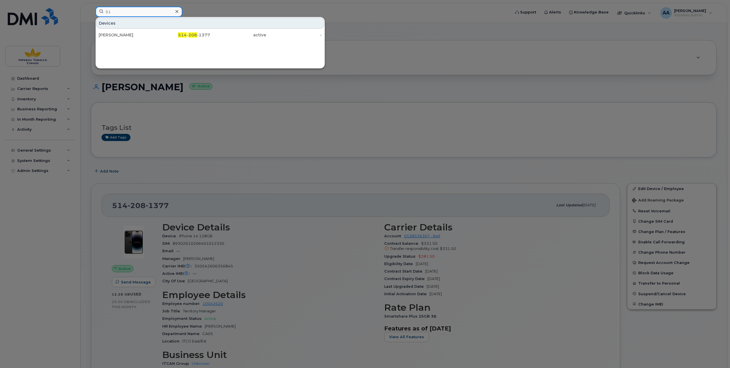
type input "5"
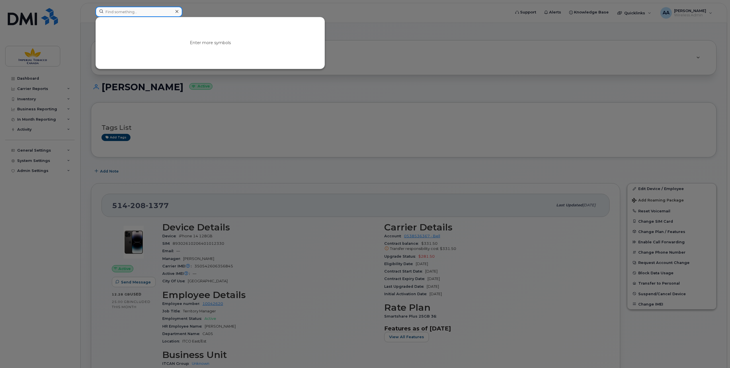
paste input "20000110"
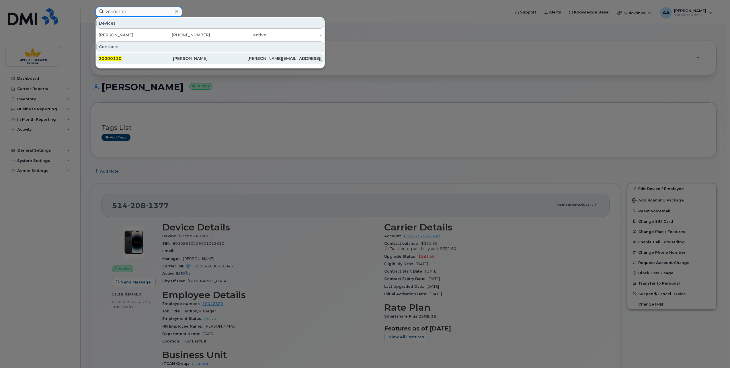
type input "20000110"
click at [111, 57] on span "20000110" at bounding box center [110, 58] width 23 height 5
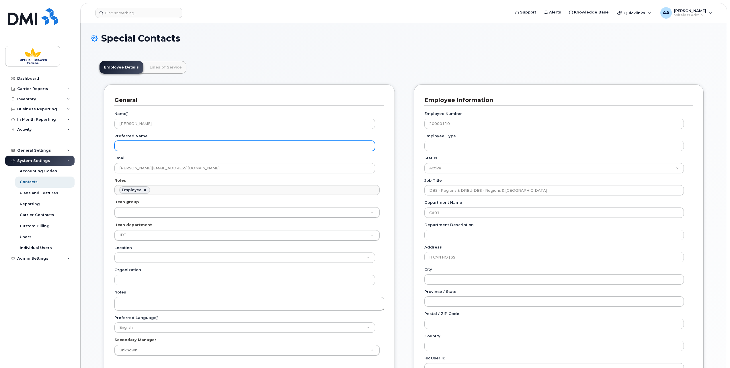
scroll to position [18, 0]
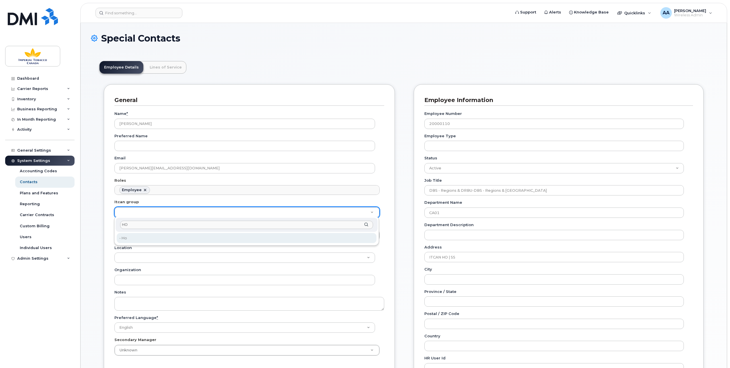
type input "HO"
type input "1956390"
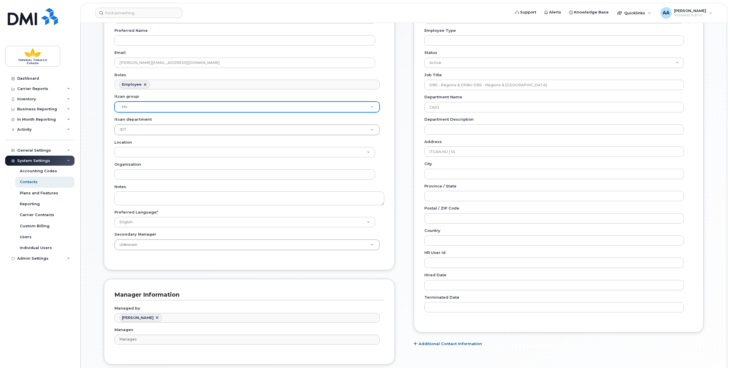
scroll to position [115, 0]
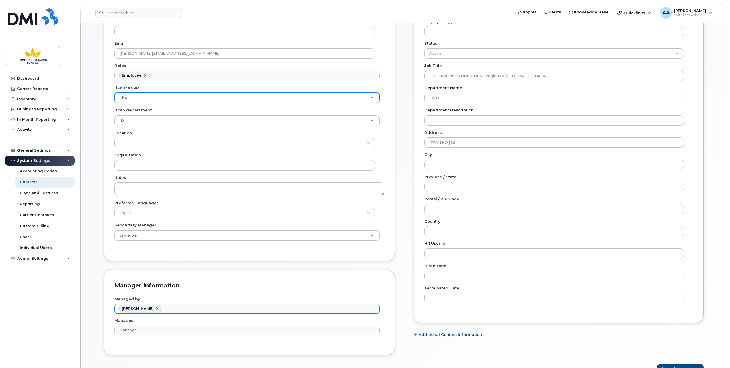
click at [160, 307] on link at bounding box center [157, 309] width 5 height 5
type input "Managed by"
click at [125, 309] on input "text" at bounding box center [248, 309] width 260 height 8
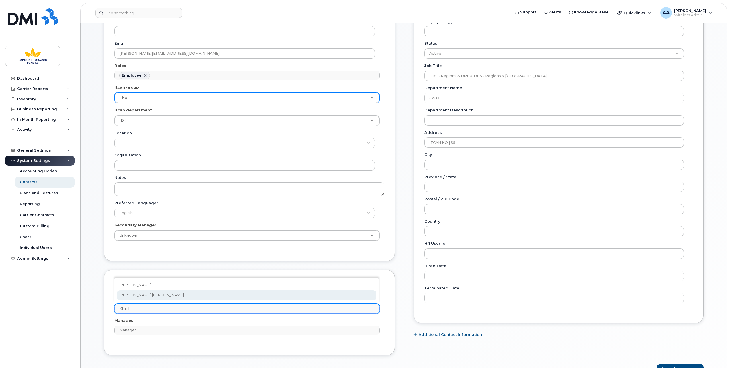
type input "Khalil"
type input "979853"
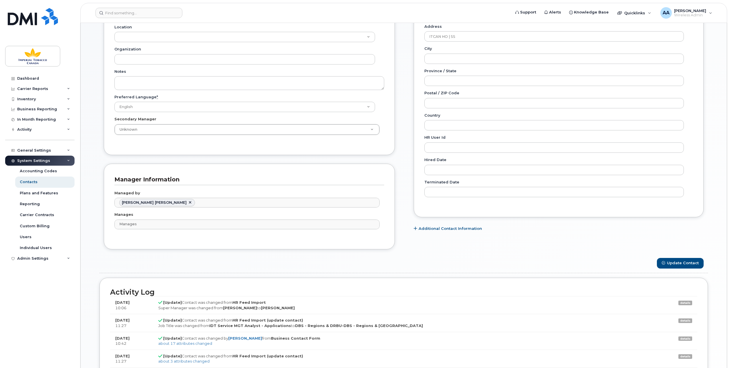
scroll to position [230, 0]
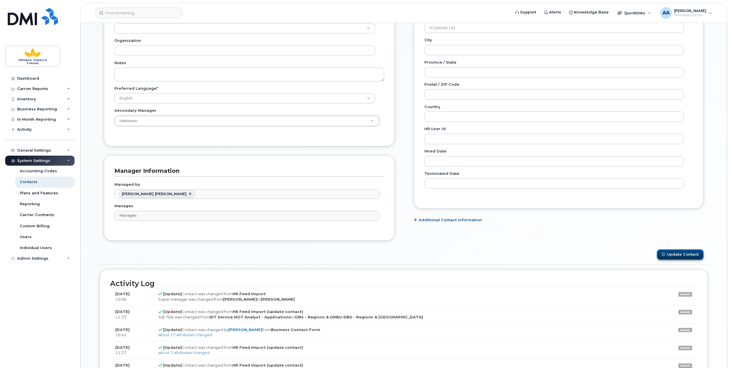
click at [686, 251] on button "Update Contact" at bounding box center [680, 255] width 47 height 11
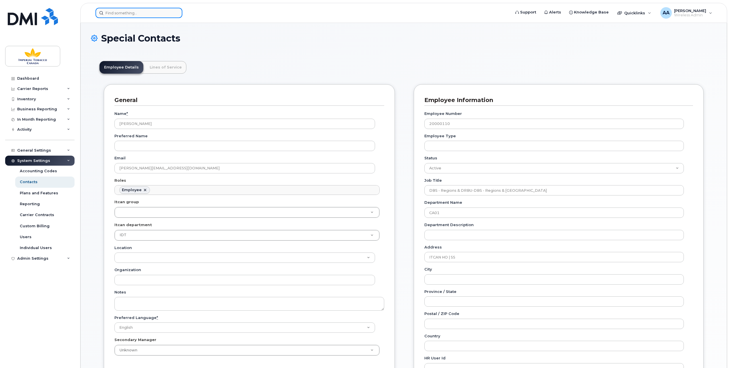
click at [106, 12] on input at bounding box center [139, 13] width 87 height 10
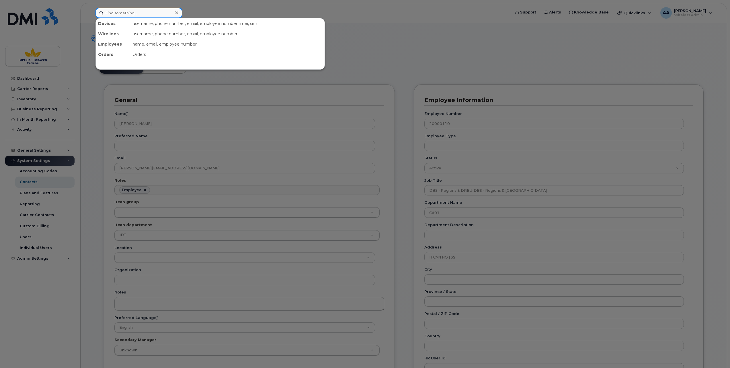
paste input "5147489243"
click at [134, 12] on input "5147489243" at bounding box center [139, 13] width 87 height 10
type input "5"
paste input "5145155073"
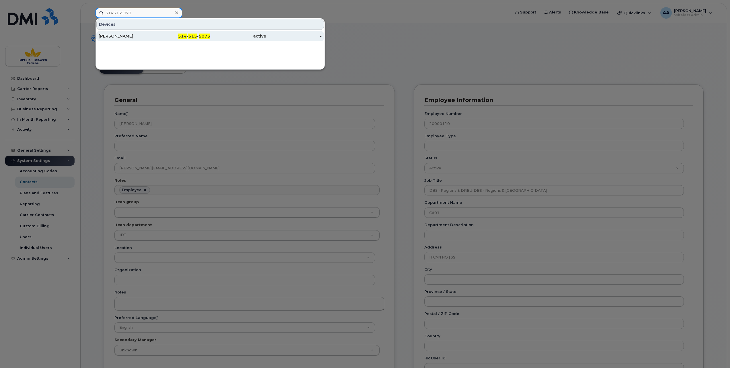
type input "5145155073"
click at [112, 34] on div "[PERSON_NAME]" at bounding box center [127, 36] width 56 height 6
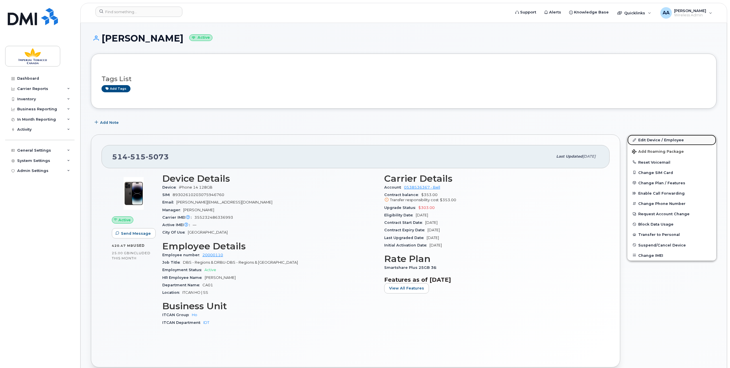
click at [651, 139] on link "Edit Device / Employee" at bounding box center [672, 140] width 89 height 10
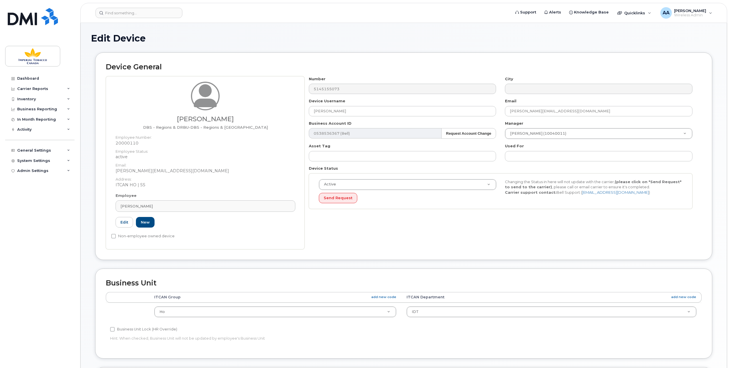
select select "1956390"
select select "1386627"
click at [118, 12] on input at bounding box center [139, 13] width 87 height 10
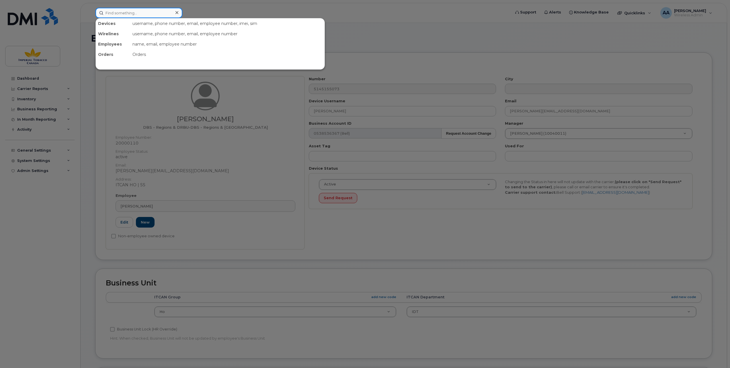
paste input "20000110"
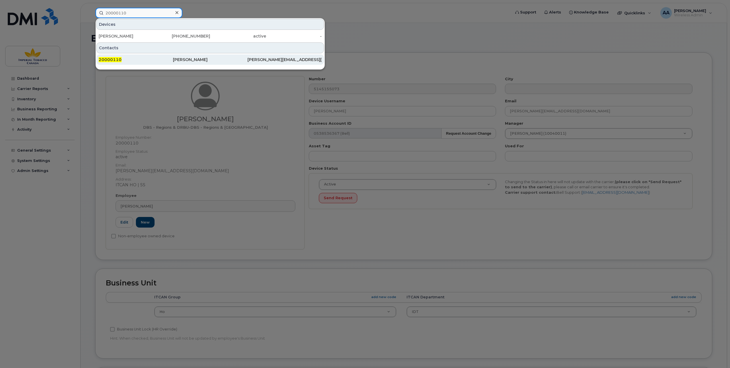
type input "20000110"
click at [111, 59] on span "20000110" at bounding box center [110, 59] width 23 height 5
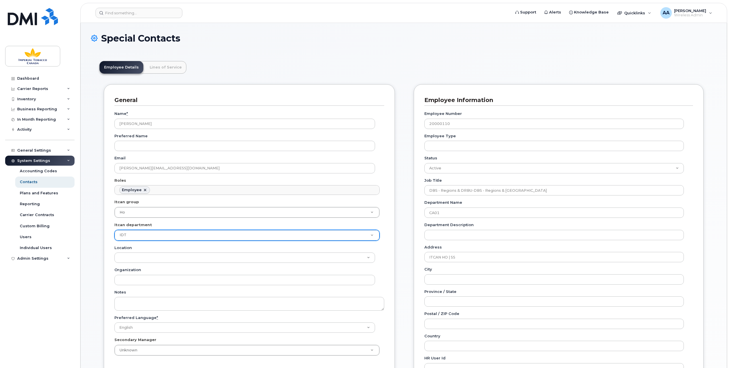
scroll to position [18, 0]
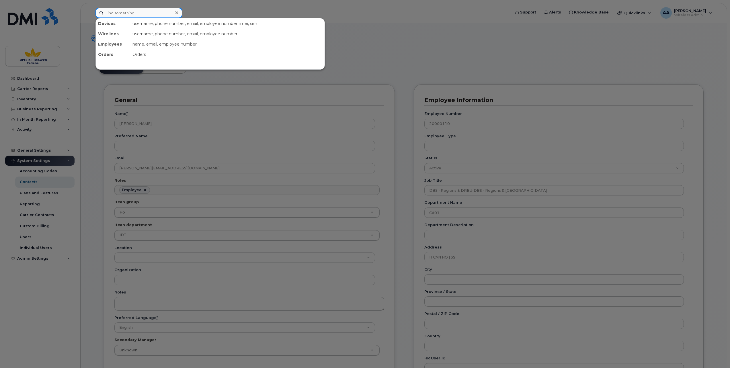
click at [142, 16] on input at bounding box center [139, 13] width 87 height 10
paste input "10029990"
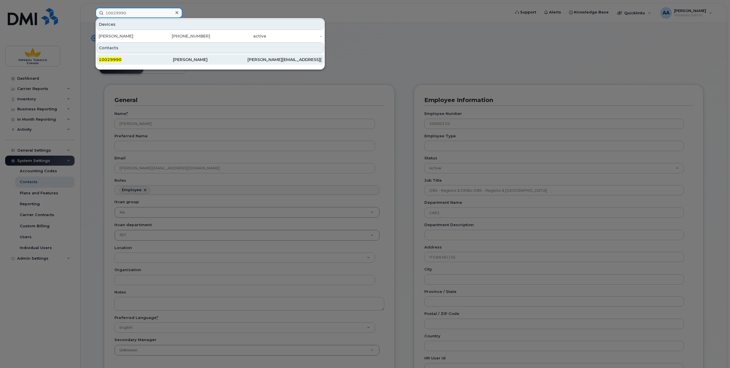
type input "10029990"
click at [106, 58] on span "10029990" at bounding box center [110, 59] width 23 height 5
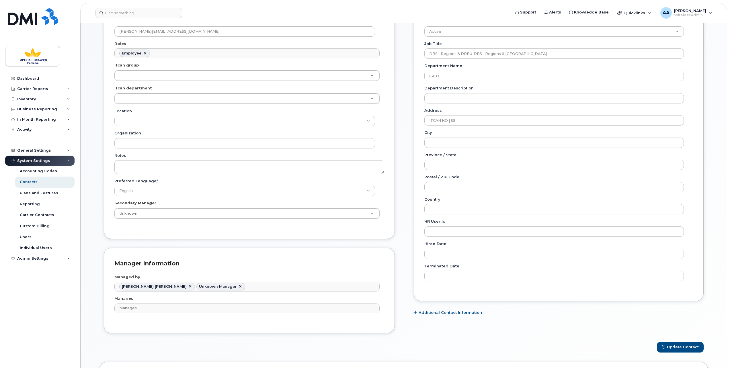
scroll to position [172, 0]
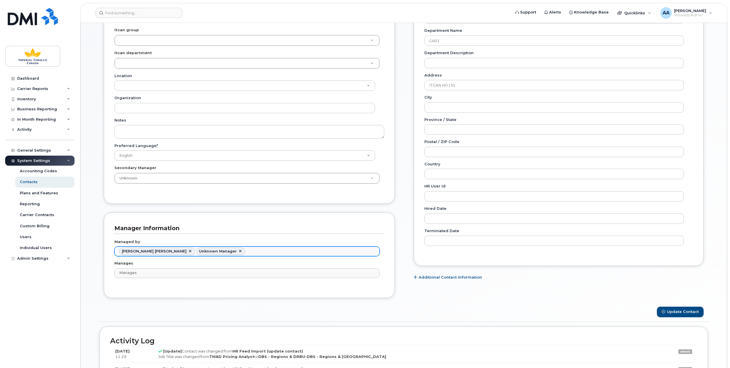
click at [238, 249] on link at bounding box center [240, 251] width 5 height 5
type input "2421441"
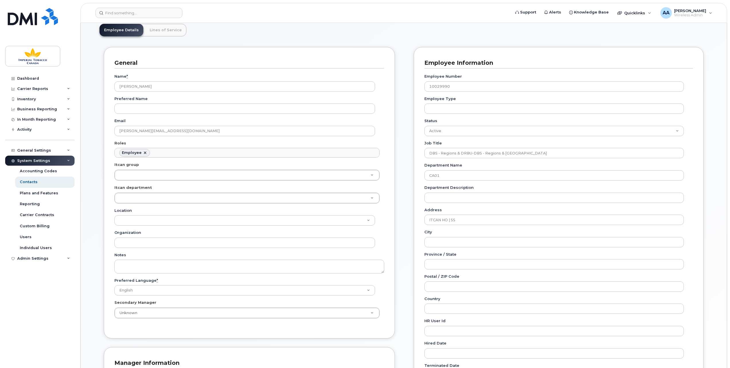
scroll to position [29, 0]
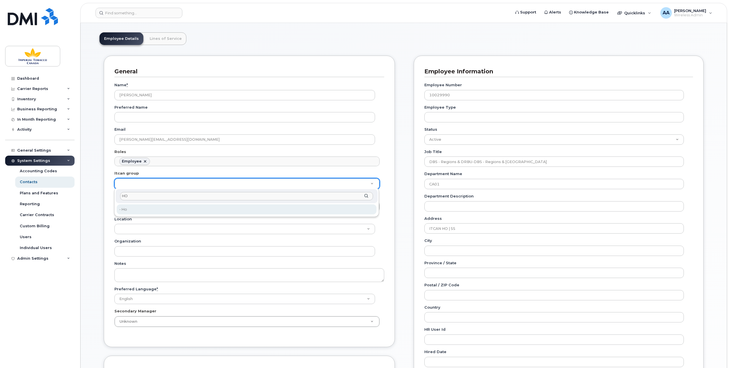
type input "HO"
type input "1956390"
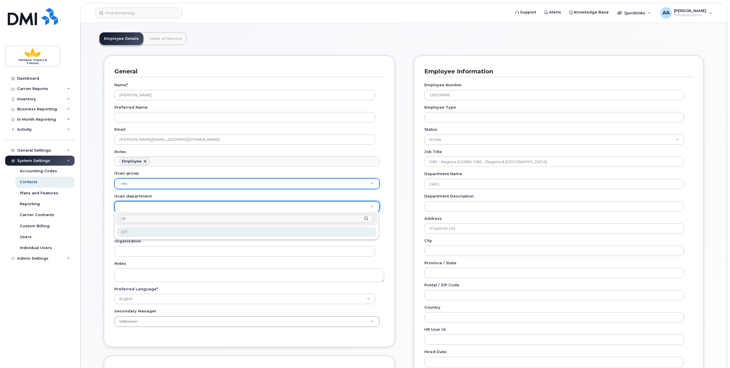
type input "ID"
type input "1386627"
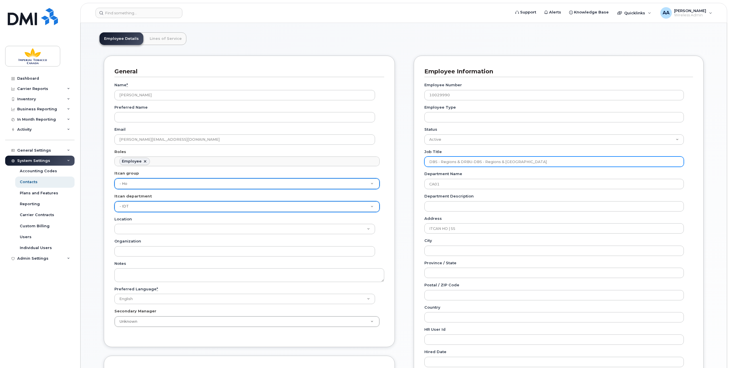
drag, startPoint x: 522, startPoint y: 158, endPoint x: 417, endPoint y: 162, distance: 105.9
click at [417, 162] on div "Employee Information Employee Number 10029990 Employee Type Status Active On-Le…" at bounding box center [559, 233] width 290 height 354
paste input "IDT Manager - Corporate"
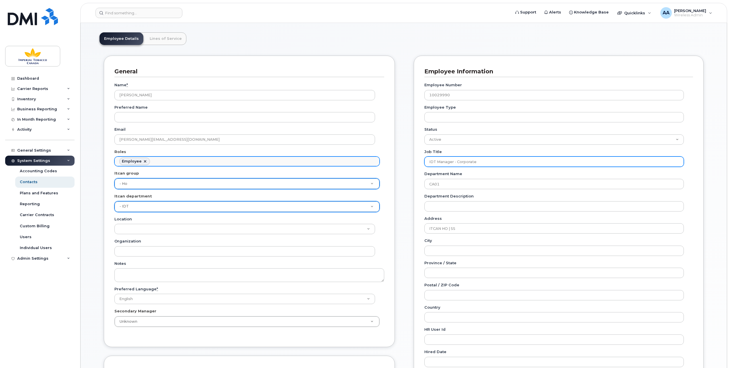
type input "IDT Manager - Corporate"
click at [179, 158] on ul "Employee" at bounding box center [247, 161] width 265 height 9
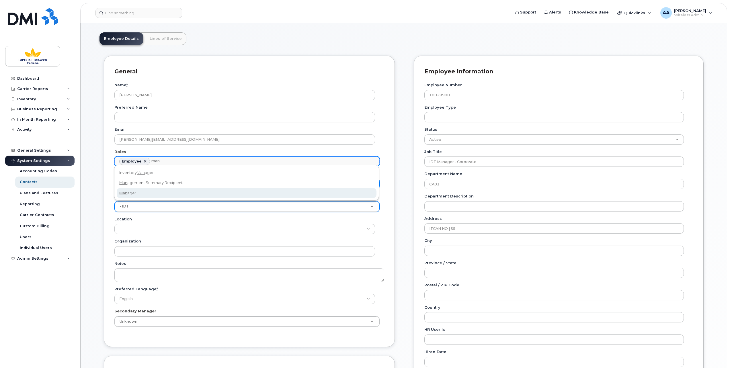
type input "man"
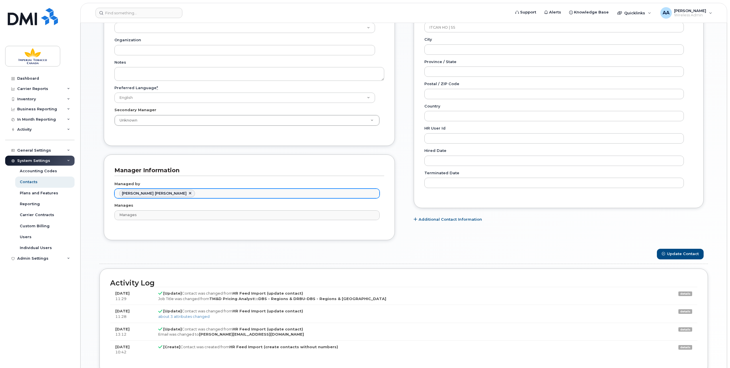
scroll to position [258, 0]
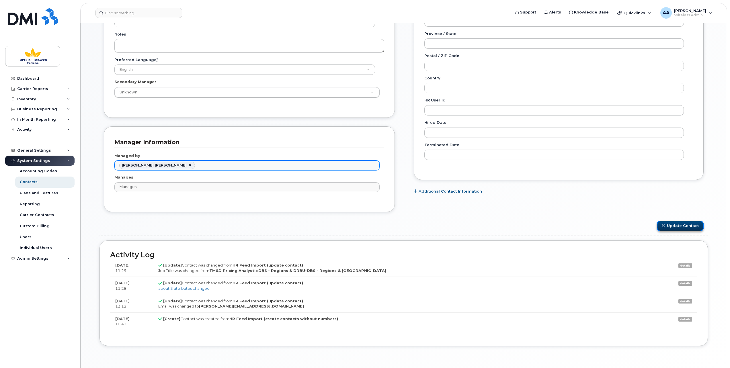
click at [681, 223] on button "Update Contact" at bounding box center [680, 226] width 47 height 11
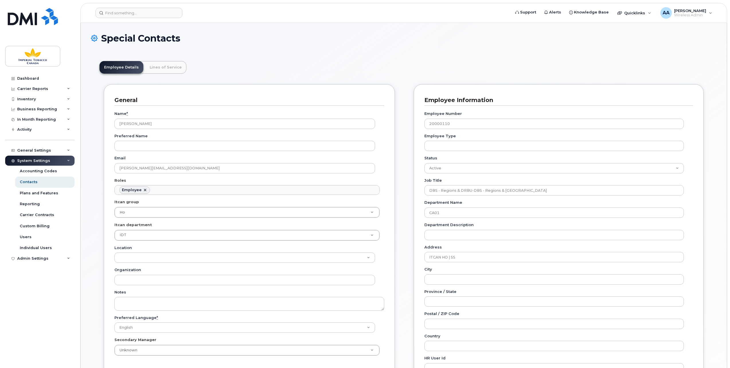
scroll to position [18, 0]
click at [121, 20] on header "Support Alerts Knowledge Base Quicklinks Suspend / Cancel Device Change SIM Car…" at bounding box center [403, 13] width 647 height 20
click at [113, 13] on input at bounding box center [139, 13] width 87 height 10
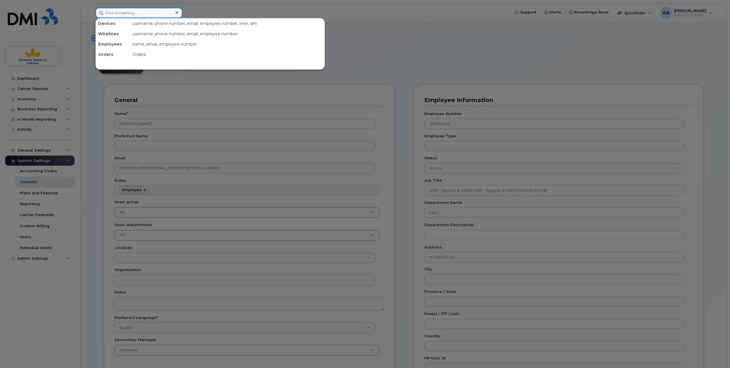
paste input "IDT Manager - Corporate"
type input "I"
click at [126, 17] on input at bounding box center [139, 13] width 87 height 10
paste input "10029990"
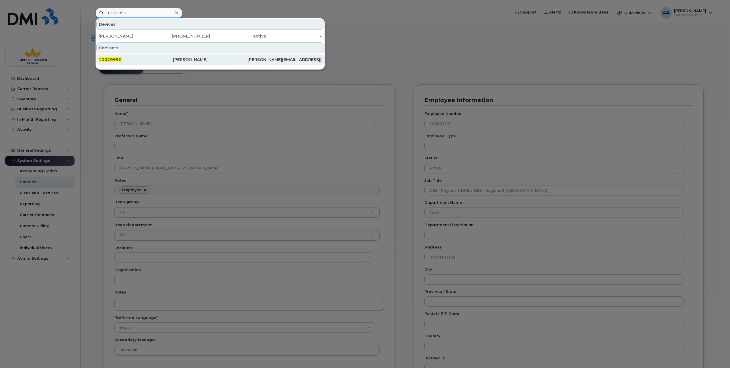
type input "10029990"
click at [113, 57] on span "10029990" at bounding box center [110, 59] width 23 height 5
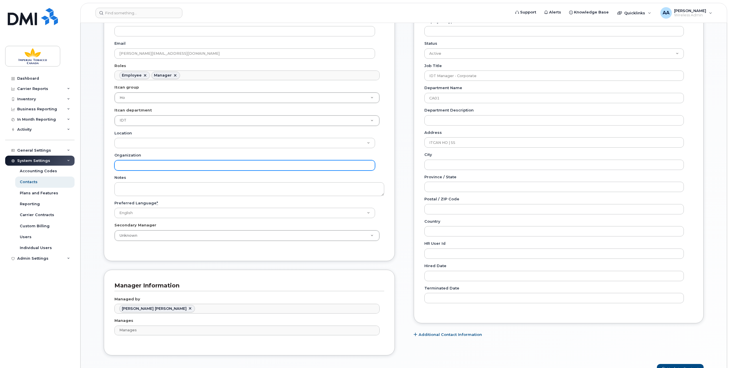
scroll to position [172, 0]
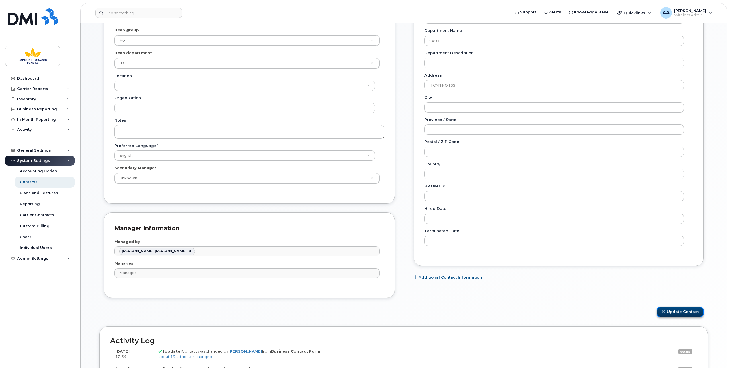
click at [682, 308] on button "Update Contact" at bounding box center [680, 312] width 47 height 11
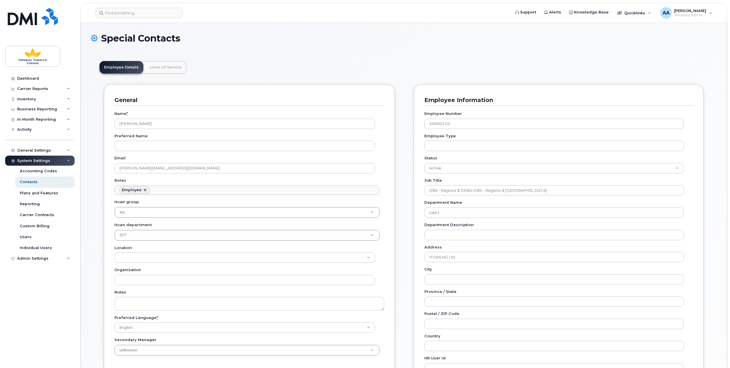
scroll to position [18, 0]
click at [114, 11] on input at bounding box center [139, 13] width 87 height 10
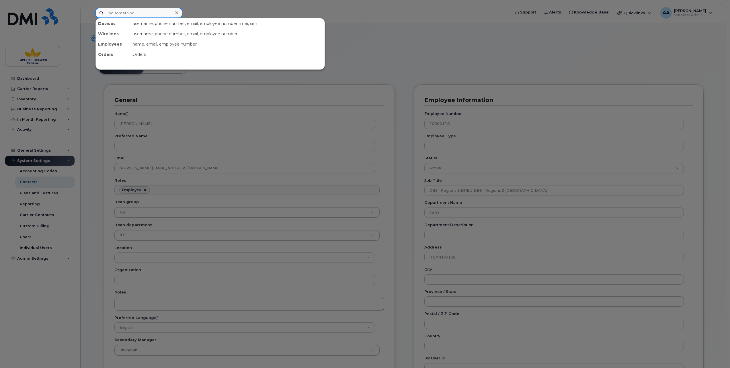
paste input "v"
type input "v"
click at [112, 11] on input at bounding box center [139, 13] width 87 height 10
paste input "5142345393"
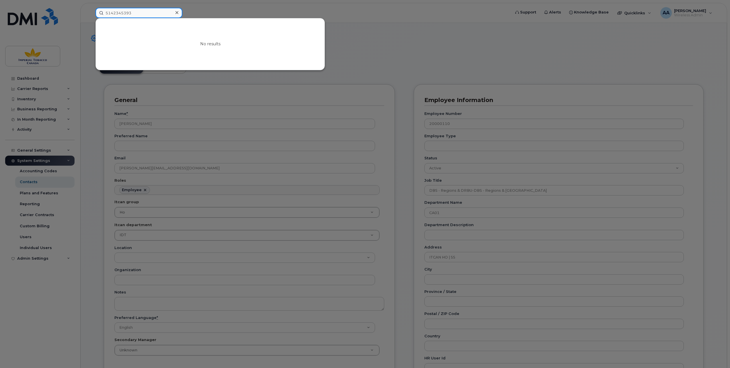
type input "5142345393"
drag, startPoint x: 155, startPoint y: 12, endPoint x: 79, endPoint y: 9, distance: 75.5
click at [91, 9] on div "5142345393 No results" at bounding box center [301, 13] width 421 height 10
paste input "10029990"
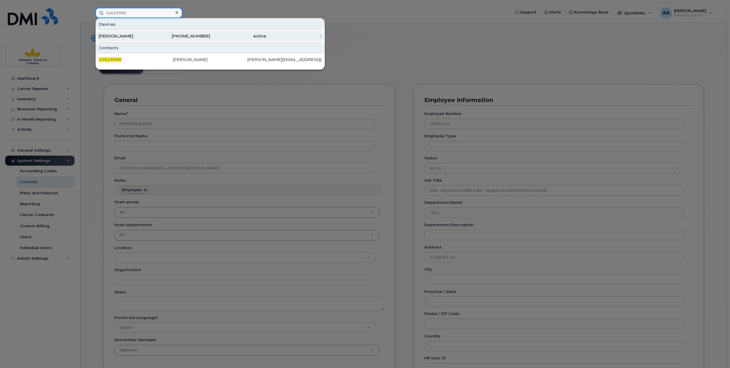
type input "10029990"
click at [118, 36] on div "[PERSON_NAME]" at bounding box center [127, 36] width 56 height 6
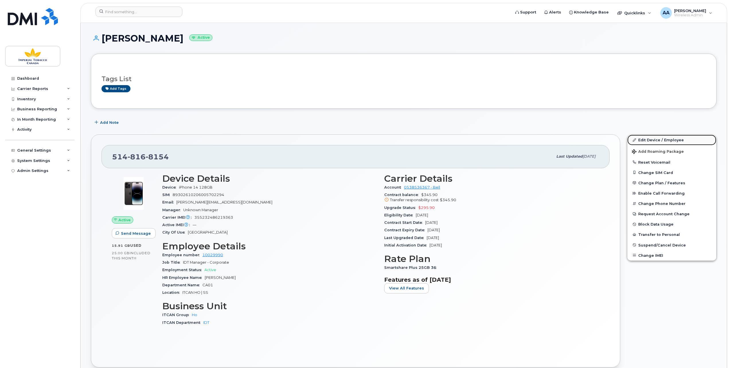
click at [650, 138] on link "Edit Device / Employee" at bounding box center [672, 140] width 89 height 10
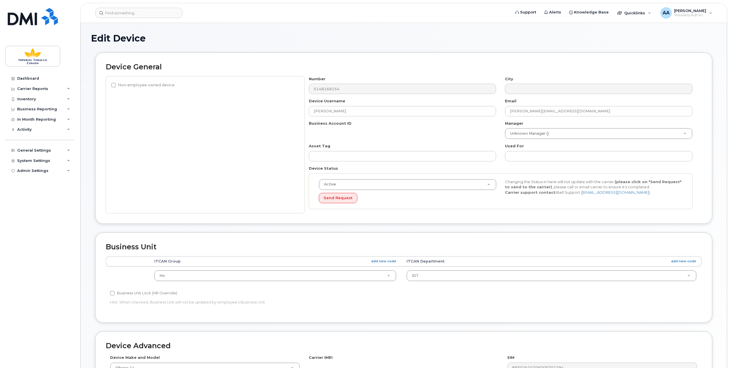
select select "1956390"
select select "1386627"
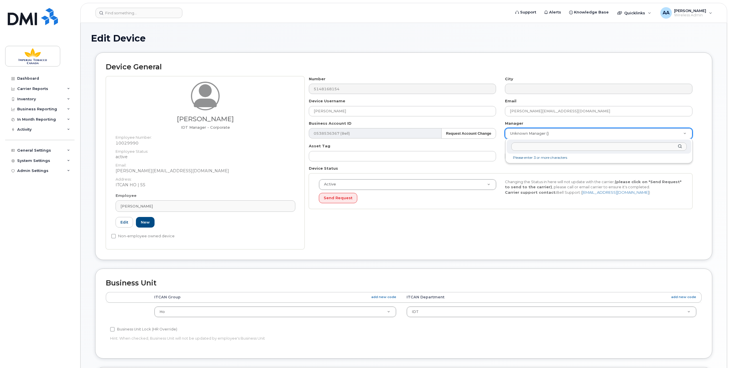
click at [524, 147] on input "text" at bounding box center [600, 147] width 176 height 8
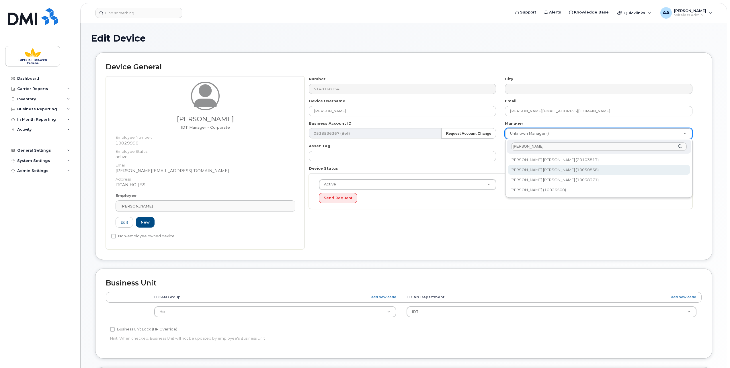
type input "Jose"
type input "2421441"
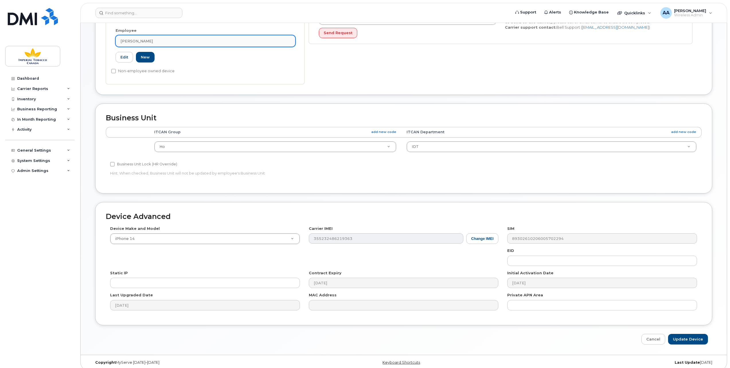
scroll to position [168, 0]
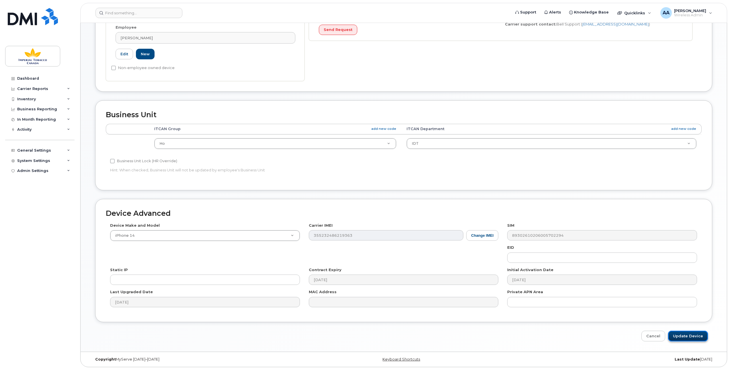
click at [689, 334] on input "Update Device" at bounding box center [688, 336] width 40 height 11
type input "Saving..."
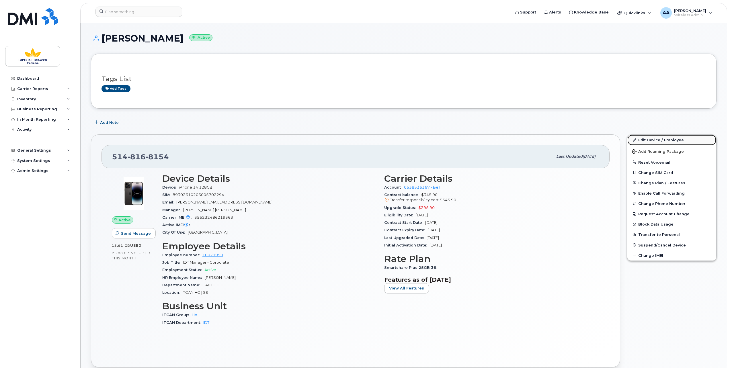
click at [664, 139] on link "Edit Device / Employee" at bounding box center [672, 140] width 89 height 10
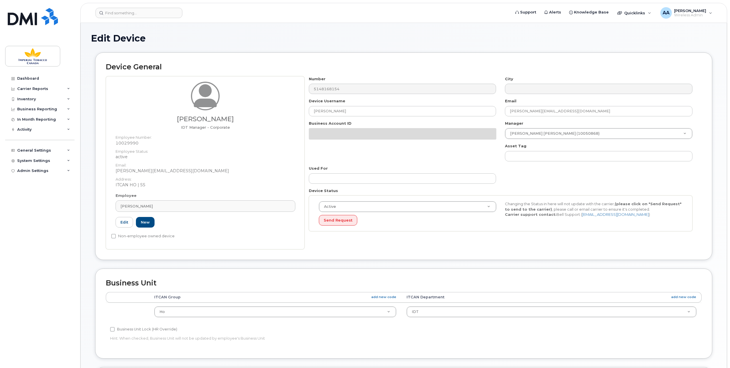
select select "1956390"
select select "1386627"
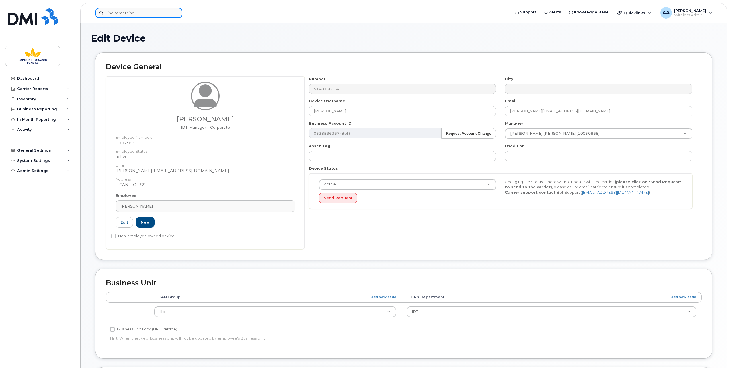
click at [123, 14] on input at bounding box center [139, 13] width 87 height 10
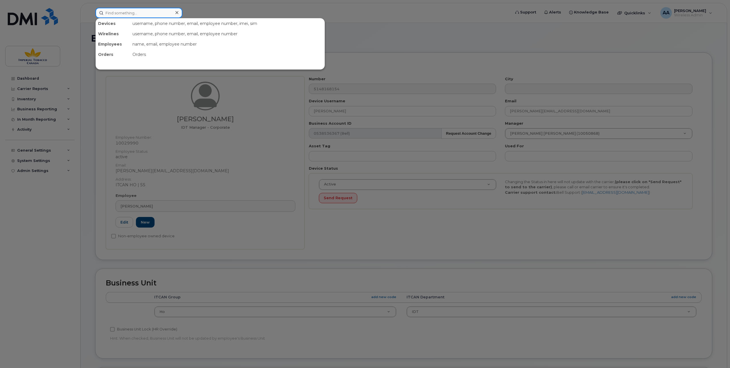
paste input "10040011"
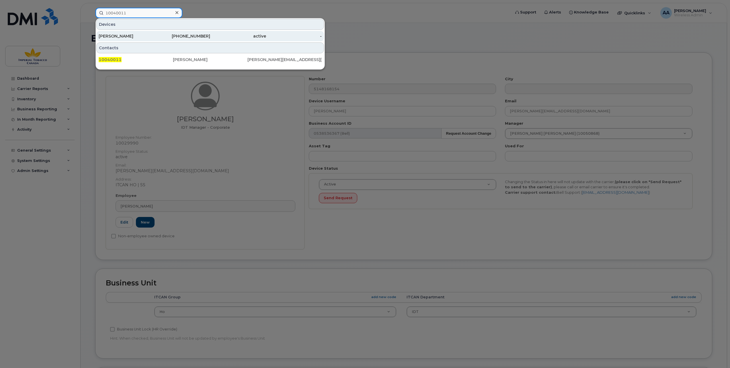
type input "10040011"
click at [123, 34] on div "[PERSON_NAME]" at bounding box center [127, 36] width 56 height 6
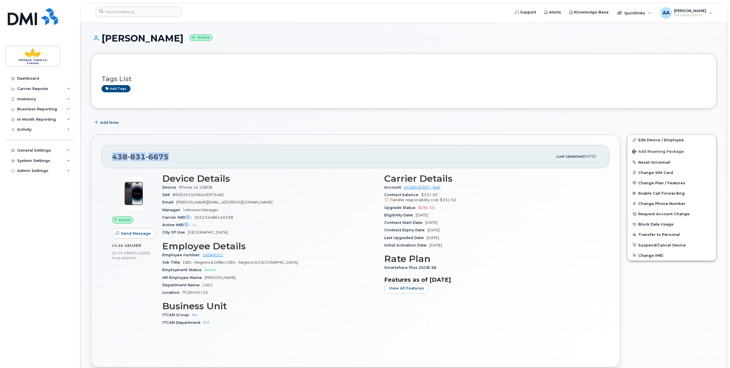
drag, startPoint x: 169, startPoint y: 154, endPoint x: 111, endPoint y: 156, distance: 58.0
click at [111, 156] on div "[PHONE_NUMBER] Last updated [DATE]" at bounding box center [356, 156] width 508 height 23
drag, startPoint x: 111, startPoint y: 156, endPoint x: 115, endPoint y: 156, distance: 4.0
copy span "[PHONE_NUMBER]"
click at [658, 139] on link "Edit Device / Employee" at bounding box center [672, 140] width 89 height 10
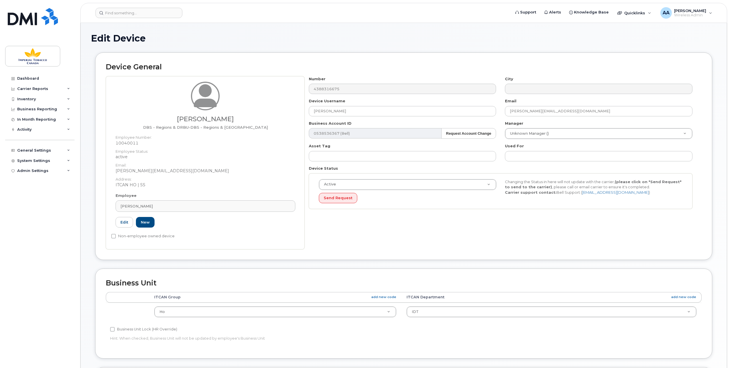
select select "1956390"
select select "1386627"
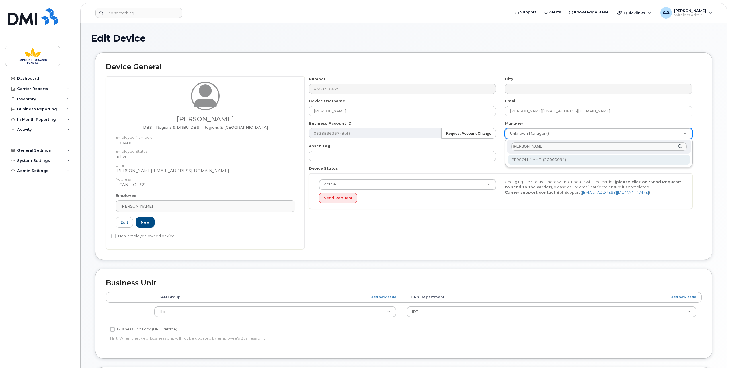
type input "Peter"
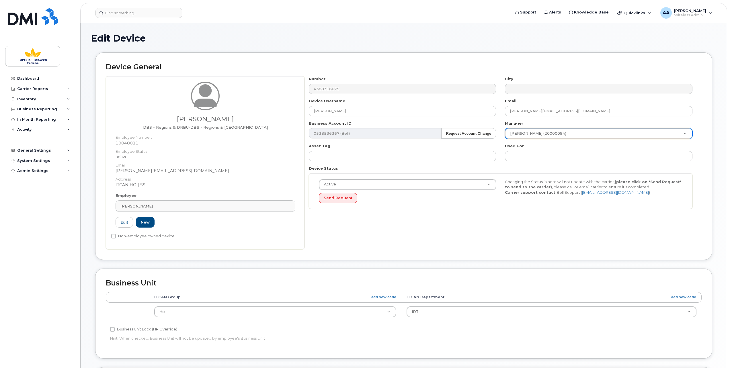
type input "979911"
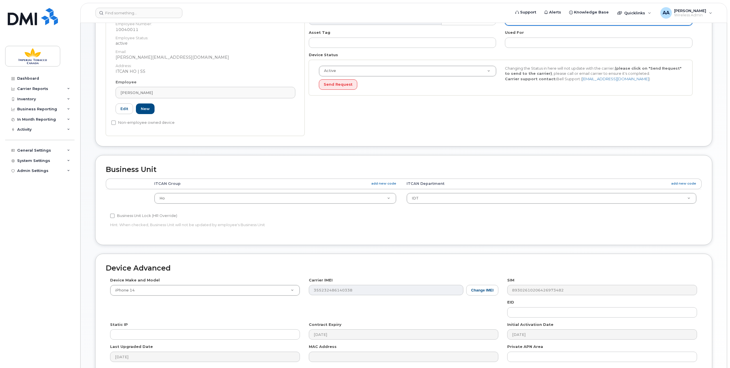
scroll to position [168, 0]
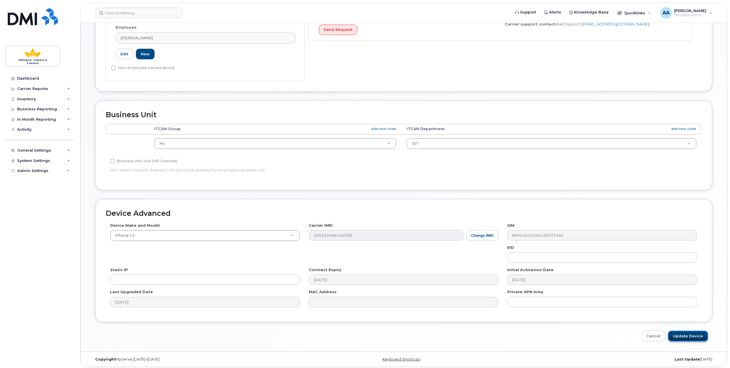
click at [693, 335] on input "Update Device" at bounding box center [688, 336] width 40 height 11
type input "Saving..."
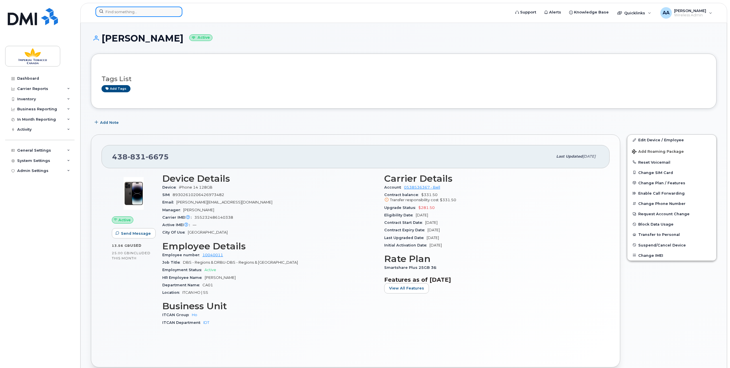
click at [106, 12] on input at bounding box center [139, 12] width 87 height 10
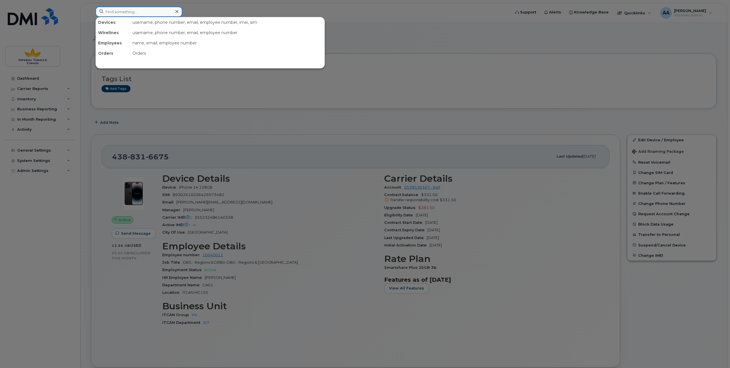
click at [131, 13] on input at bounding box center [139, 12] width 87 height 10
paste input "10040011"
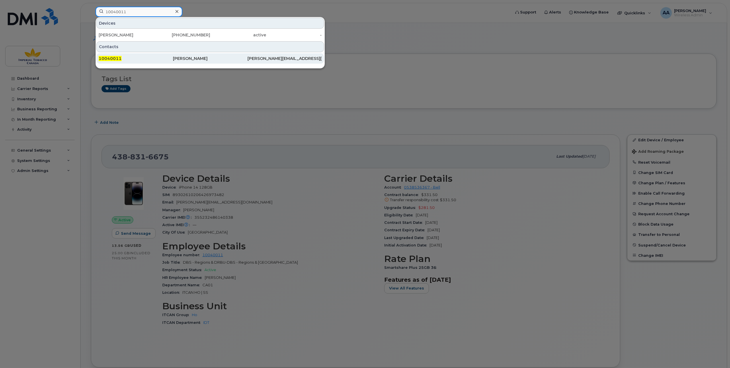
type input "10040011"
click at [114, 55] on div "10040011" at bounding box center [136, 58] width 74 height 10
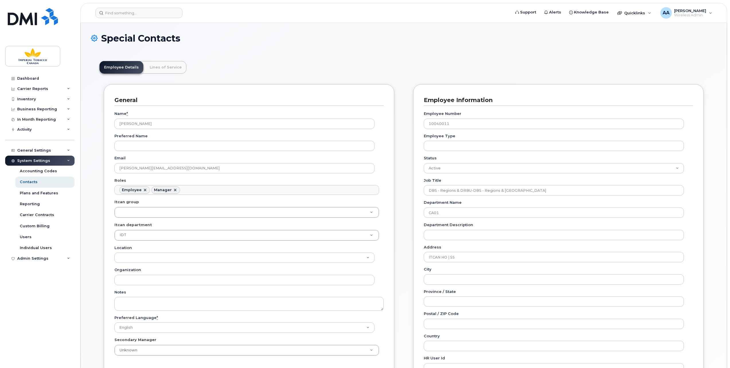
scroll to position [18, 0]
drag, startPoint x: 526, startPoint y: 190, endPoint x: 409, endPoint y: 186, distance: 116.8
click at [409, 186] on div "General Name * [PERSON_NAME] Preferred Name Email [PERSON_NAME][EMAIL_ADDRESS][…" at bounding box center [404, 281] width 609 height 395
paste input "Sr. IDT Transformation Manager - CCAA"
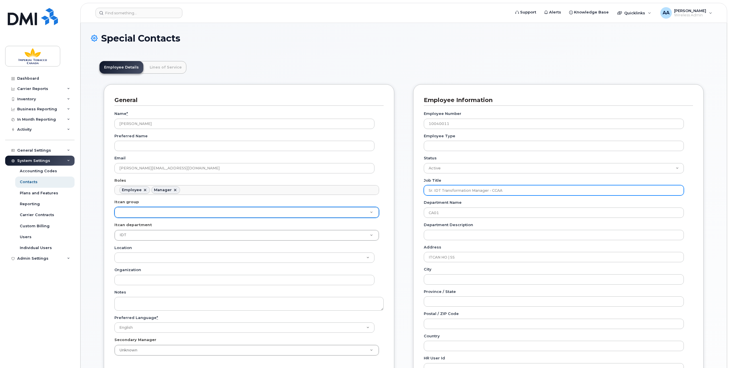
type input "Sr. IDT Transformation Manager - CCAA"
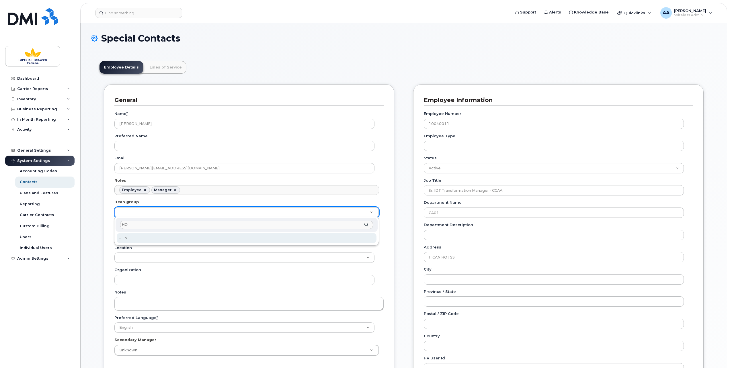
type input "HO"
type input "1956390"
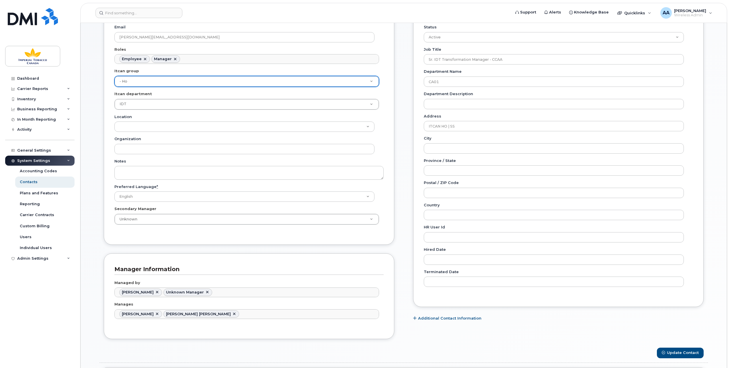
scroll to position [172, 0]
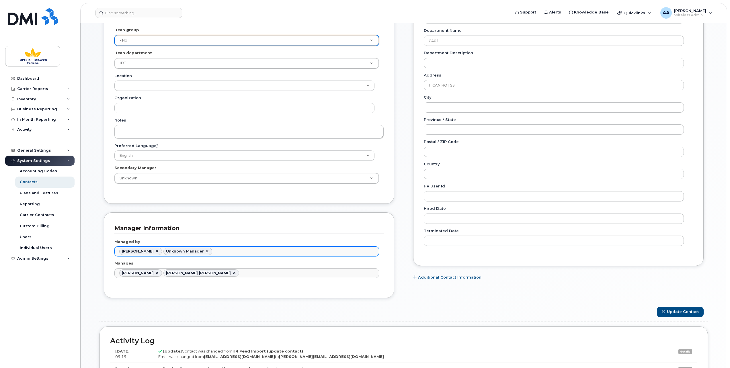
click at [205, 249] on link at bounding box center [207, 251] width 5 height 5
type input "979911"
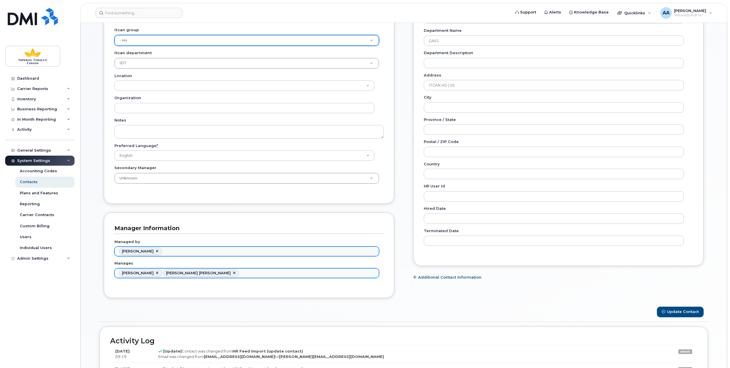
click at [155, 271] on link at bounding box center [157, 273] width 5 height 5
type input "979853"
click at [188, 271] on link at bounding box center [190, 273] width 5 height 5
type input "Manages"
click at [136, 273] on input "text" at bounding box center [248, 273] width 260 height 8
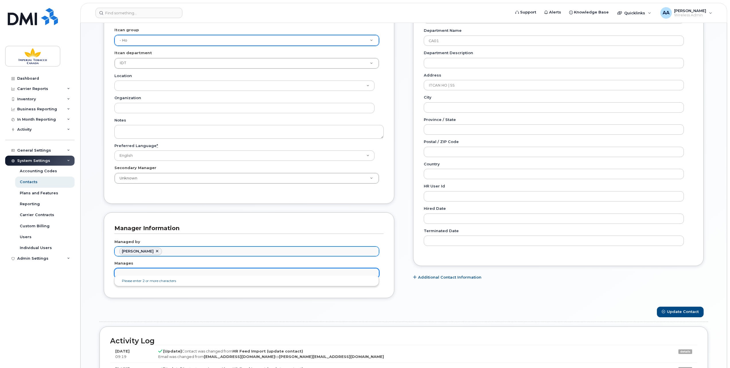
paste input "Marie-Eve Paquette"
type input "Marie-Eve"
type input "979926"
click at [679, 311] on button "Update Contact" at bounding box center [680, 312] width 47 height 11
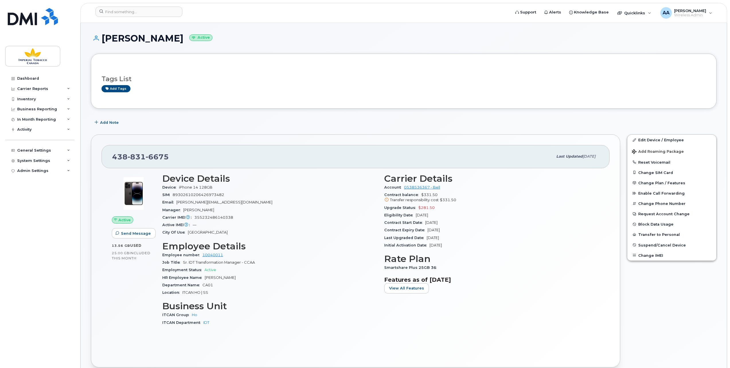
drag, startPoint x: 69, startPoint y: 1, endPoint x: 595, endPoint y: 123, distance: 539.8
click at [595, 123] on div "Add Note" at bounding box center [404, 122] width 626 height 10
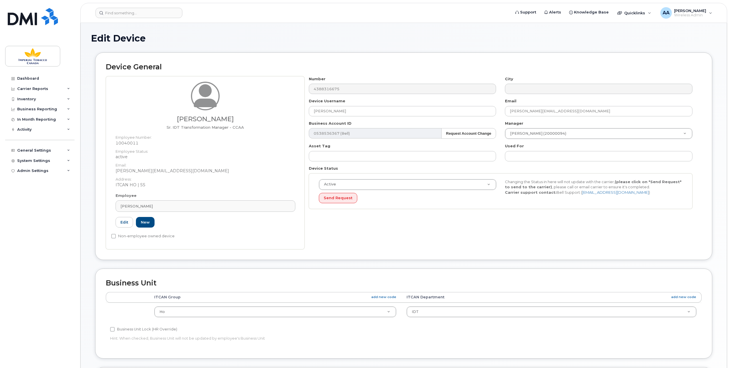
select select "1956390"
select select "1386627"
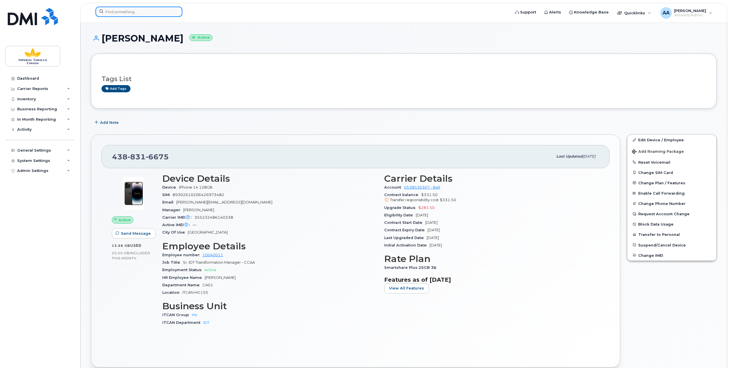
click at [114, 13] on input at bounding box center [139, 12] width 87 height 10
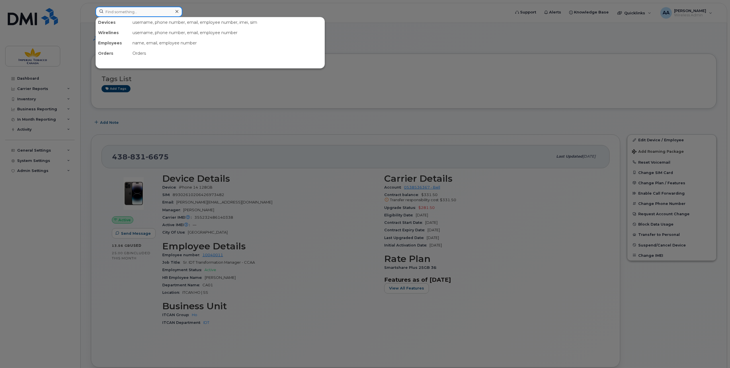
click at [105, 11] on input at bounding box center [139, 12] width 87 height 10
paste input "10040011"
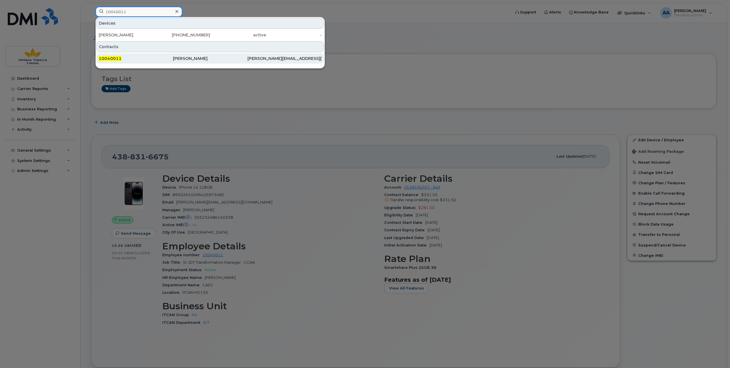
type input "10040011"
click at [118, 59] on span "10040011" at bounding box center [110, 58] width 23 height 5
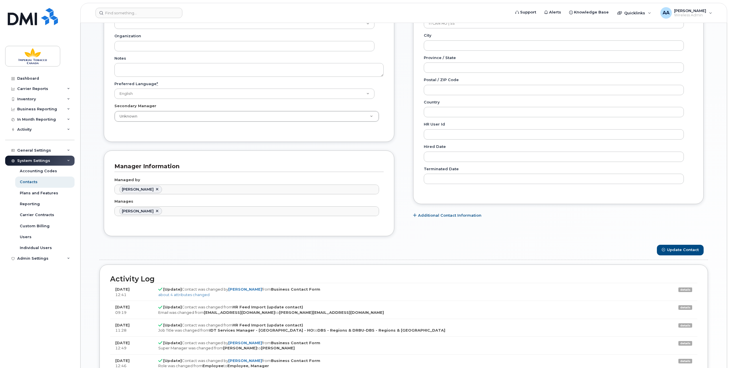
scroll to position [229, 0]
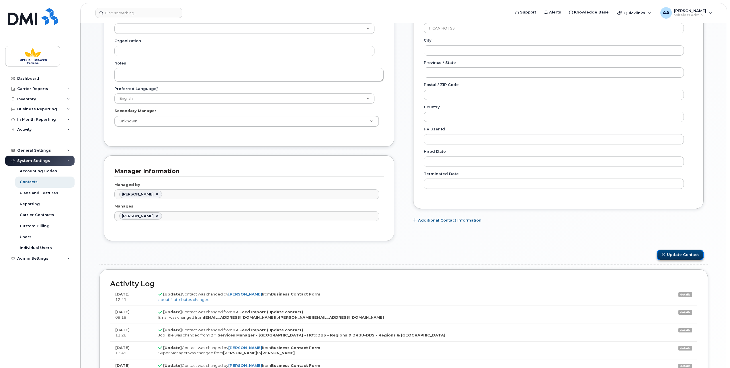
click at [679, 250] on button "Update Contact" at bounding box center [680, 255] width 47 height 11
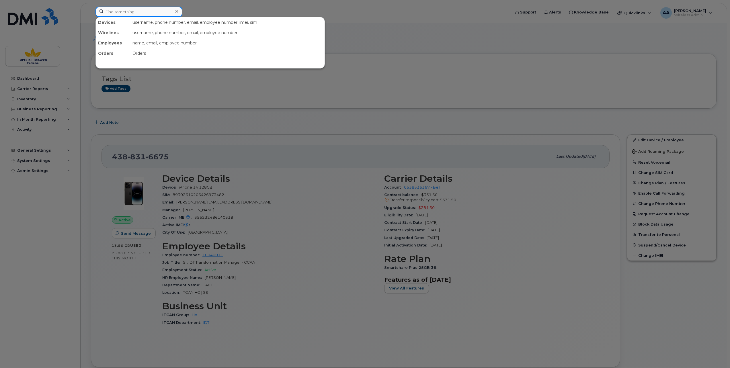
click at [113, 10] on input at bounding box center [139, 12] width 87 height 10
paste input "20000094"
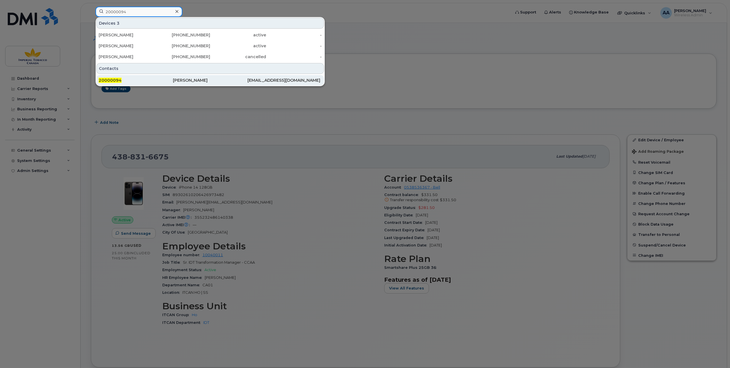
type input "20000094"
click at [114, 77] on div "20000094" at bounding box center [136, 80] width 74 height 10
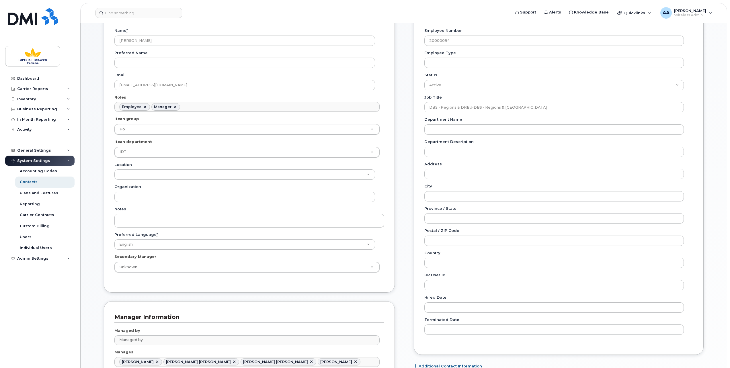
scroll to position [86, 0]
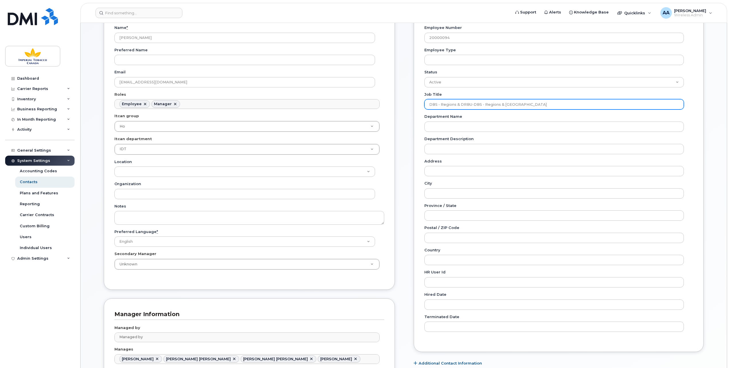
drag, startPoint x: 523, startPoint y: 104, endPoint x: 425, endPoint y: 105, distance: 97.8
click at [425, 105] on input "DBS - Regions & DRBU-DBS - Regions & [GEOGRAPHIC_DATA]" at bounding box center [555, 104] width 260 height 10
paste input "Head of IDT"
type input "Head of IDT Transformation - CCAA"
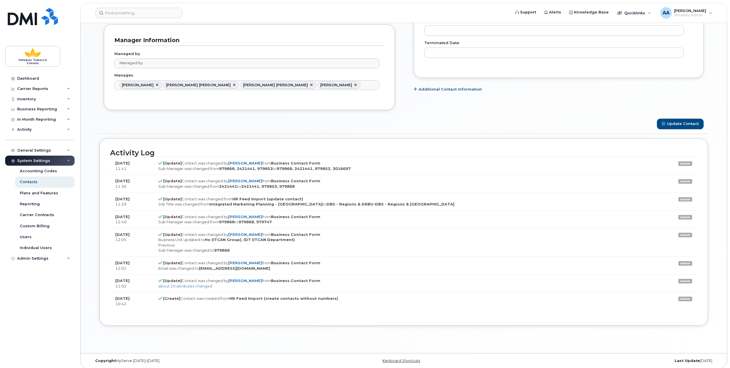
scroll to position [303, 0]
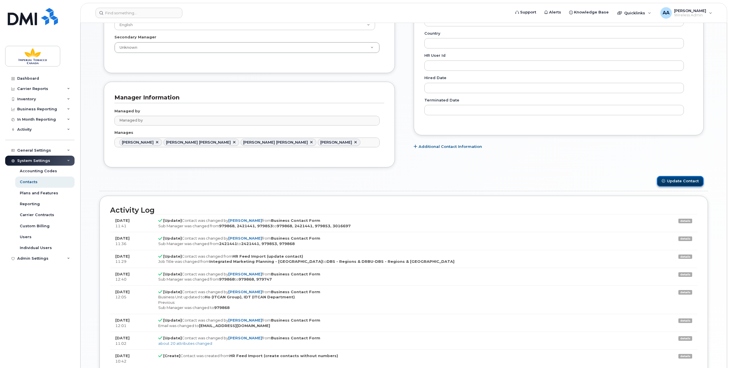
click at [685, 181] on button "Update Contact" at bounding box center [680, 181] width 47 height 11
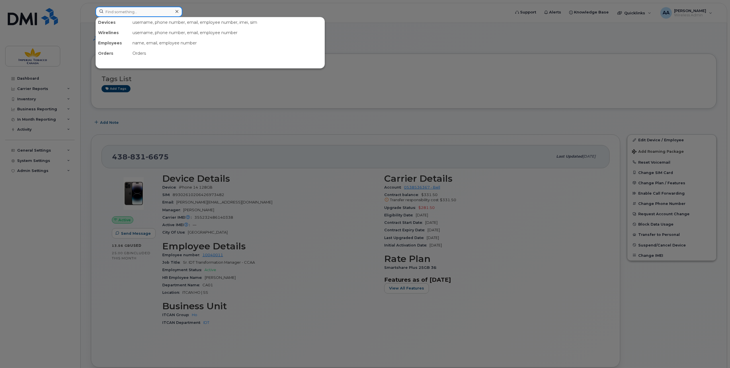
click at [112, 14] on input at bounding box center [139, 12] width 87 height 10
click at [108, 8] on input at bounding box center [139, 12] width 87 height 10
paste input "Peter West"
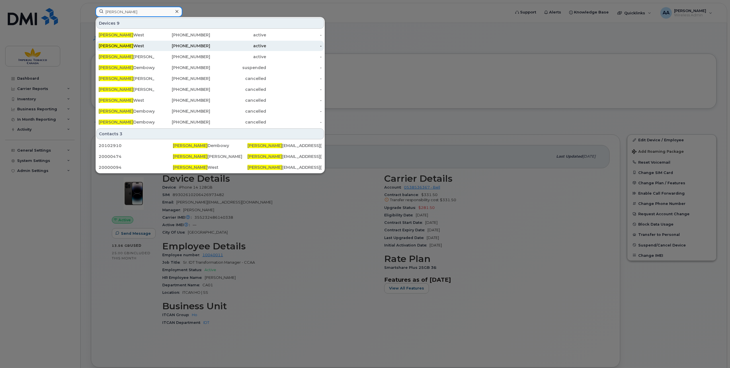
type input "[PERSON_NAME]"
click at [116, 45] on div "Peter West" at bounding box center [127, 46] width 56 height 6
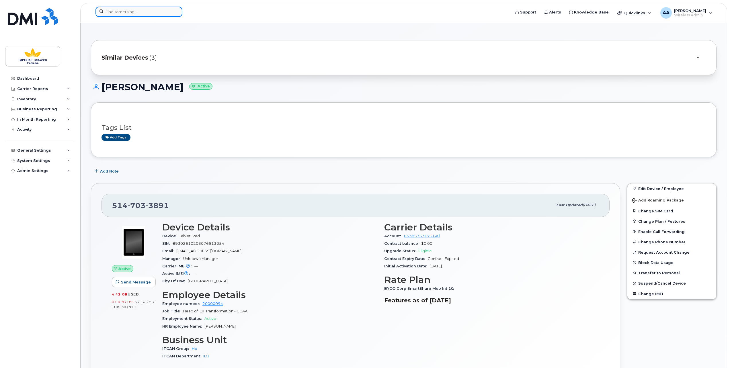
click at [113, 11] on input at bounding box center [139, 12] width 87 height 10
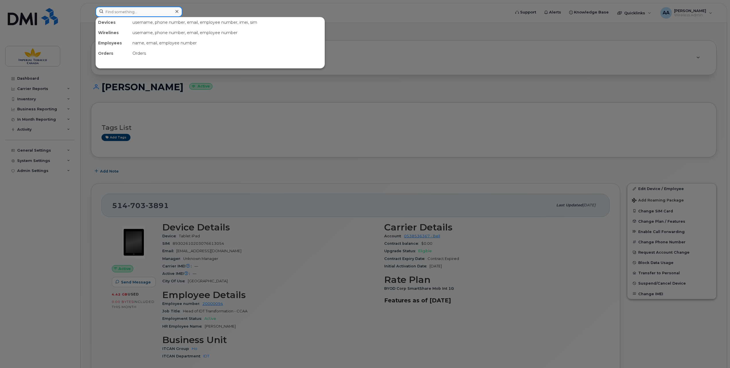
paste input "4165181131"
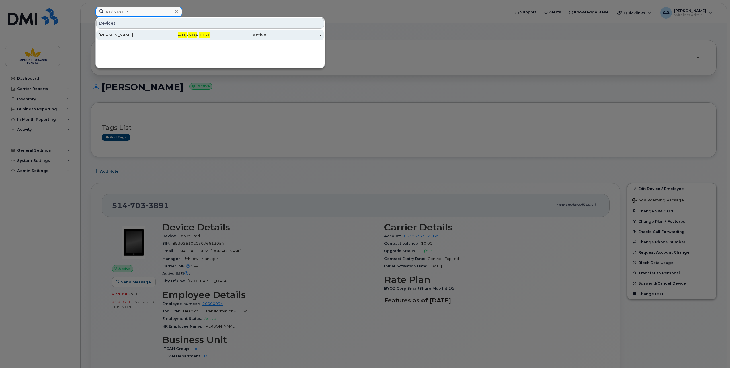
type input "4165181131"
click at [126, 33] on div "[PERSON_NAME]" at bounding box center [127, 35] width 56 height 6
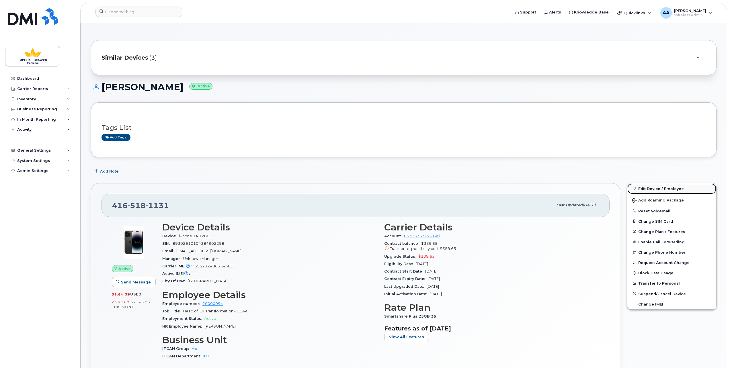
click at [659, 186] on link "Edit Device / Employee" at bounding box center [672, 189] width 89 height 10
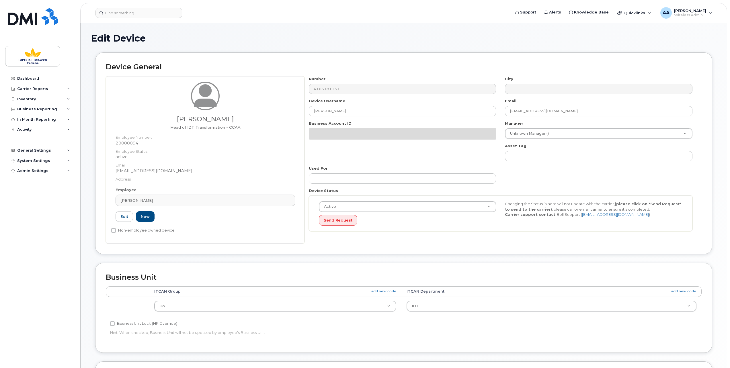
select select "1956390"
select select "1386627"
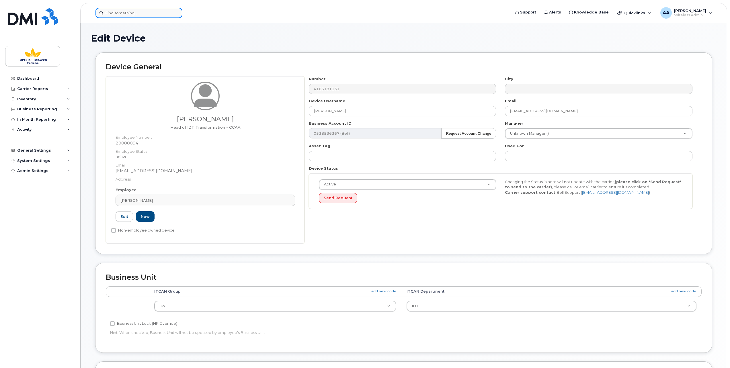
click at [112, 15] on input at bounding box center [139, 13] width 87 height 10
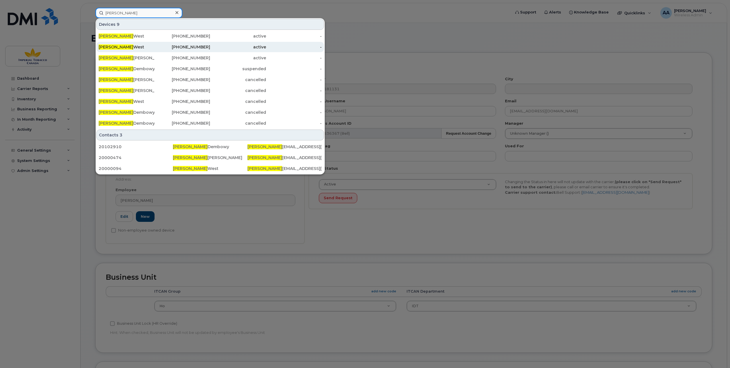
type input "[PERSON_NAME]"
click at [118, 46] on div "[PERSON_NAME]" at bounding box center [127, 47] width 56 height 6
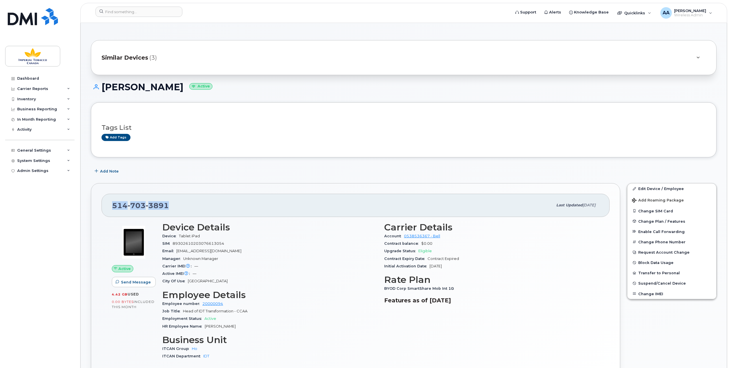
drag, startPoint x: 169, startPoint y: 205, endPoint x: 108, endPoint y: 204, distance: 60.8
click at [108, 203] on div "[PHONE_NUMBER] Last updated [DATE]" at bounding box center [356, 205] width 508 height 23
drag, startPoint x: 108, startPoint y: 204, endPoint x: 112, endPoint y: 206, distance: 4.5
copy span "514 703 3891"
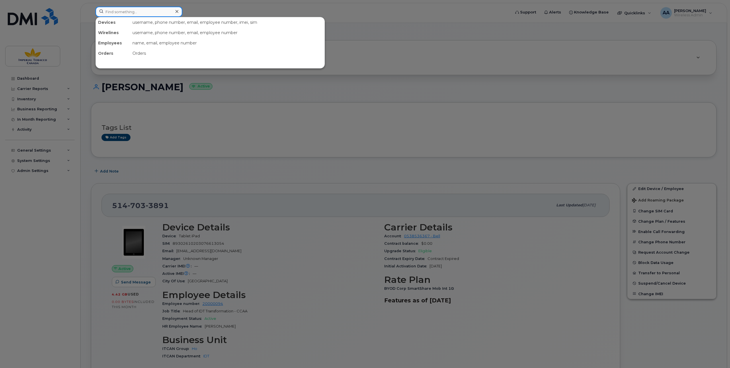
click at [115, 11] on input at bounding box center [139, 12] width 87 height 10
paste input "10051660"
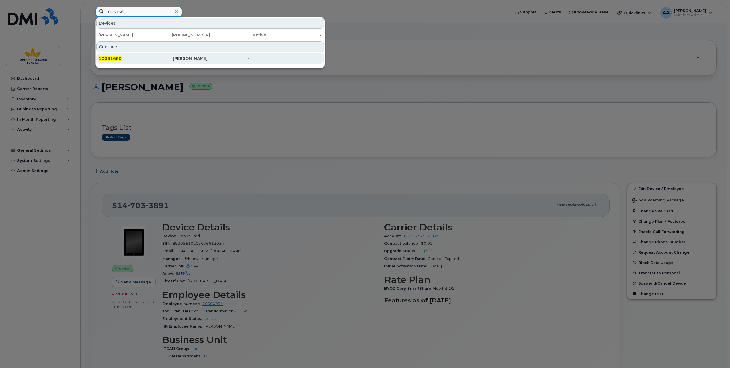
type input "10051660"
click at [116, 57] on span "10051660" at bounding box center [110, 58] width 23 height 5
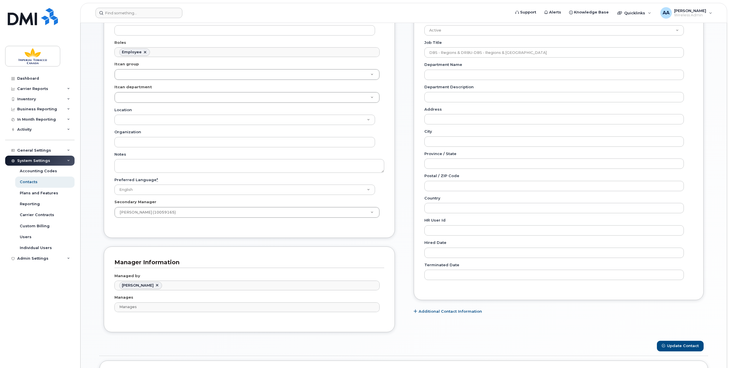
scroll to position [86, 0]
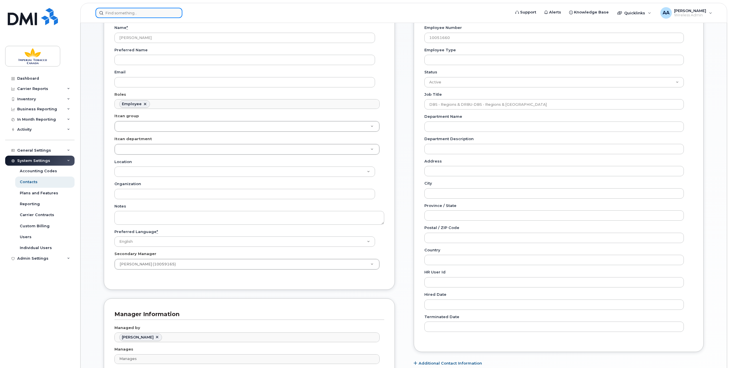
click at [108, 15] on input at bounding box center [139, 13] width 87 height 10
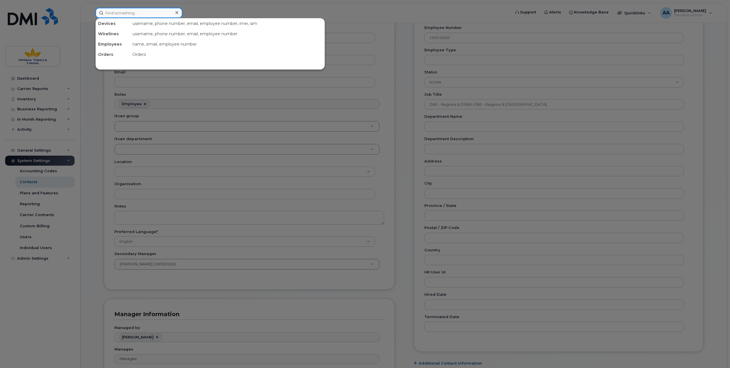
paste input "[PERSON_NAME]"
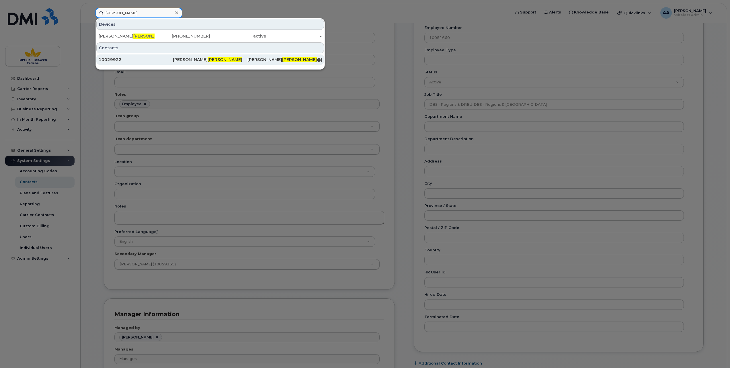
type input "[PERSON_NAME]"
click at [113, 59] on div "10029922" at bounding box center [136, 60] width 74 height 6
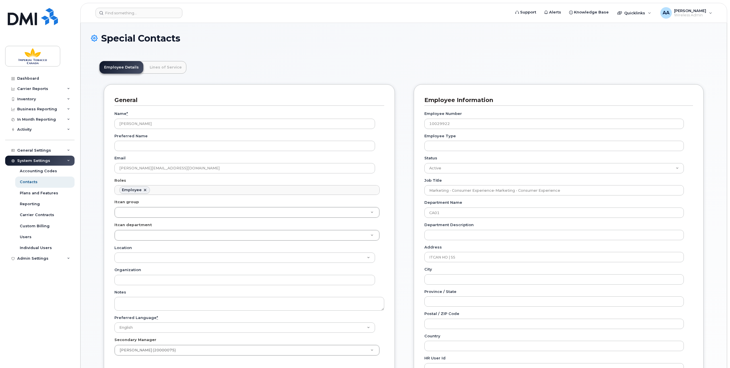
scroll to position [18, 0]
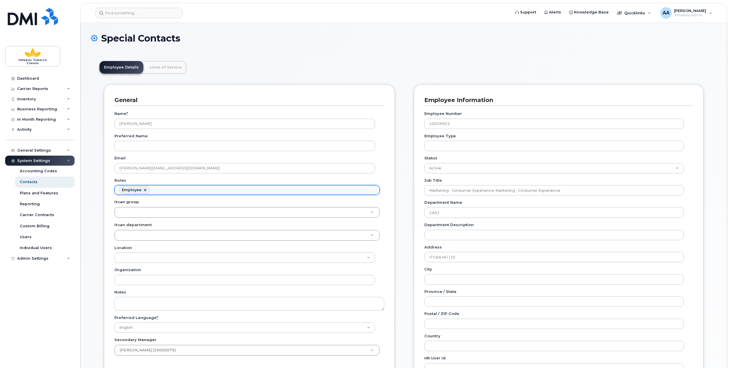
click at [151, 190] on input "text" at bounding box center [153, 190] width 6 height 8
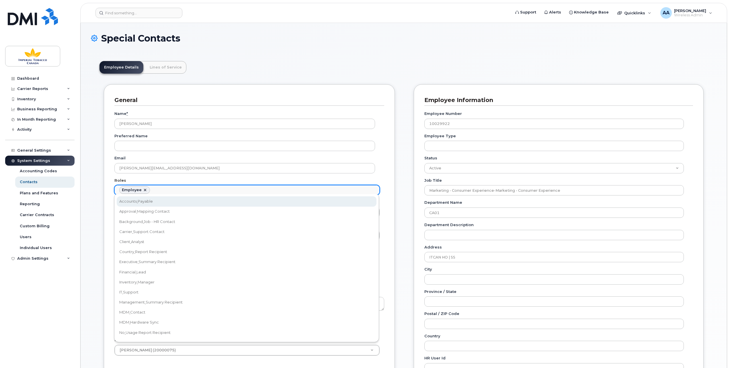
type input "m"
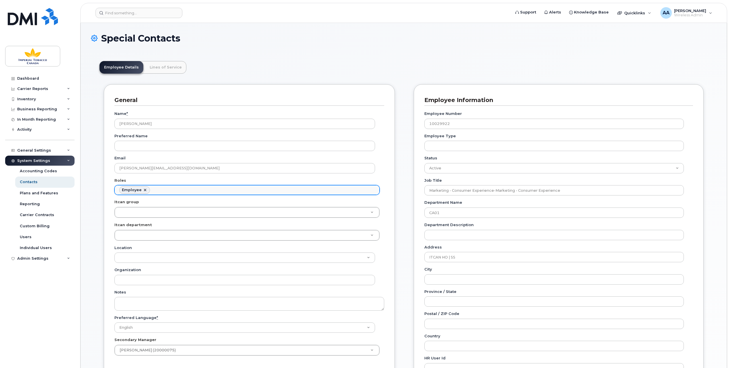
click at [162, 188] on ul "Employee" at bounding box center [247, 190] width 265 height 9
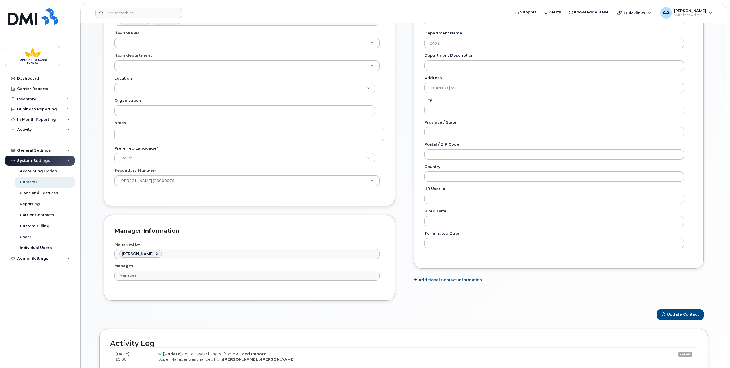
scroll to position [172, 0]
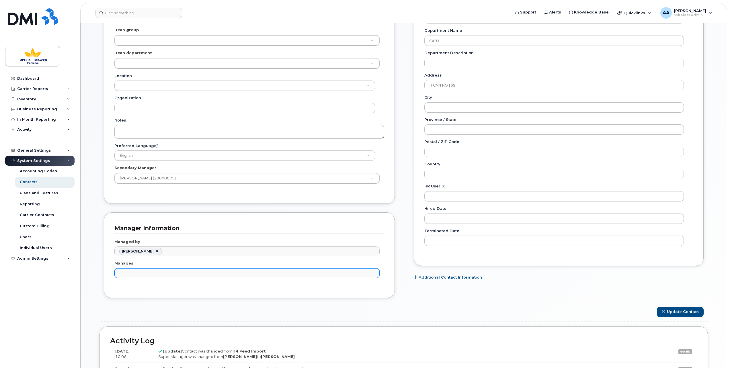
click at [126, 273] on input "text" at bounding box center [248, 273] width 260 height 8
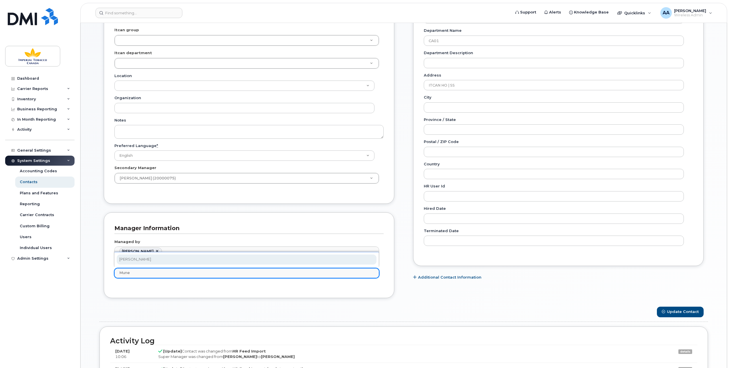
type input "Mune"
type input "2421390"
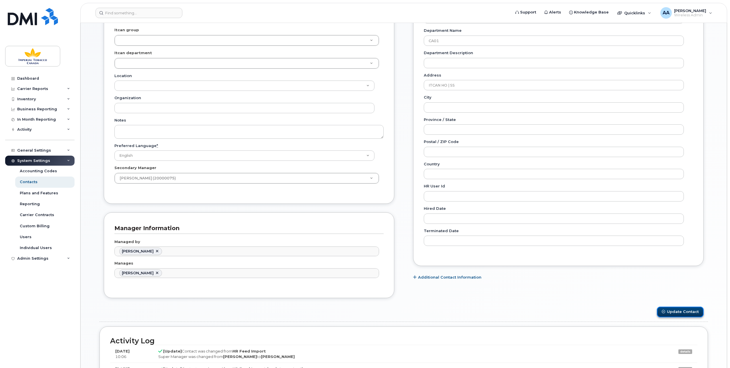
click at [679, 309] on button "Update Contact" at bounding box center [680, 312] width 47 height 11
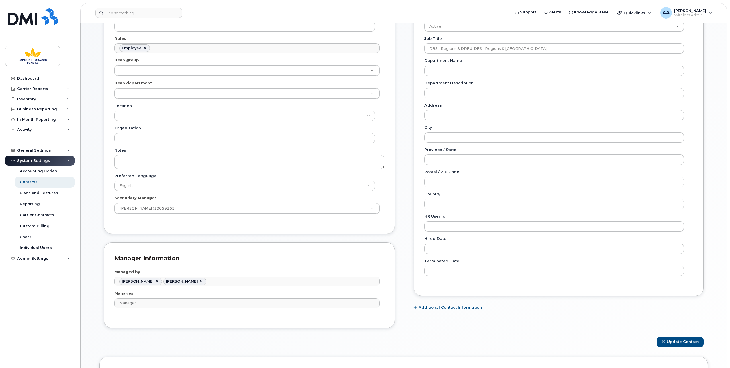
scroll to position [143, 0]
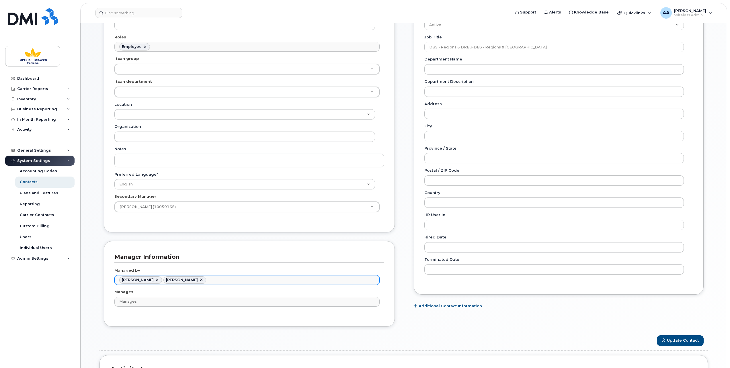
click at [201, 279] on link at bounding box center [201, 280] width 5 height 5
type input "979739"
click at [689, 338] on button "Update Contact" at bounding box center [680, 341] width 47 height 11
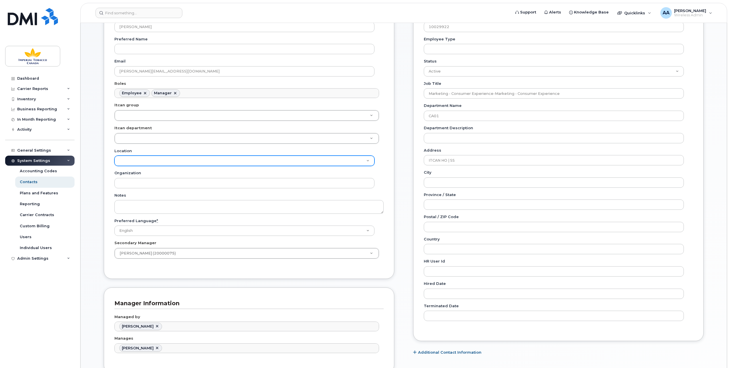
scroll to position [29, 0]
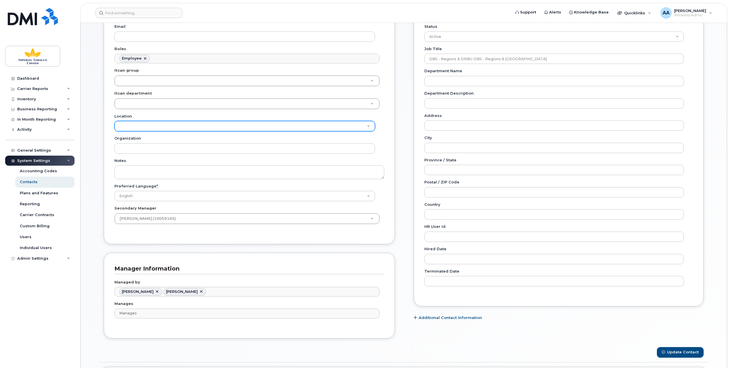
scroll to position [143, 0]
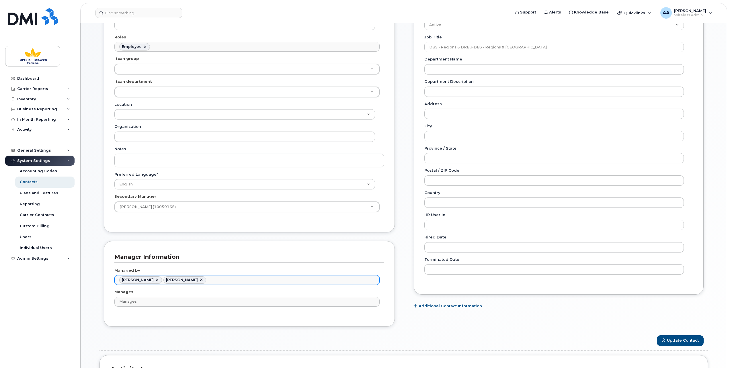
click at [203, 278] on link at bounding box center [201, 280] width 5 height 5
type input "979739"
click at [677, 338] on button "Update Contact" at bounding box center [680, 341] width 47 height 11
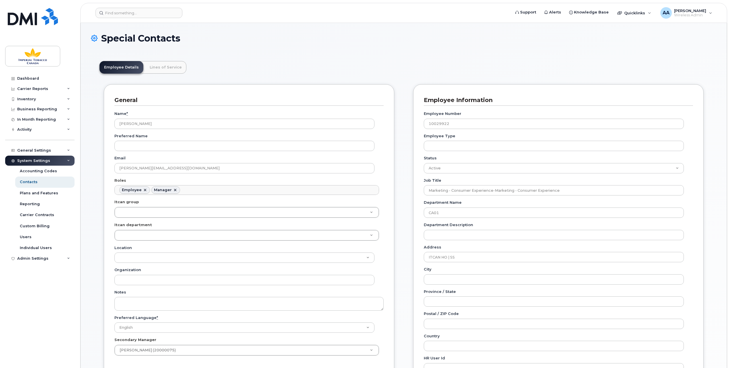
scroll to position [18, 0]
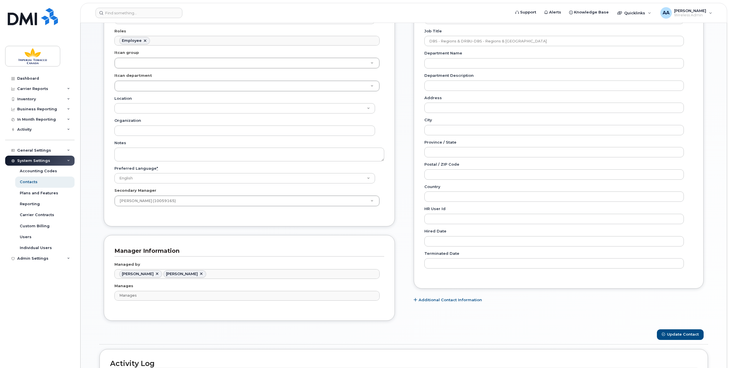
scroll to position [172, 0]
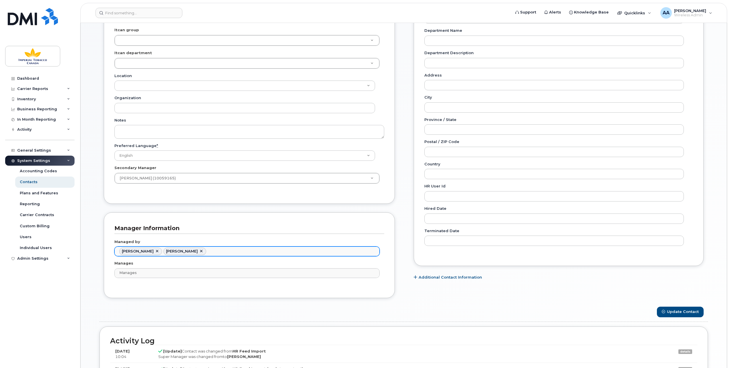
click at [182, 250] on span "[PERSON_NAME]" at bounding box center [182, 251] width 32 height 4
type input "Managed by"
click at [193, 249] on span "[PERSON_NAME]" at bounding box center [182, 251] width 32 height 4
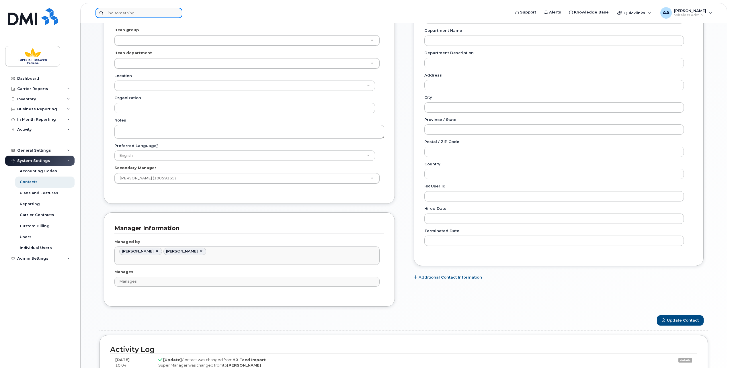
type input "Managed by"
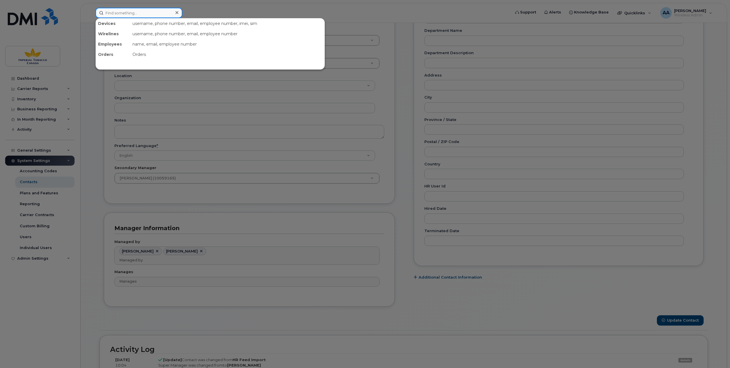
click at [120, 13] on input at bounding box center [139, 13] width 87 height 10
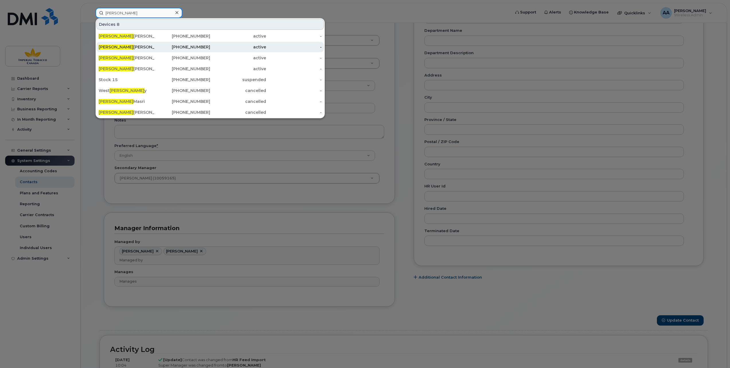
type input "[PERSON_NAME]"
click at [124, 45] on div "[PERSON_NAME]" at bounding box center [127, 47] width 56 height 6
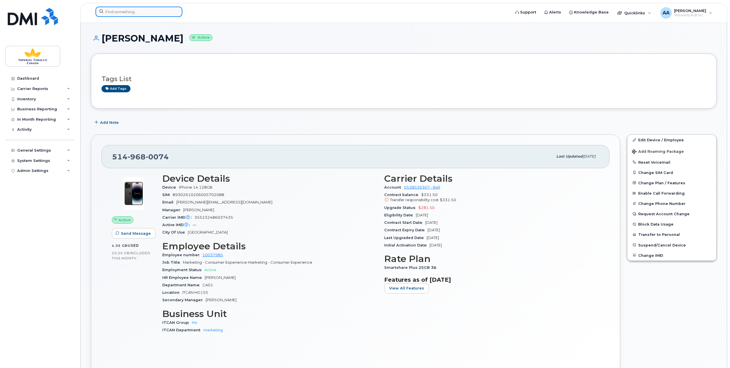
click at [119, 11] on input at bounding box center [139, 12] width 87 height 10
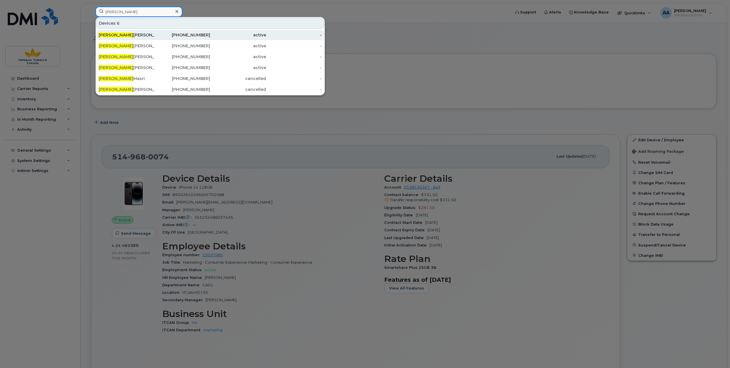
type input "Tom"
click at [124, 37] on div "Tom Chylewski" at bounding box center [127, 35] width 56 height 6
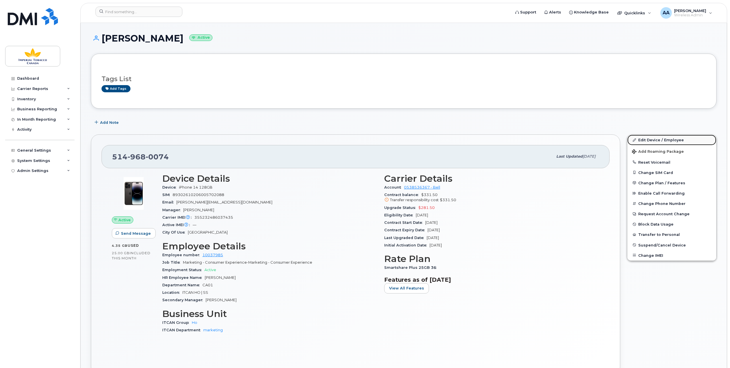
click at [664, 139] on link "Edit Device / Employee" at bounding box center [672, 140] width 89 height 10
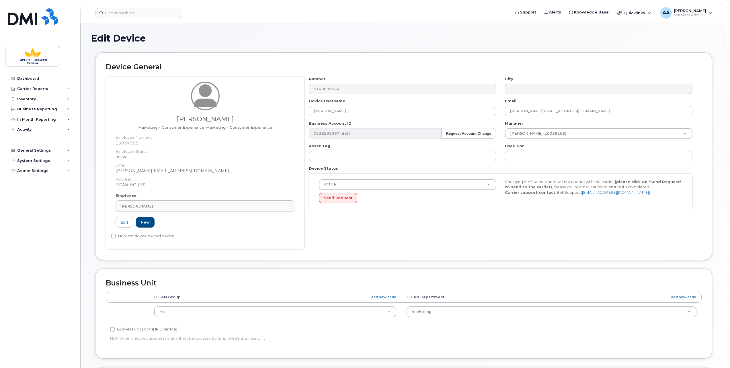
select select "1956390"
select select "1956394"
click at [139, 142] on dd "10037985" at bounding box center [206, 143] width 180 height 6
drag, startPoint x: 141, startPoint y: 143, endPoint x: 116, endPoint y: 142, distance: 25.0
click at [116, 142] on dd "10037985" at bounding box center [206, 143] width 180 height 6
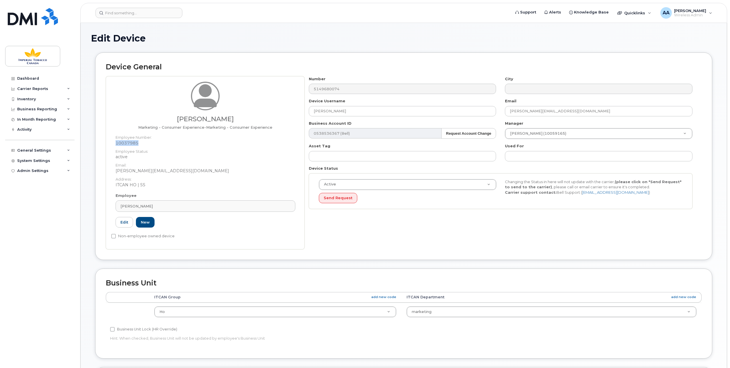
copy dd "10037985"
click at [112, 11] on input at bounding box center [139, 13] width 87 height 10
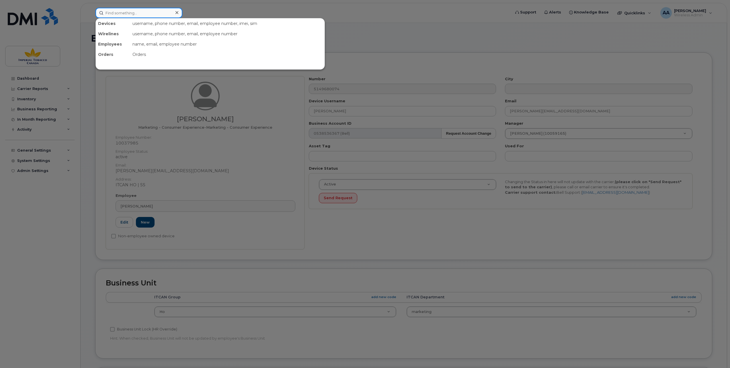
paste input "10037985"
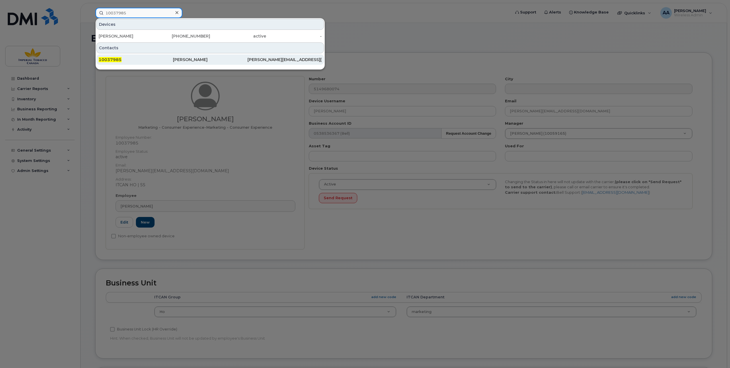
type input "10037985"
click at [119, 58] on span "10037985" at bounding box center [110, 59] width 23 height 5
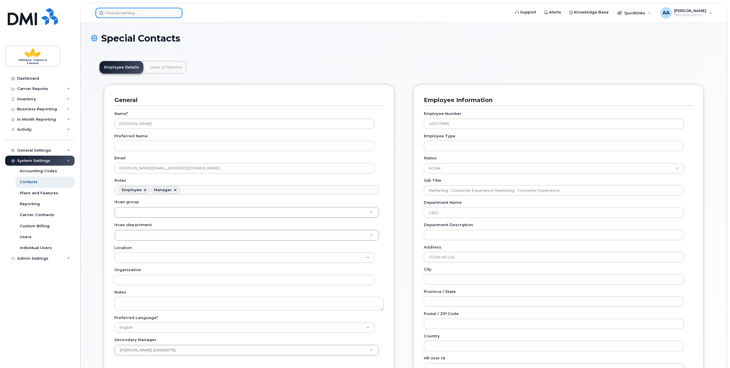
click at [118, 14] on input at bounding box center [139, 13] width 87 height 10
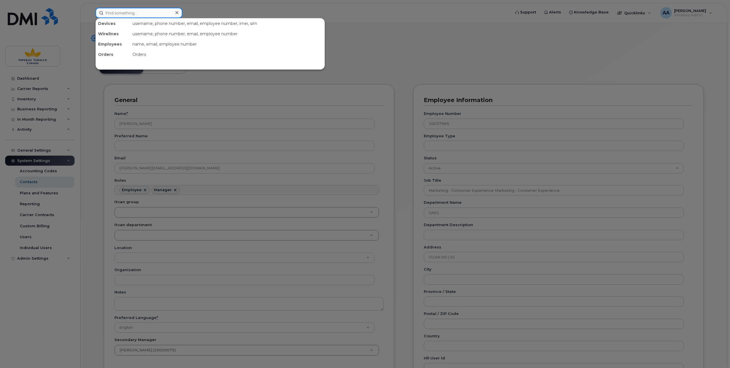
paste input "10051660"
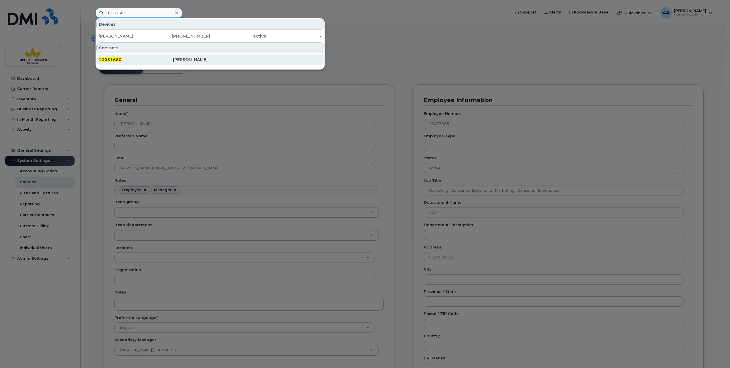
type input "10051660"
click at [122, 58] on div "10051660" at bounding box center [136, 60] width 74 height 6
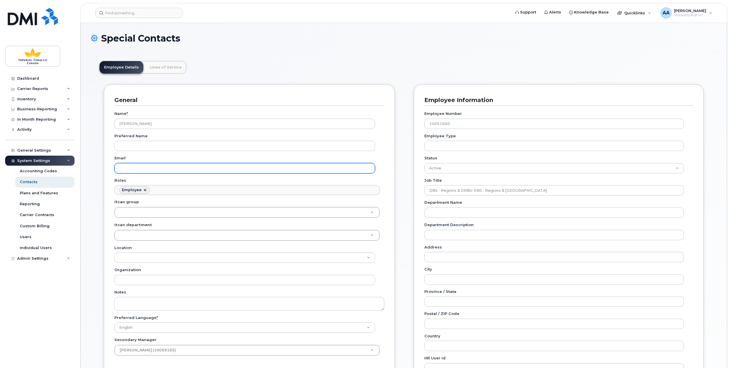
click at [152, 165] on input "Email" at bounding box center [244, 168] width 261 height 10
click at [126, 166] on input "Email" at bounding box center [244, 168] width 261 height 10
paste input "muneza_naeem@bat.com"
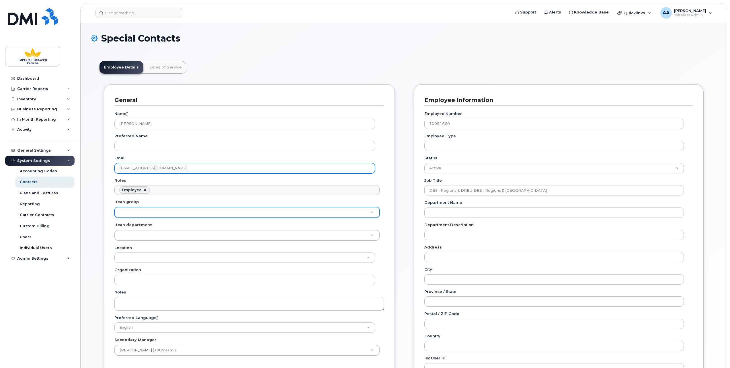
type input "muneza_naeem@bat.com"
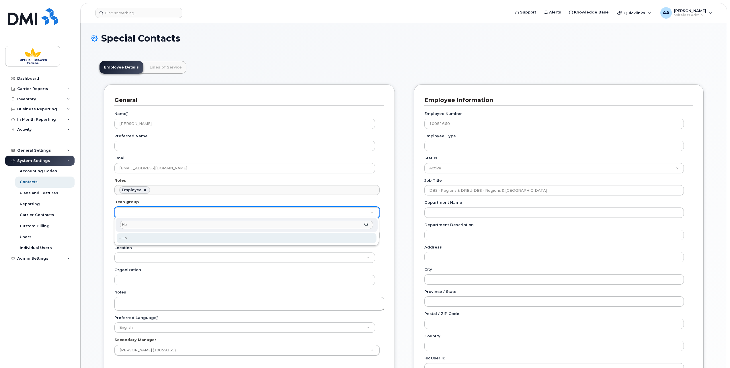
type input "Ho"
type input "1956390"
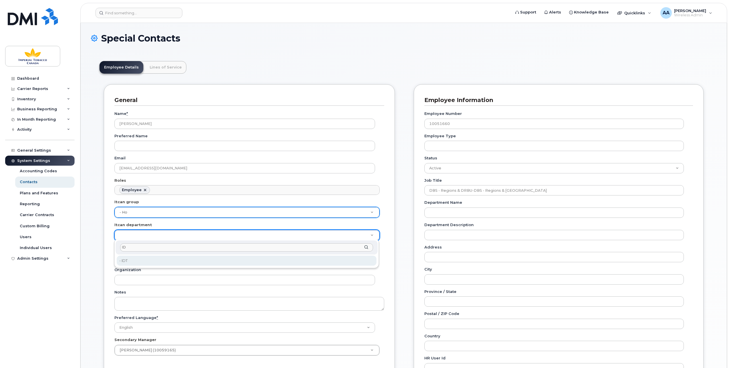
type input "ID"
type input "1386627"
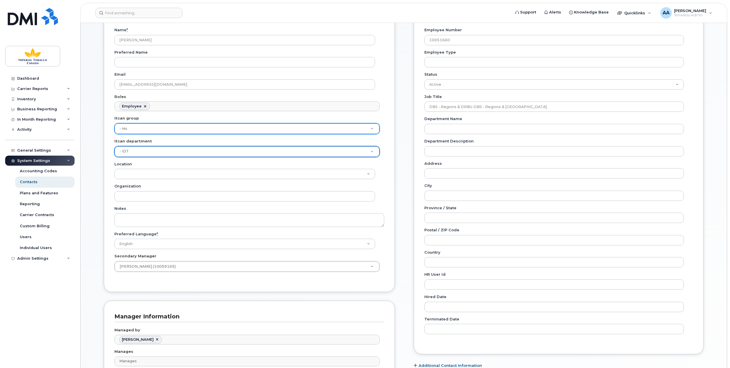
scroll to position [86, 0]
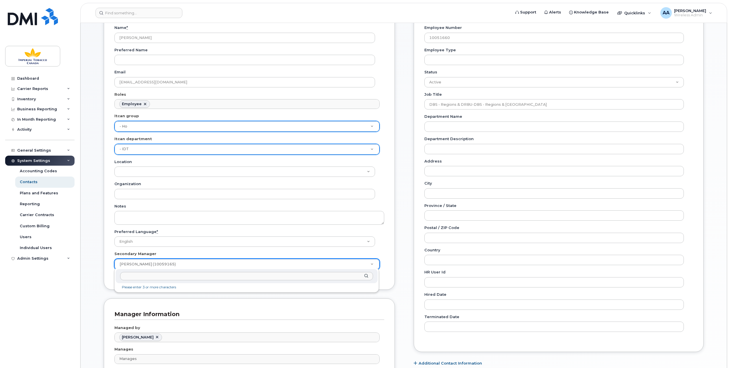
click at [172, 271] on div at bounding box center [247, 276] width 262 height 14
click at [164, 274] on input "text" at bounding box center [246, 276] width 253 height 8
drag, startPoint x: 187, startPoint y: 262, endPoint x: 164, endPoint y: 261, distance: 23.2
click at [155, 289] on li "Please enter 3 or more characters" at bounding box center [247, 288] width 260 height 6
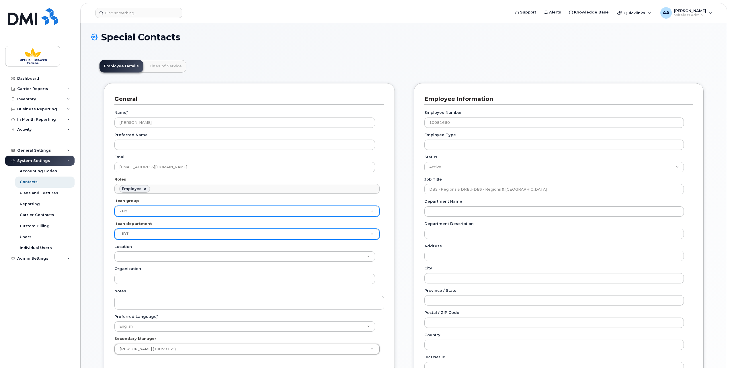
scroll to position [0, 0]
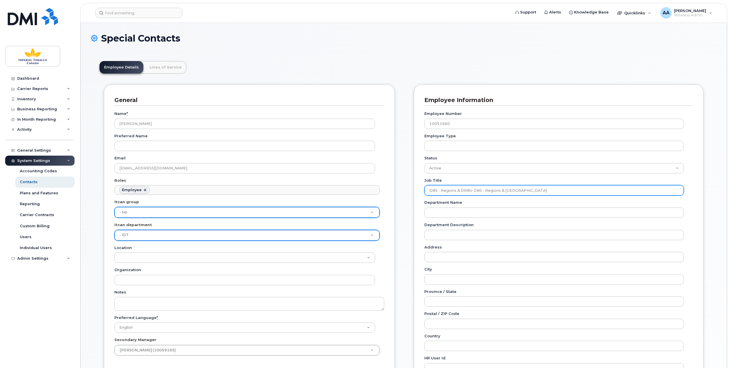
drag, startPoint x: 531, startPoint y: 191, endPoint x: 423, endPoint y: 196, distance: 108.9
click at [423, 196] on div "Employee Information Employee Number 10051660 Employee Type Status Active On-Le…" at bounding box center [559, 261] width 290 height 354
paste input "Own dCommerce Business Analyst"
click at [442, 193] on input "Own dCommerce Business Analyst" at bounding box center [555, 190] width 260 height 10
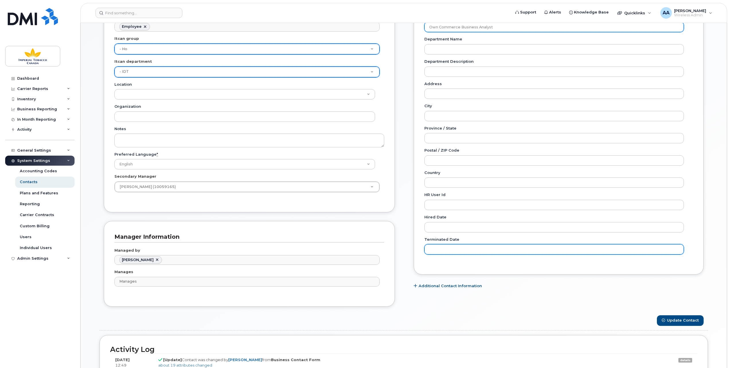
scroll to position [172, 0]
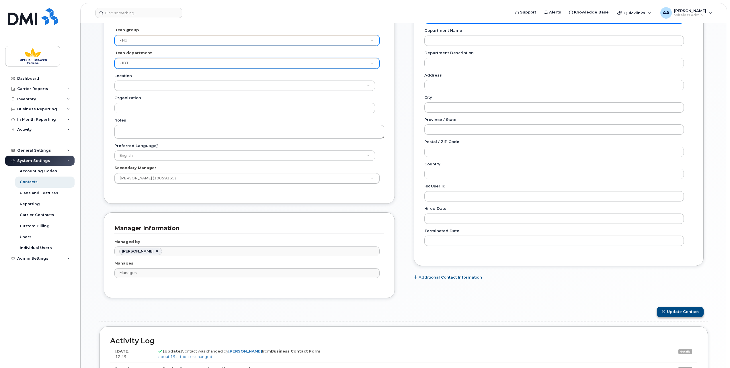
type input "Own Commerce Business Analyst"
click at [679, 309] on button "Update Contact" at bounding box center [680, 312] width 47 height 11
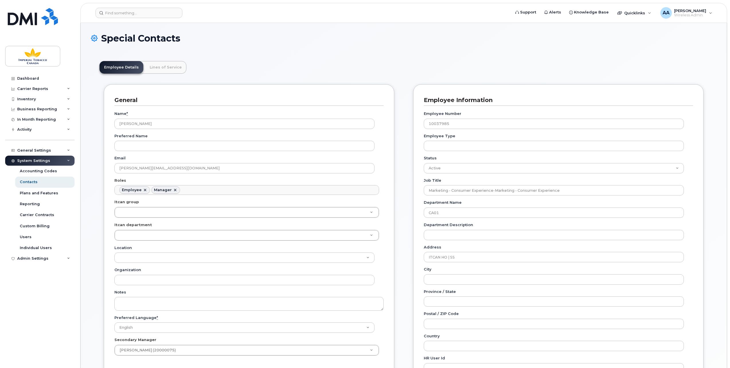
scroll to position [18, 0]
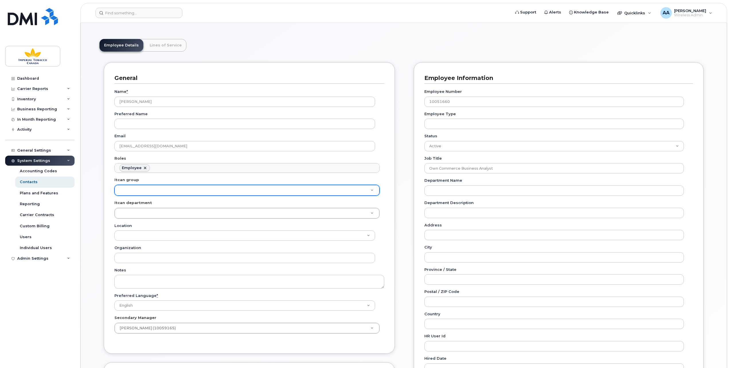
scroll to position [57, 0]
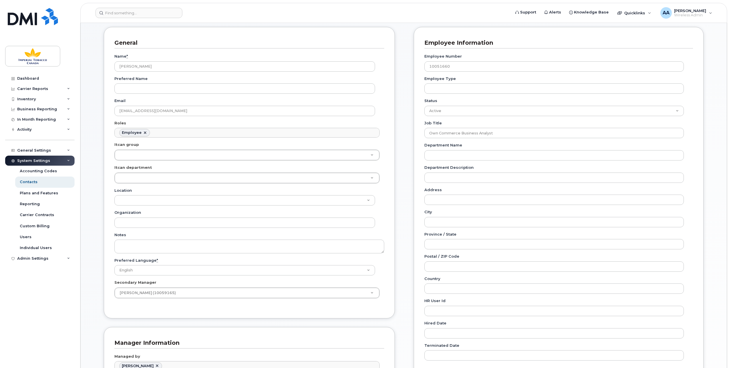
click at [139, 148] on div "Itcan group 1956390" at bounding box center [249, 151] width 270 height 19
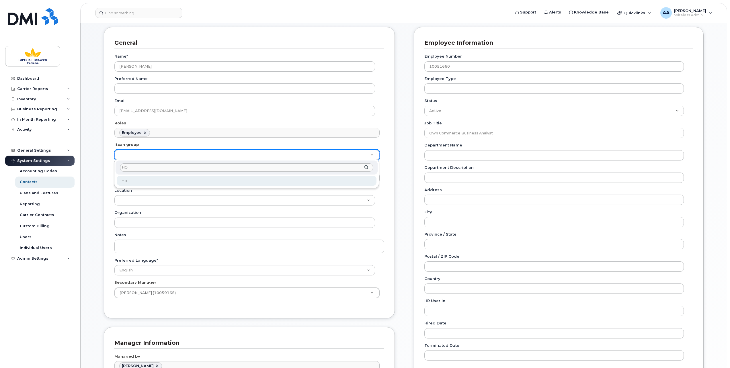
type input "HO"
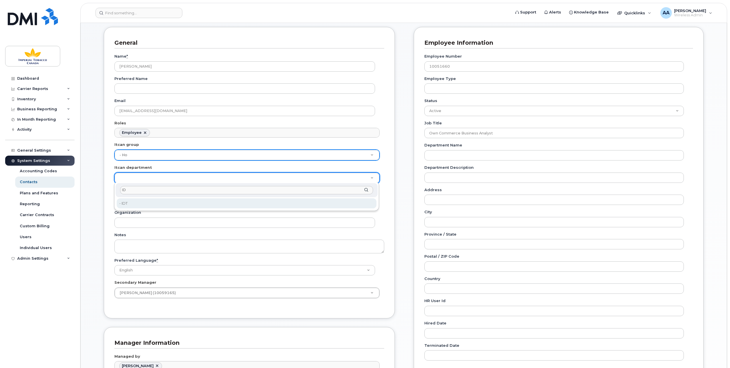
type input "ID"
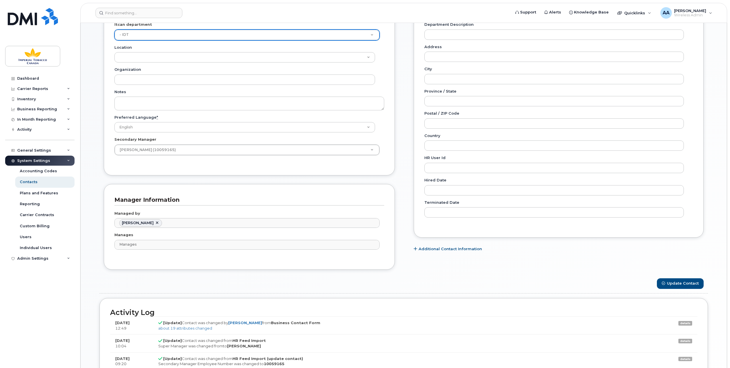
scroll to position [201, 0]
click at [689, 281] on button "Update Contact" at bounding box center [680, 283] width 47 height 11
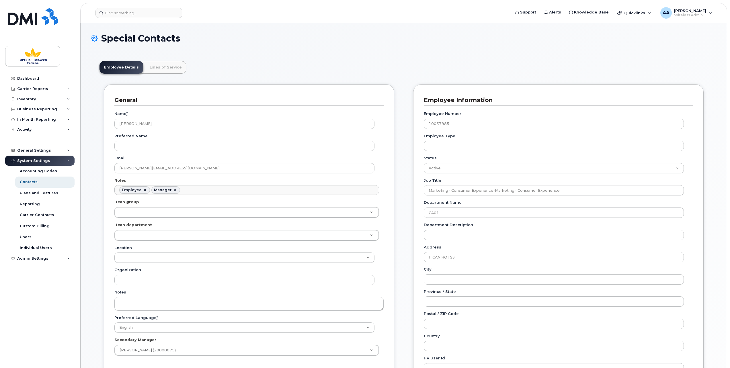
scroll to position [18, 0]
click at [108, 15] on input at bounding box center [139, 13] width 87 height 10
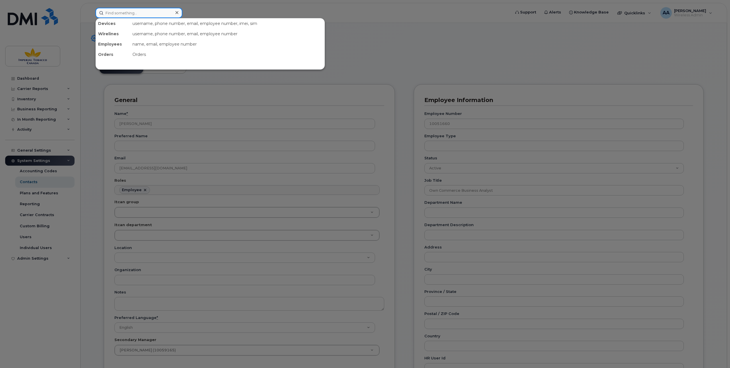
paste input "[PHONE_NUMBER]"
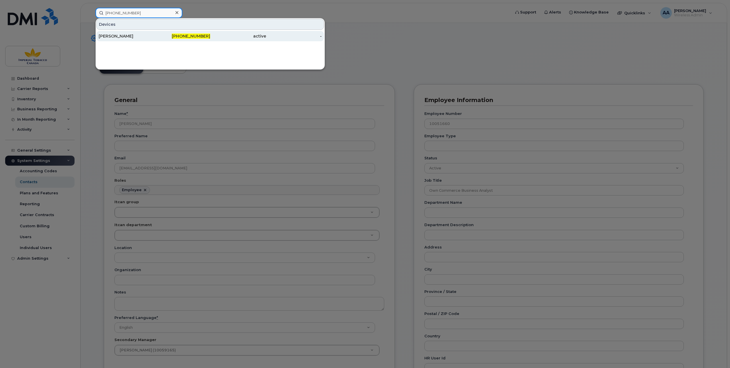
type input "[PHONE_NUMBER]"
click at [142, 35] on div "[PERSON_NAME]" at bounding box center [127, 36] width 56 height 6
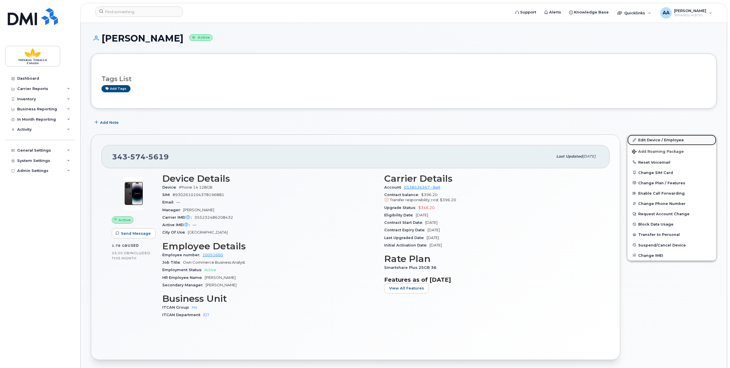
click at [648, 139] on link "Edit Device / Employee" at bounding box center [672, 140] width 89 height 10
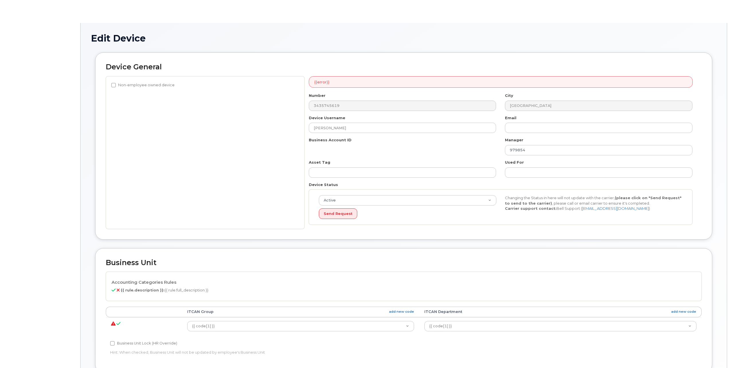
select select "1956390"
select select "1386627"
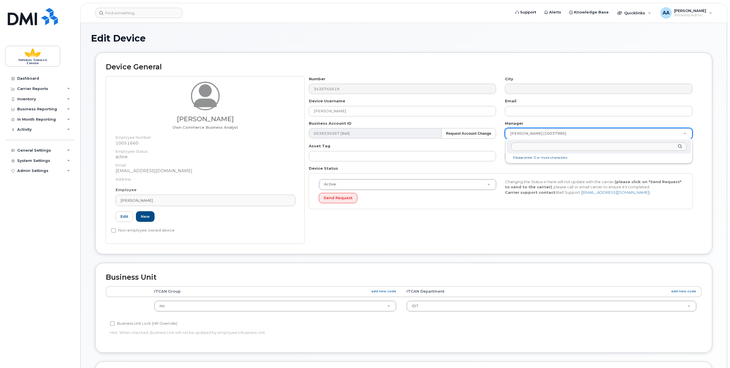
click at [521, 146] on input "text" at bounding box center [600, 147] width 176 height 8
type input "Bou"
type input "979739"
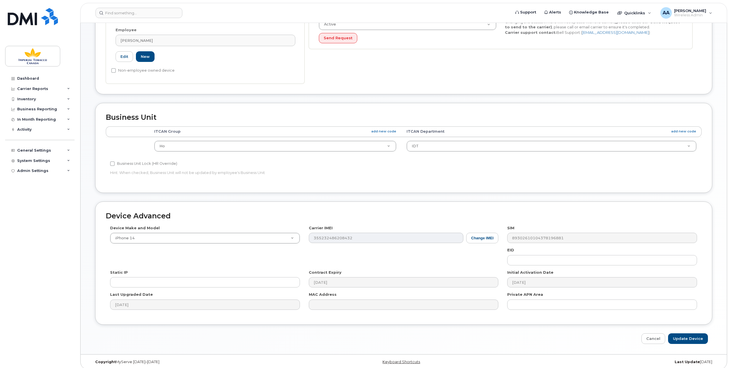
scroll to position [163, 0]
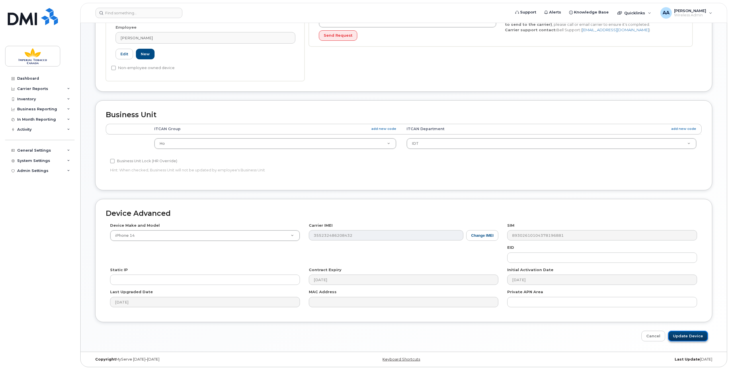
click at [684, 333] on input "Update Device" at bounding box center [688, 336] width 40 height 11
type input "Saving..."
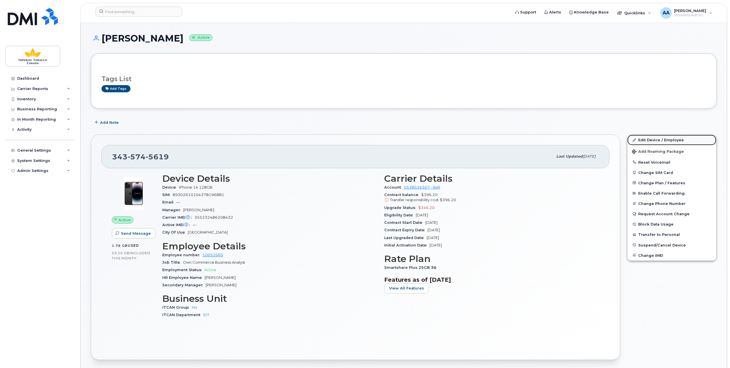
click at [650, 139] on link "Edit Device / Employee" at bounding box center [672, 140] width 89 height 10
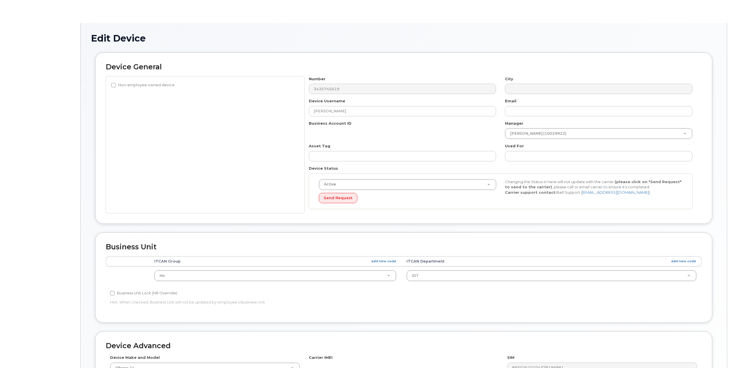
select select "1956390"
select select "1386627"
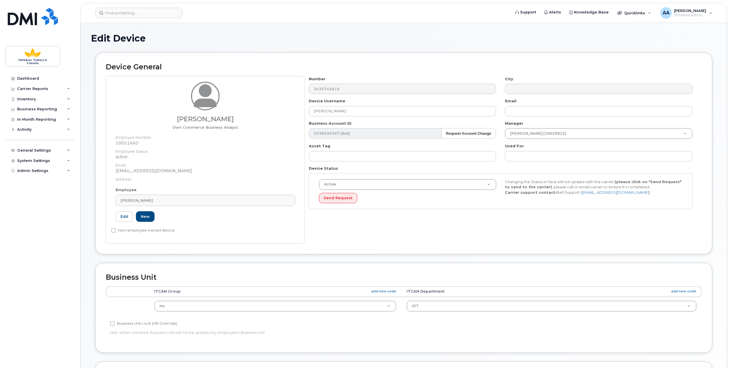
click at [139, 142] on dd "10051660" at bounding box center [206, 143] width 180 height 6
click at [140, 141] on dd "10051660" at bounding box center [206, 143] width 180 height 6
drag, startPoint x: 139, startPoint y: 142, endPoint x: 115, endPoint y: 143, distance: 24.7
click at [115, 143] on div "Muneza Naeem Own Commerce Business Analyst Employee Number: 10051660 Employee S…" at bounding box center [205, 135] width 188 height 106
drag, startPoint x: 115, startPoint y: 143, endPoint x: 119, endPoint y: 142, distance: 4.6
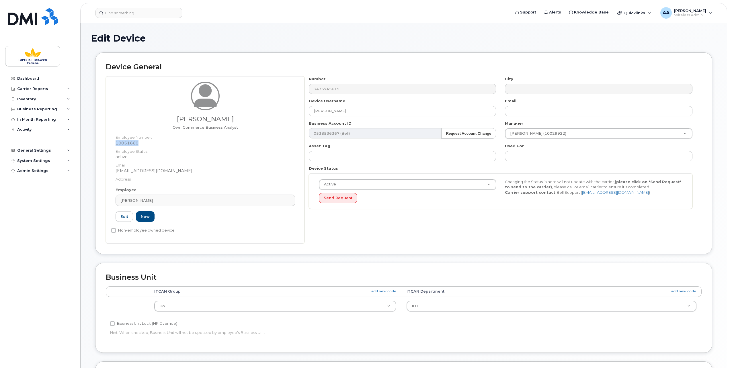
copy dd "10051660"
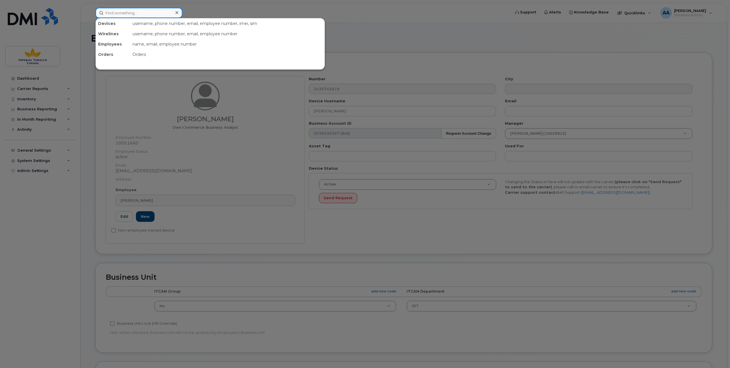
click at [144, 16] on input at bounding box center [139, 13] width 87 height 10
paste input "10051660"
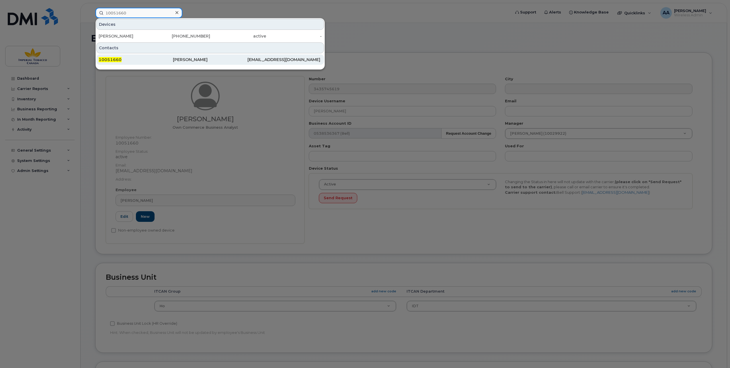
type input "10051660"
click at [115, 58] on span "10051660" at bounding box center [110, 59] width 23 height 5
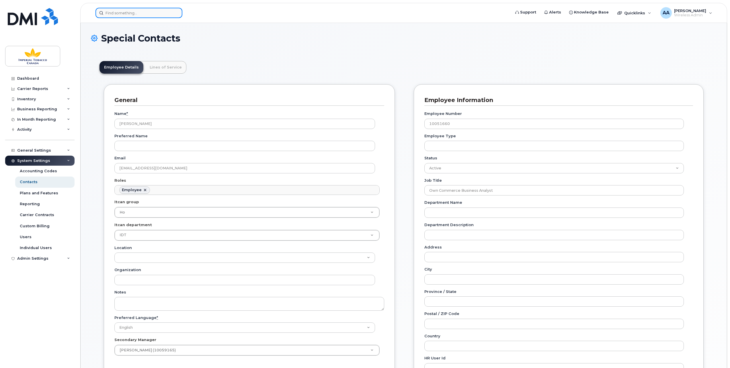
click at [110, 11] on input at bounding box center [139, 13] width 87 height 10
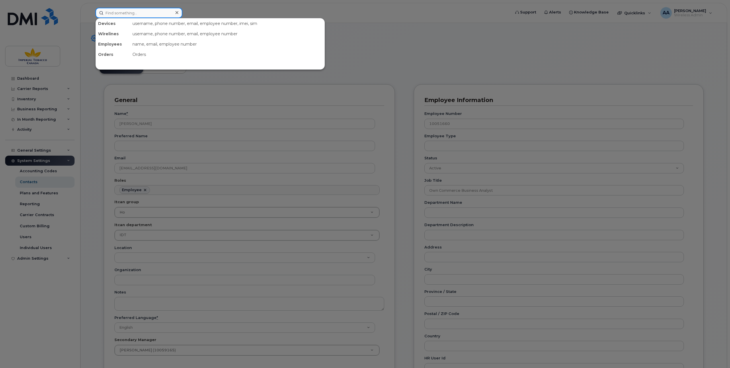
paste input "20103150"
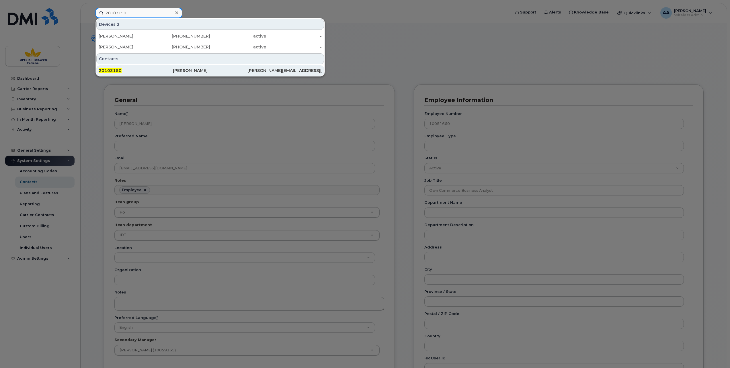
type input "20103150"
click at [112, 69] on span "20103150" at bounding box center [110, 70] width 23 height 5
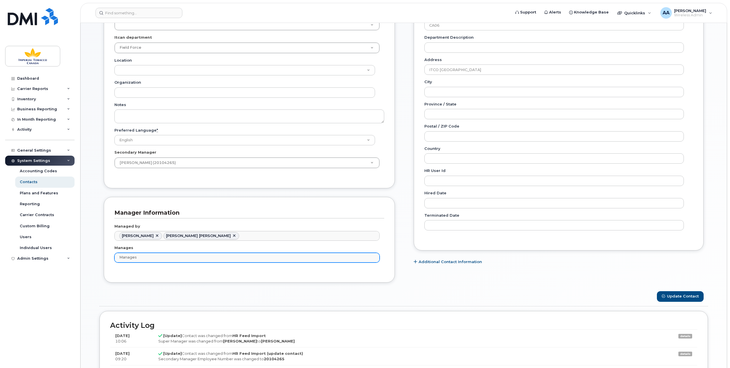
scroll to position [201, 0]
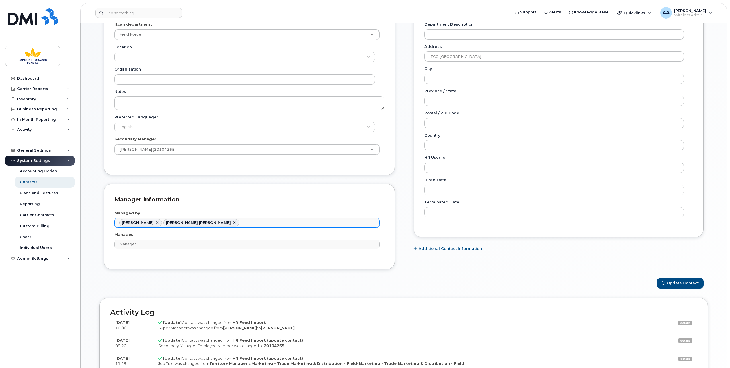
click at [155, 221] on link at bounding box center [157, 223] width 5 height 5
type input "2421441"
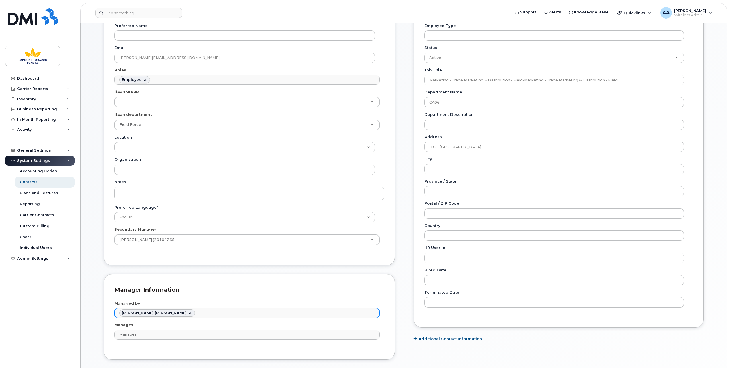
scroll to position [86, 0]
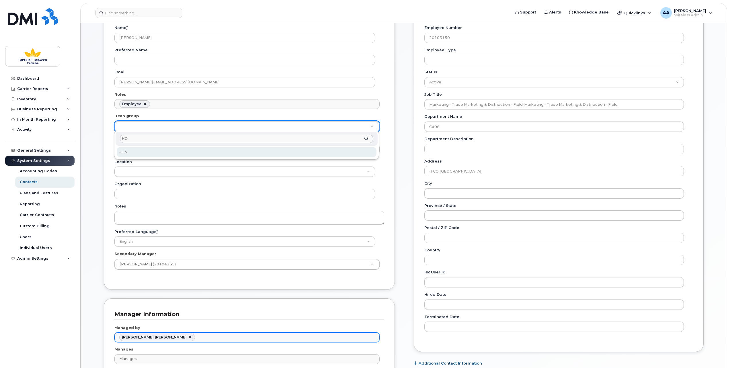
type input "HO"
type input "1956390"
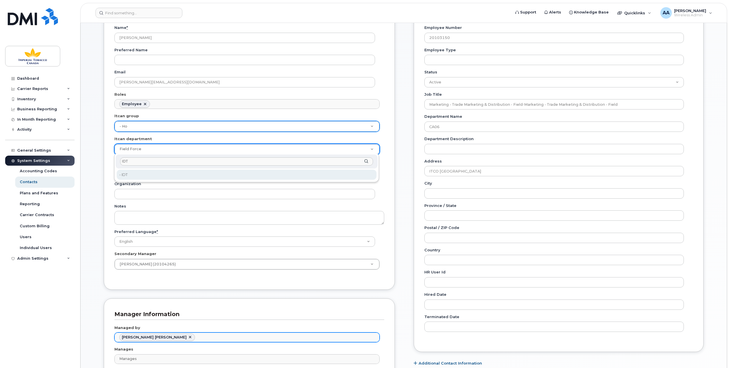
type input "IDT"
type input "1386627"
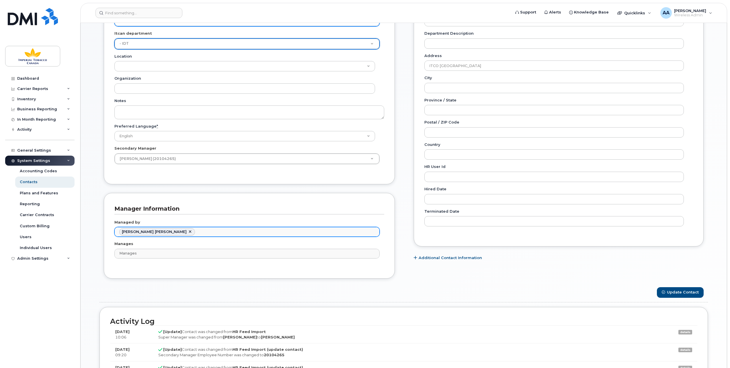
scroll to position [230, 0]
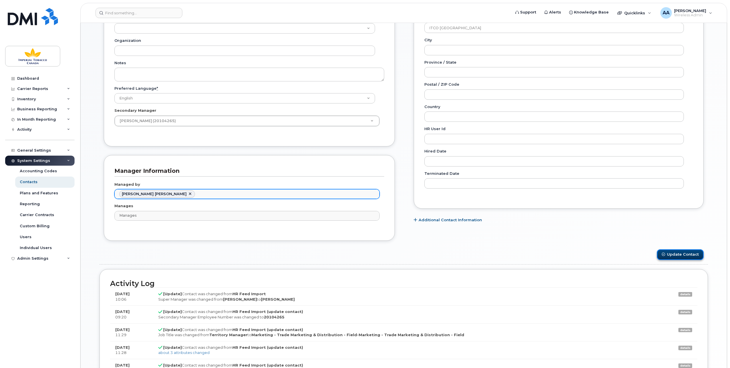
click at [690, 251] on button "Update Contact" at bounding box center [680, 255] width 47 height 11
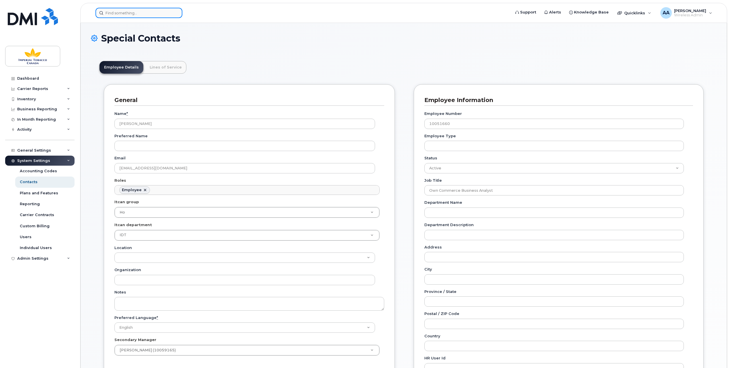
click at [111, 10] on input at bounding box center [139, 13] width 87 height 10
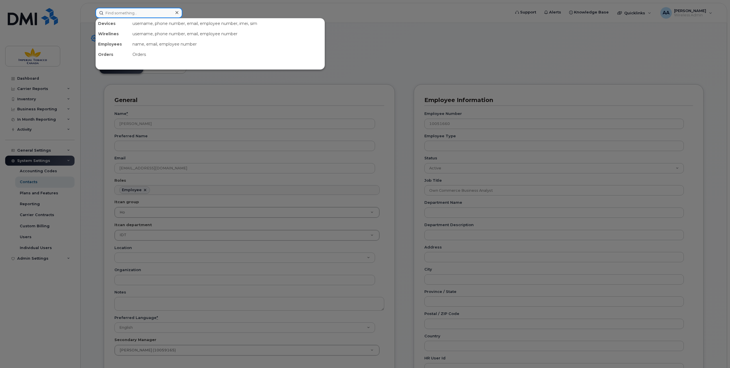
paste input "Ryan Rowland"
click at [122, 13] on input "Ryan Rowland" at bounding box center [139, 13] width 87 height 10
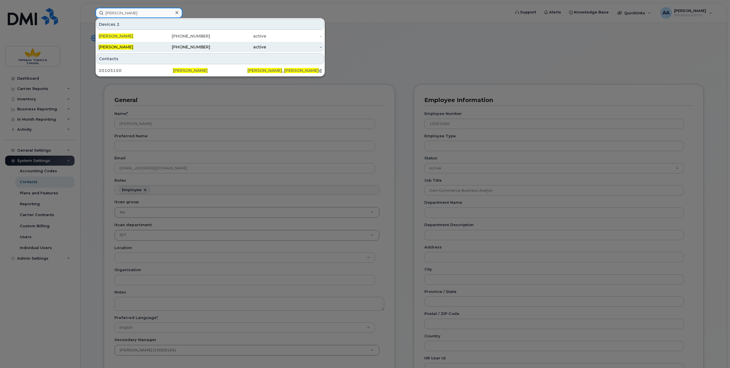
type input "[PERSON_NAME]"
click at [121, 46] on span "[PERSON_NAME]" at bounding box center [116, 46] width 35 height 5
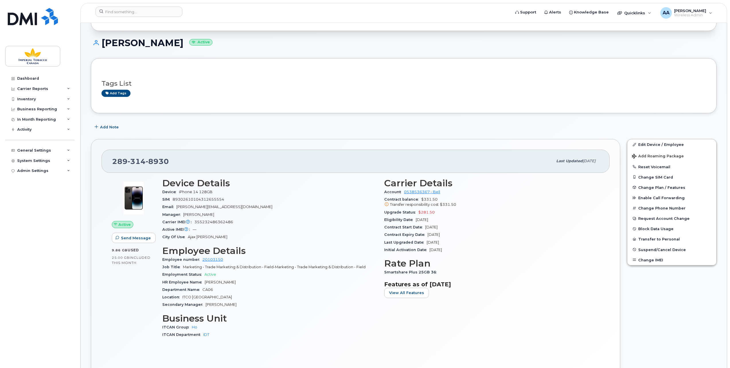
scroll to position [57, 0]
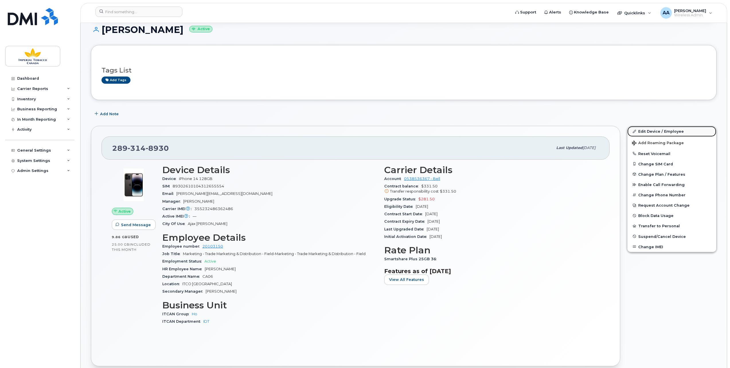
click at [650, 129] on link "Edit Device / Employee" at bounding box center [672, 131] width 89 height 10
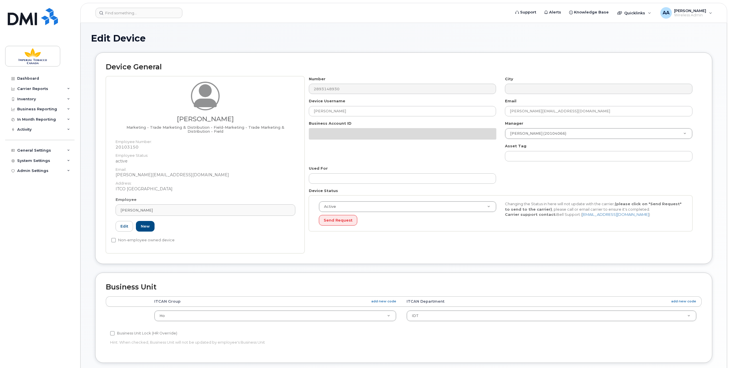
select select "1956390"
select select "1386627"
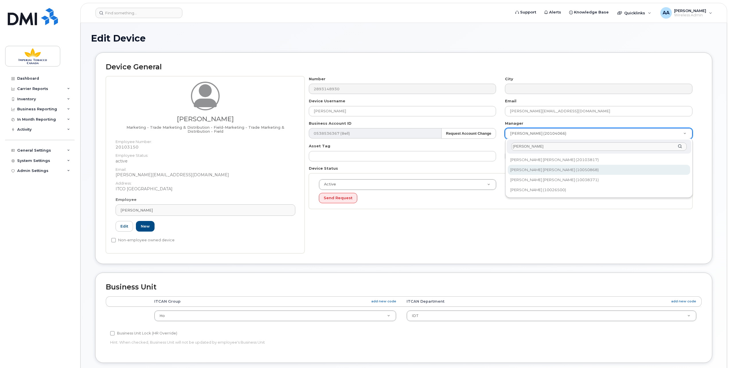
type input "Jose"
type input "2421441"
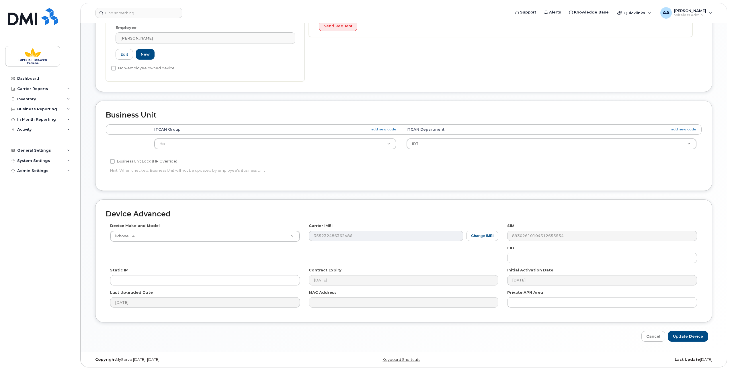
scroll to position [173, 0]
click at [687, 331] on input "Update Device" at bounding box center [688, 336] width 40 height 11
type input "Saving..."
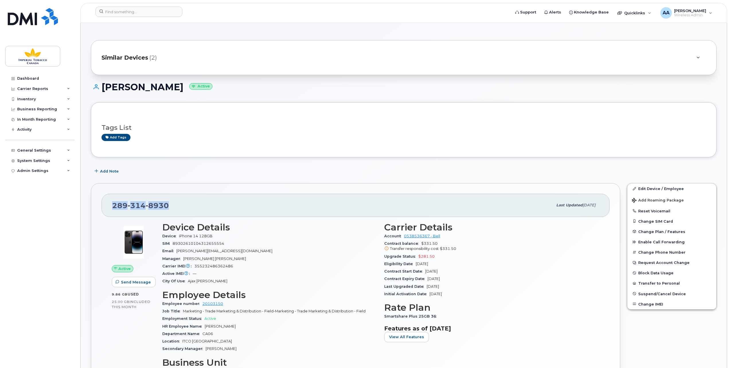
drag, startPoint x: 172, startPoint y: 203, endPoint x: 109, endPoint y: 204, distance: 62.8
click at [109, 204] on div "289 314 8930 Last updated Oct 09, 2025" at bounding box center [356, 205] width 508 height 23
drag, startPoint x: 109, startPoint y: 204, endPoint x: 114, endPoint y: 205, distance: 5.6
copy span "289 314 8930"
click at [118, 13] on input at bounding box center [139, 12] width 87 height 10
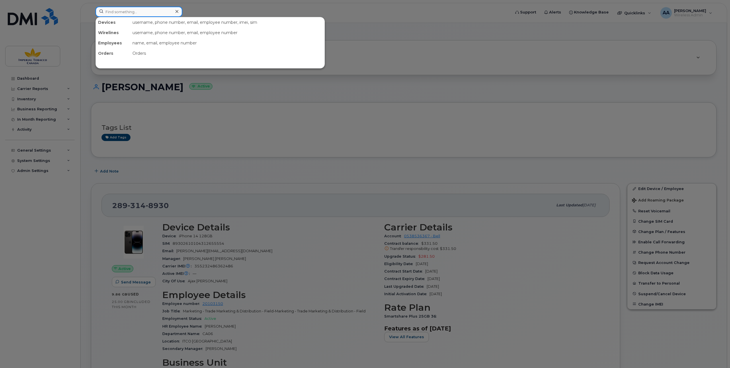
paste input "20000383"
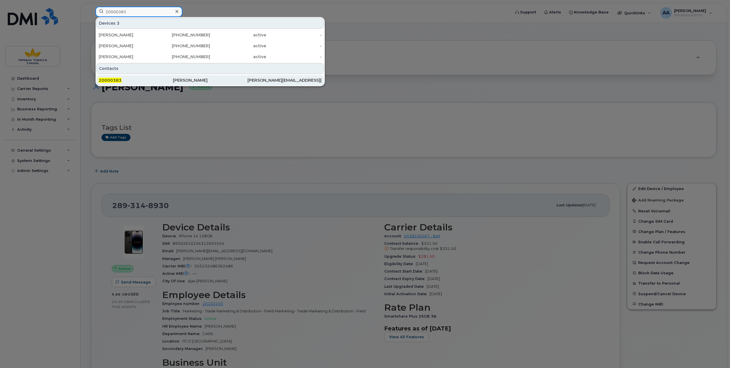
type input "20000383"
click at [116, 81] on span "20000383" at bounding box center [110, 80] width 23 height 5
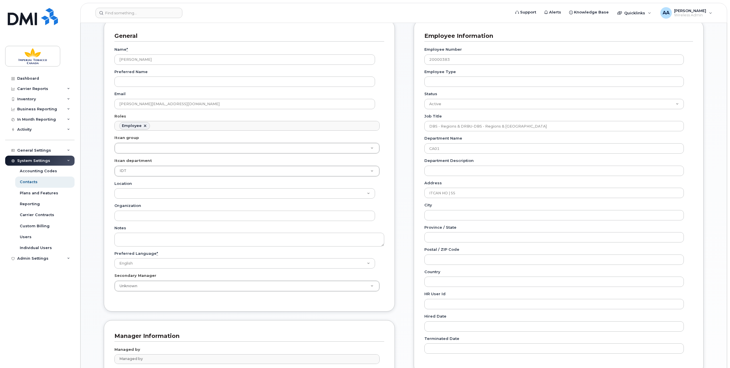
scroll to position [57, 0]
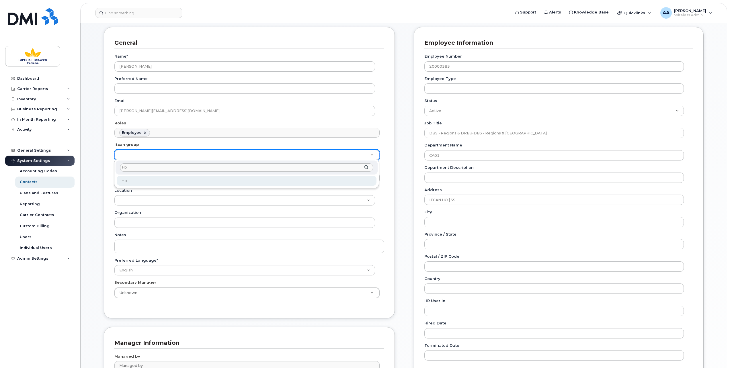
type input "Ho"
type input "1956390"
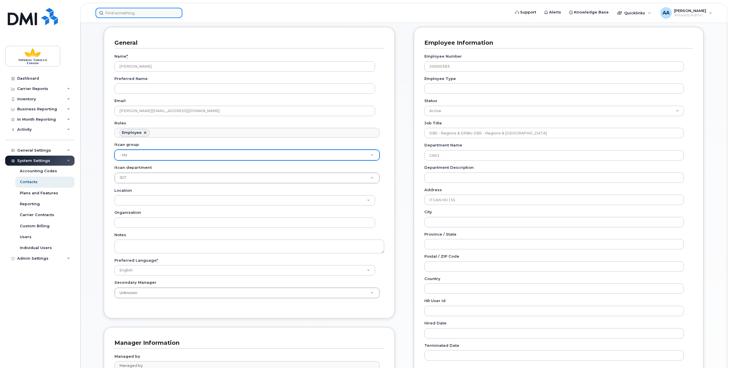
click at [114, 13] on input at bounding box center [139, 13] width 87 height 10
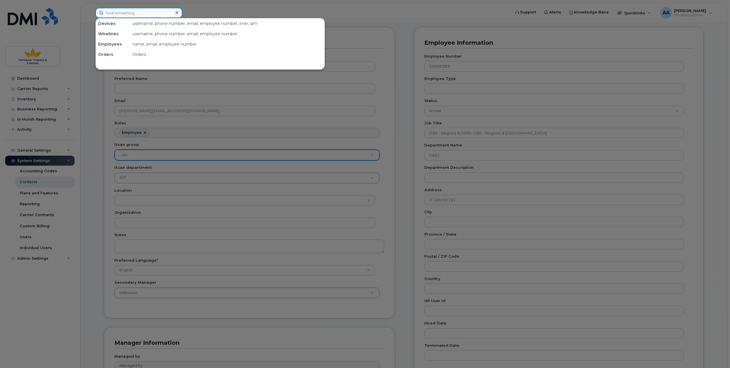
paste input "1 5143377713"
click at [111, 13] on input "1 5143377713" at bounding box center [139, 13] width 87 height 10
type input "5143377713"
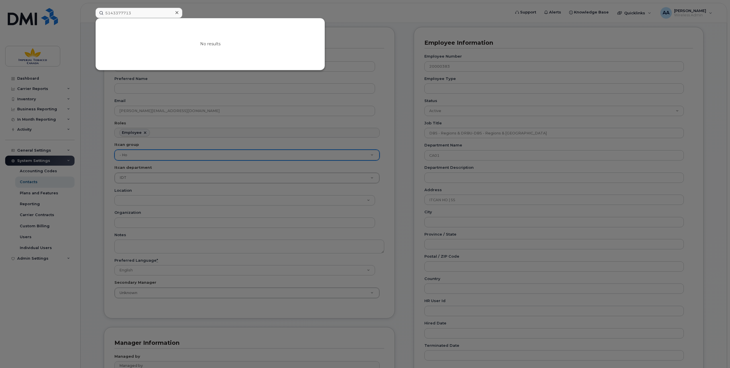
click at [178, 13] on icon at bounding box center [177, 12] width 3 height 5
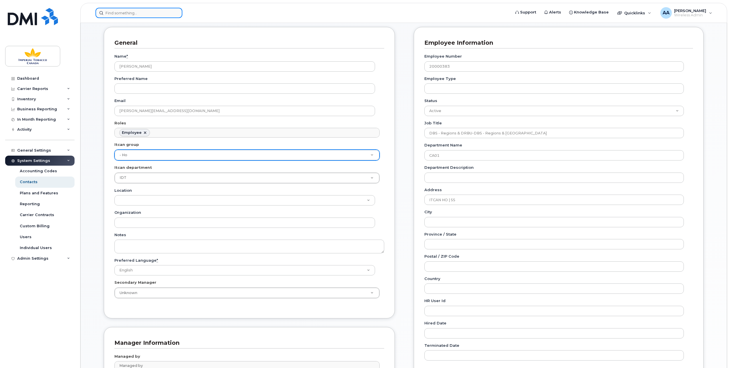
click at [118, 11] on input at bounding box center [139, 13] width 87 height 10
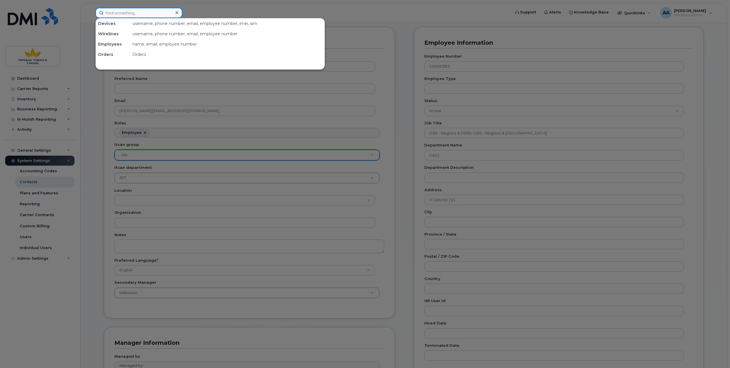
paste input "5142195471"
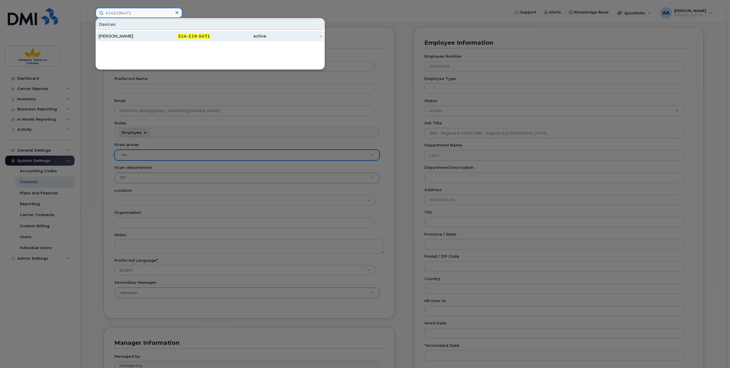
type input "5142195471"
click at [109, 36] on div "[PERSON_NAME]" at bounding box center [127, 36] width 56 height 6
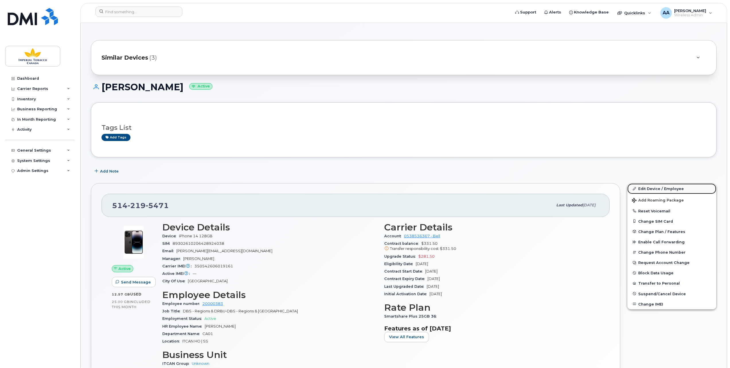
click at [652, 187] on link "Edit Device / Employee" at bounding box center [672, 189] width 89 height 10
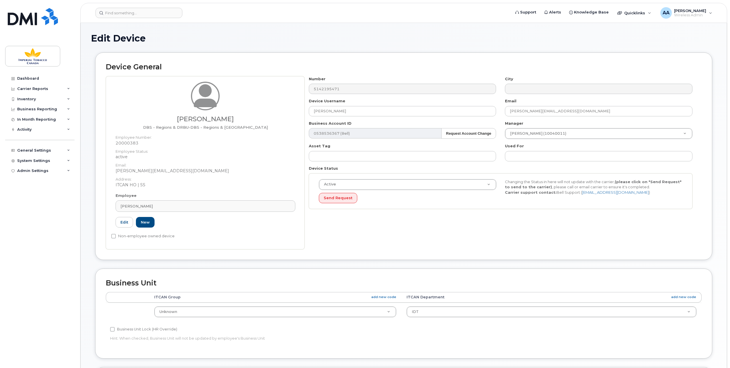
select select "1386428"
select select "1386627"
